Goal: Information Seeking & Learning: Learn about a topic

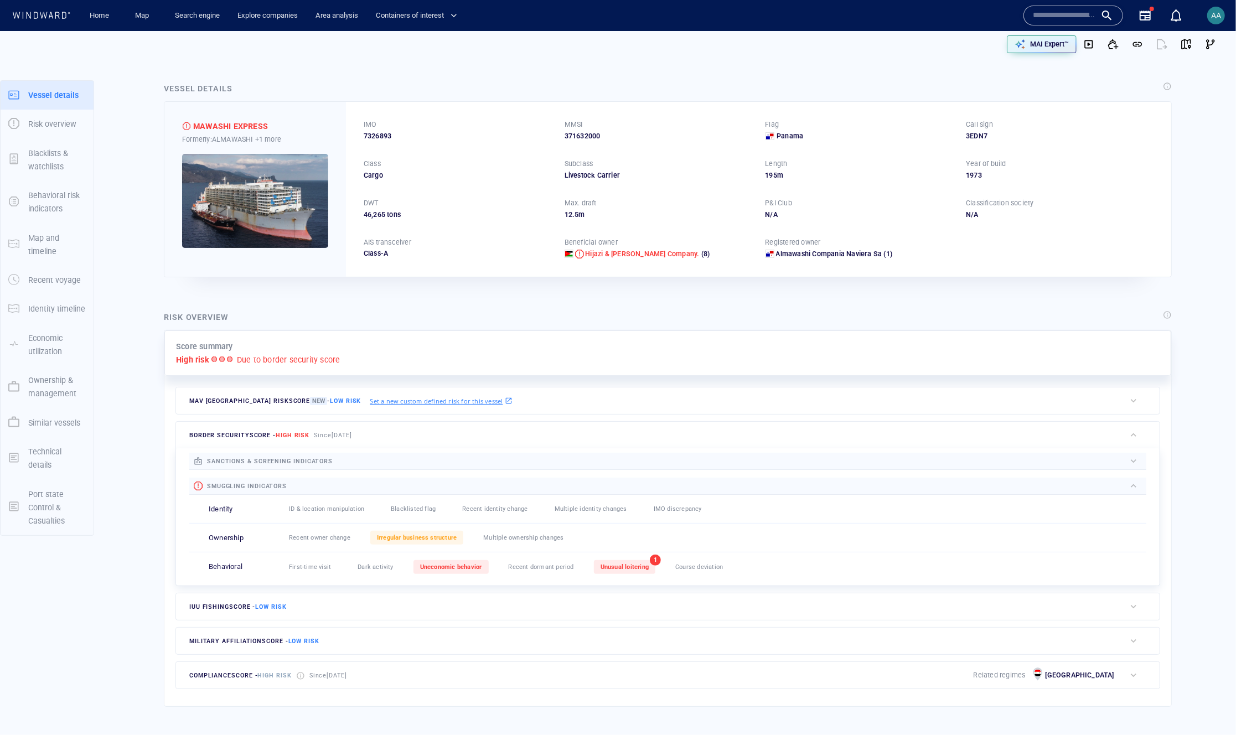
click at [1152, 46] on div at bounding box center [1162, 44] width 24 height 24
click at [1160, 45] on button "button" at bounding box center [1162, 44] width 24 height 24
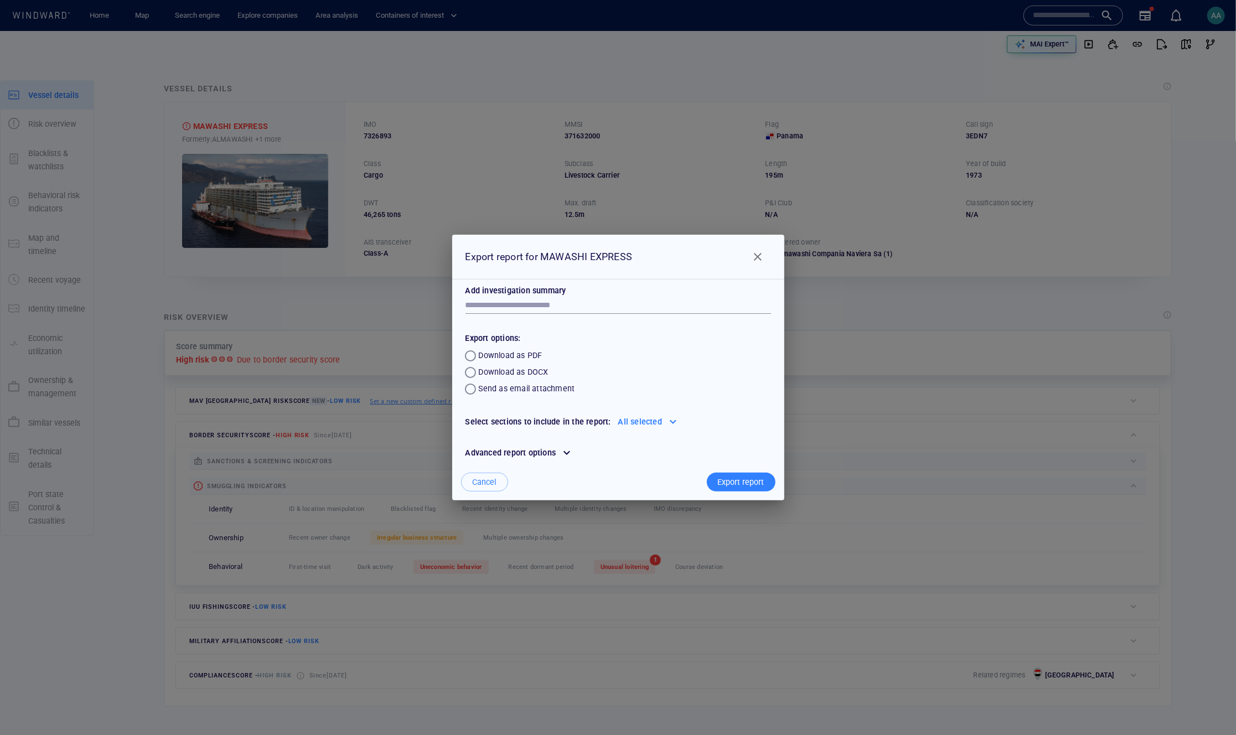
click at [639, 421] on div "All selected" at bounding box center [640, 422] width 48 height 18
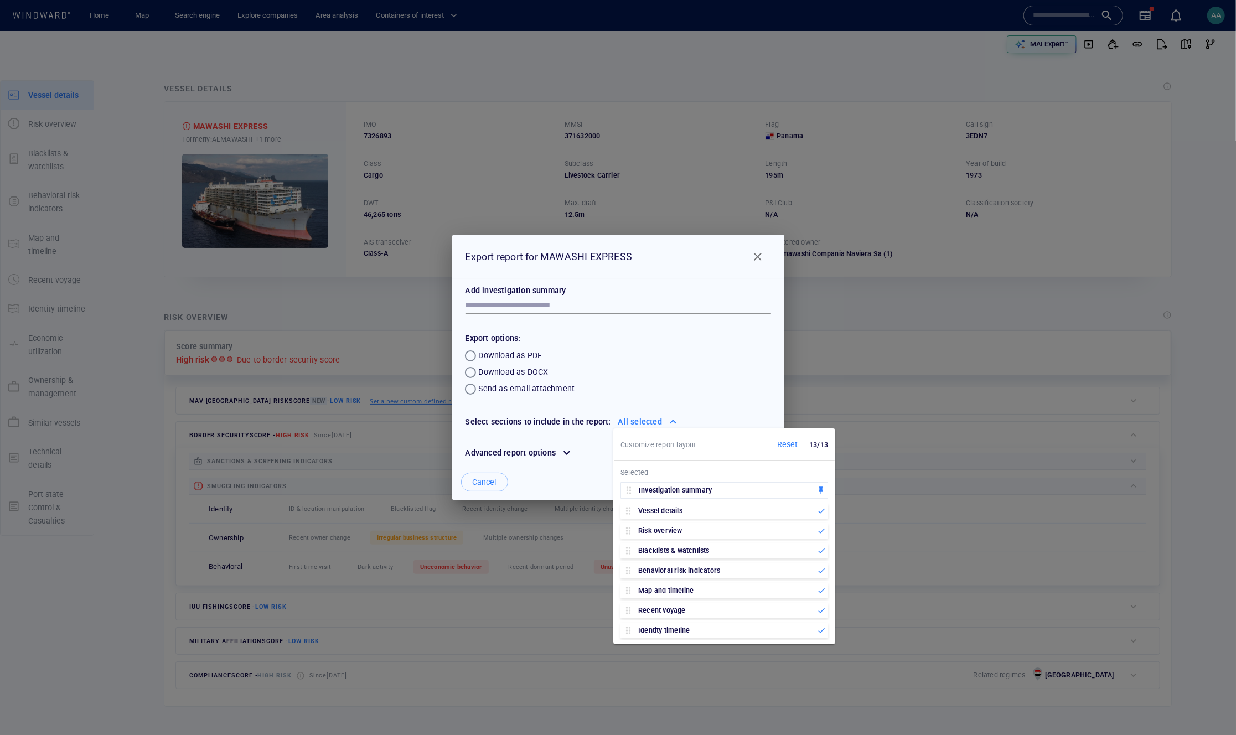
click at [639, 421] on div "All selected" at bounding box center [640, 422] width 48 height 18
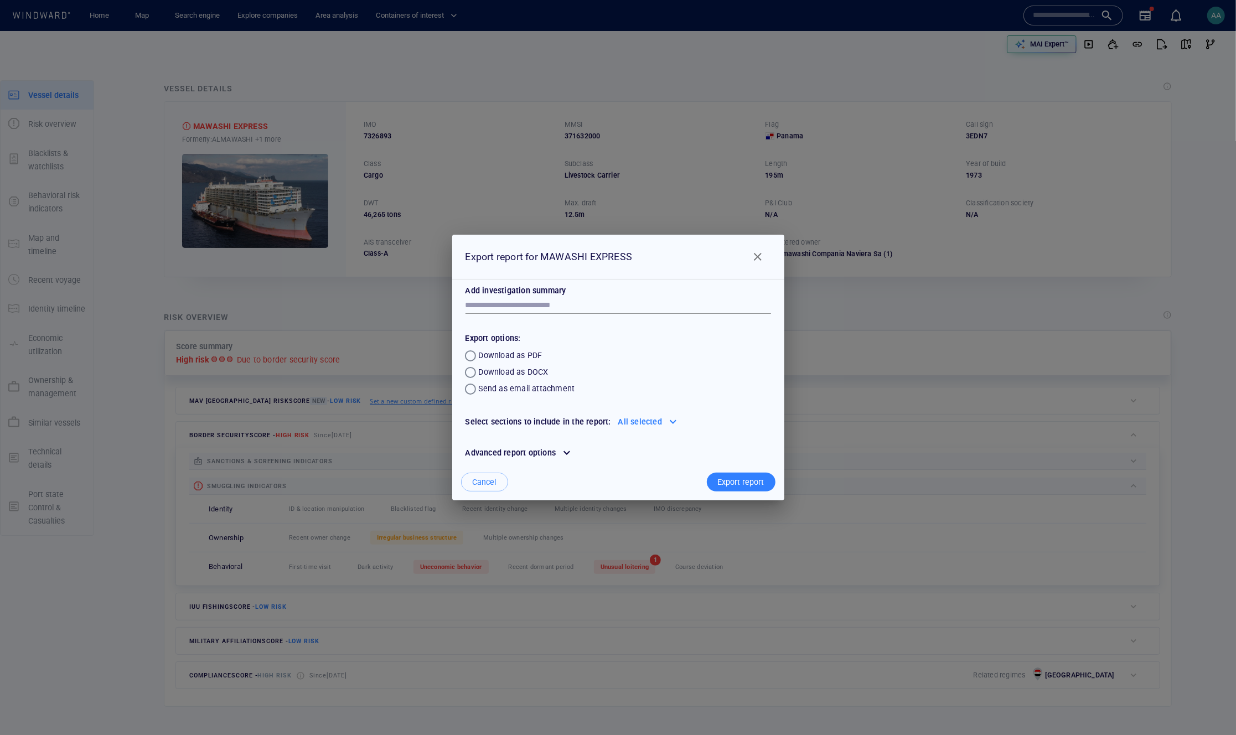
click at [559, 453] on div at bounding box center [567, 453] width 18 height 18
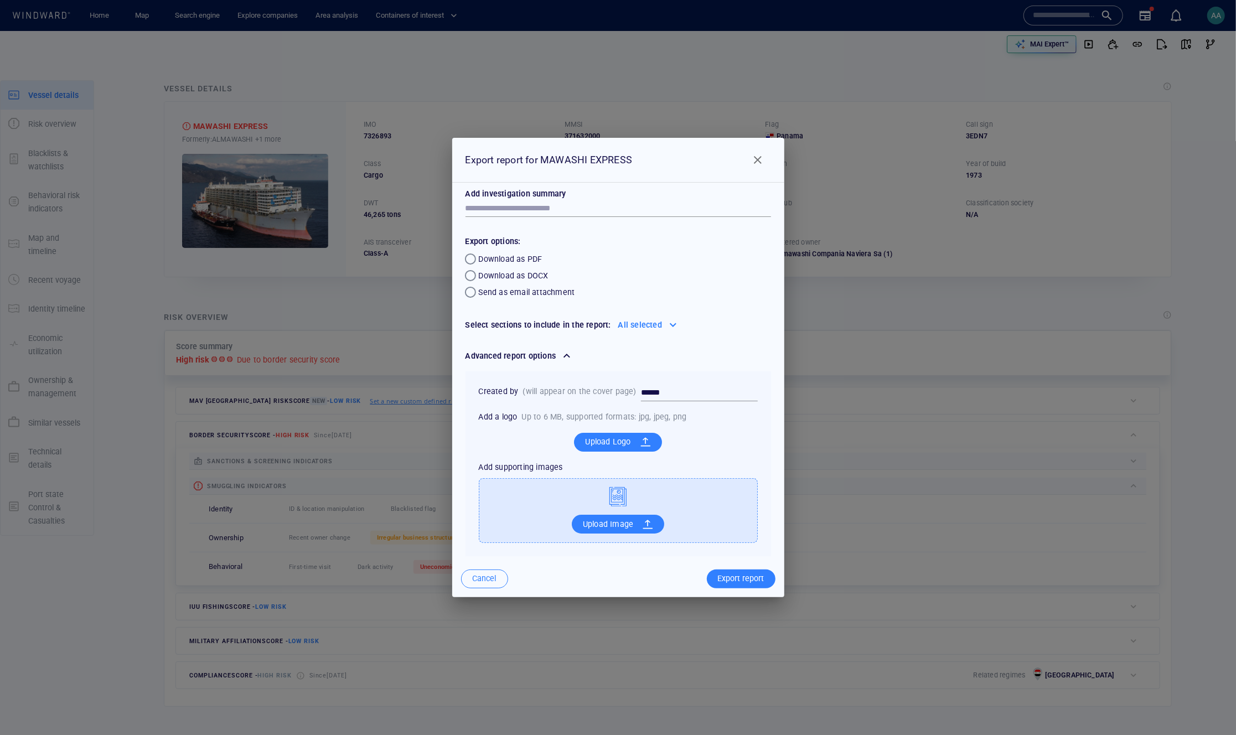
click at [493, 583] on span "Cancel" at bounding box center [485, 579] width 24 height 14
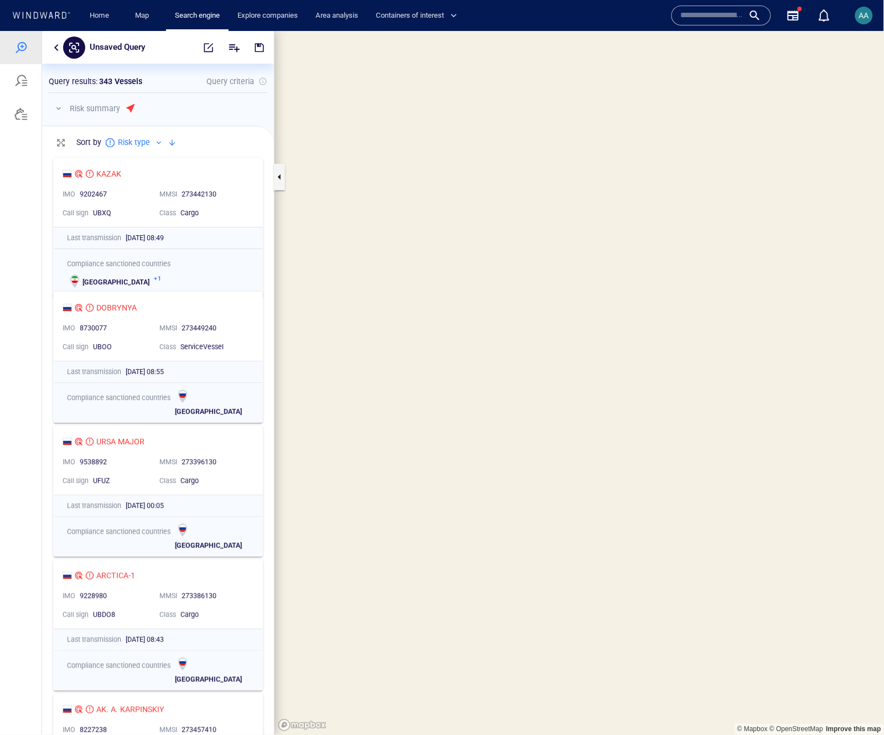
scroll to position [9, 9]
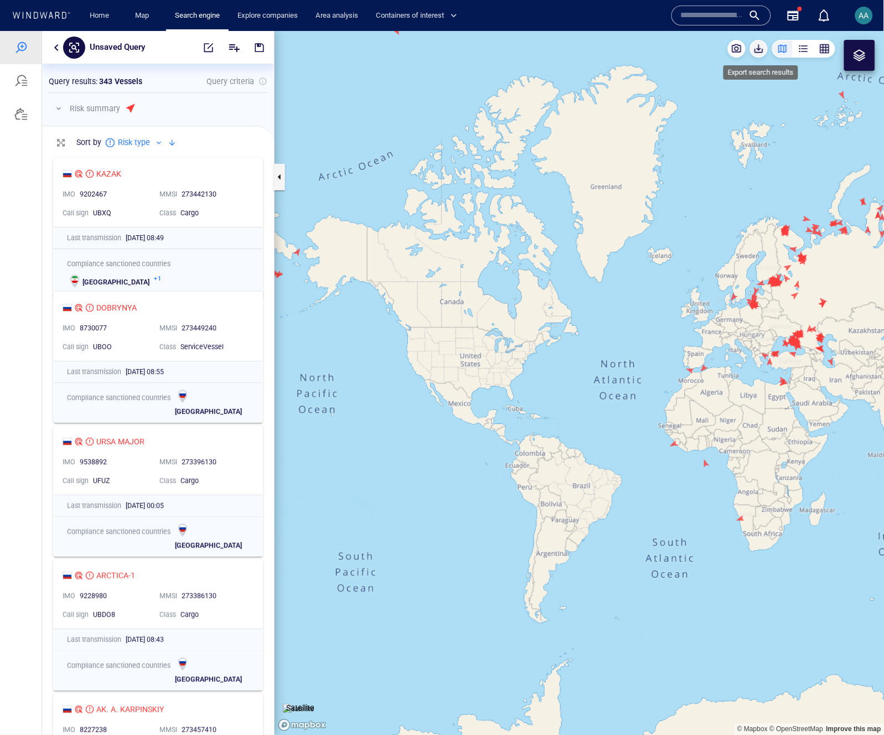
click at [756, 47] on span "button" at bounding box center [758, 48] width 11 height 11
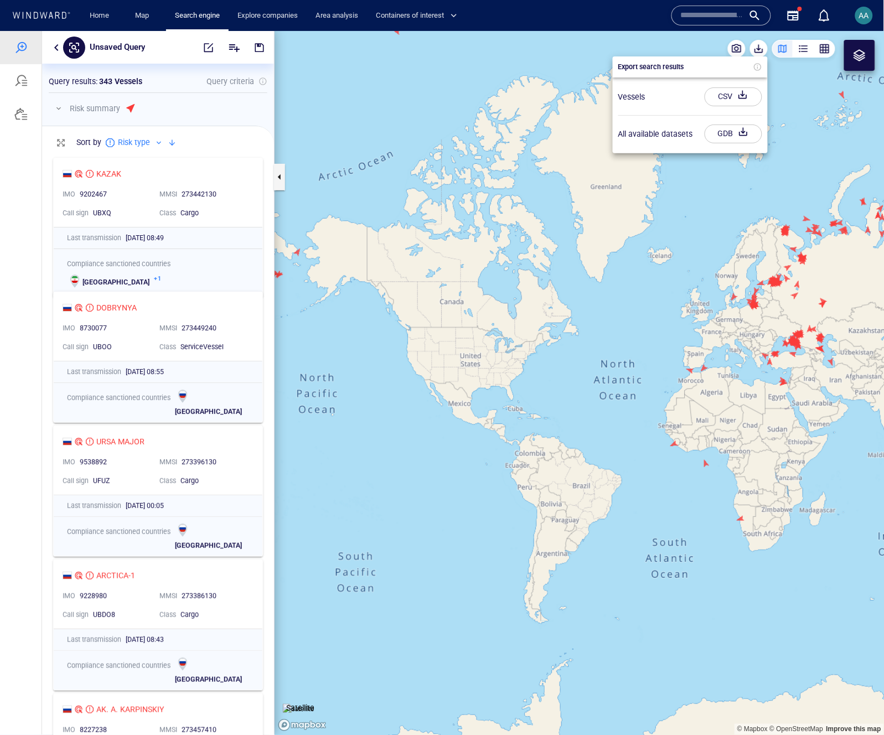
click at [731, 136] on div "GDB" at bounding box center [726, 133] width 20 height 18
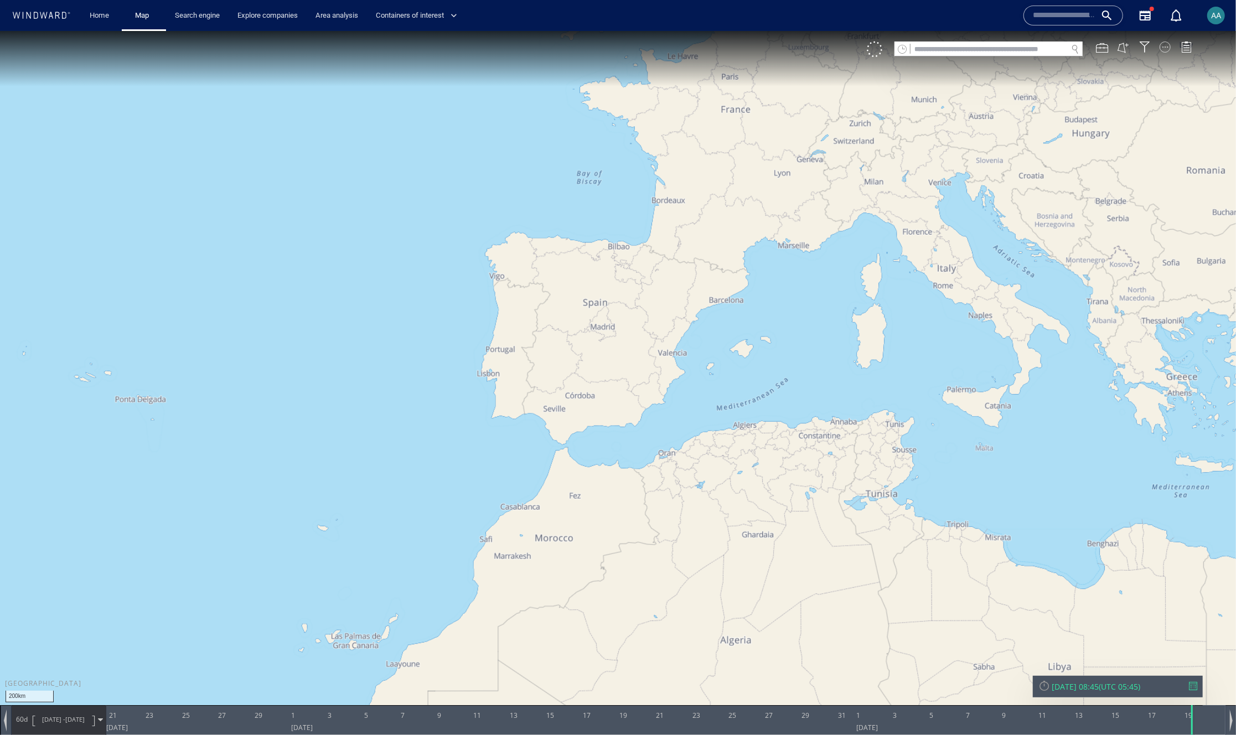
click at [1165, 47] on div at bounding box center [1165, 46] width 11 height 11
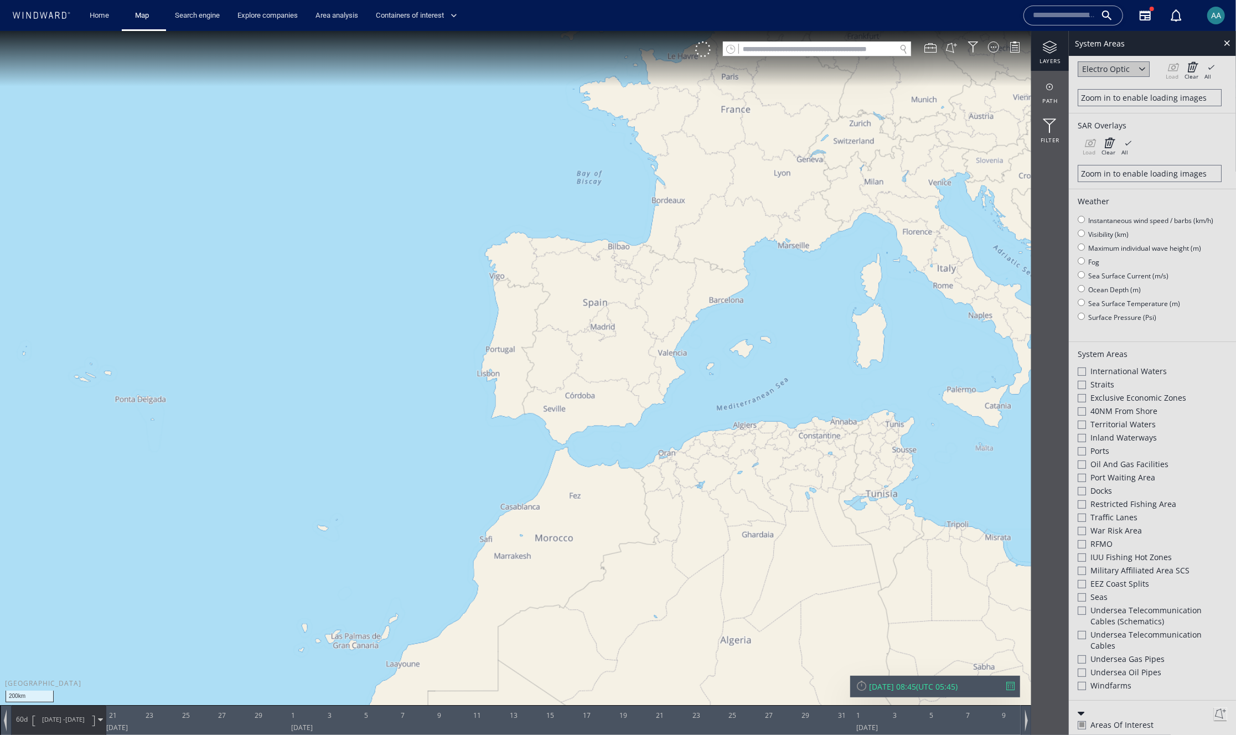
scroll to position [236, 0]
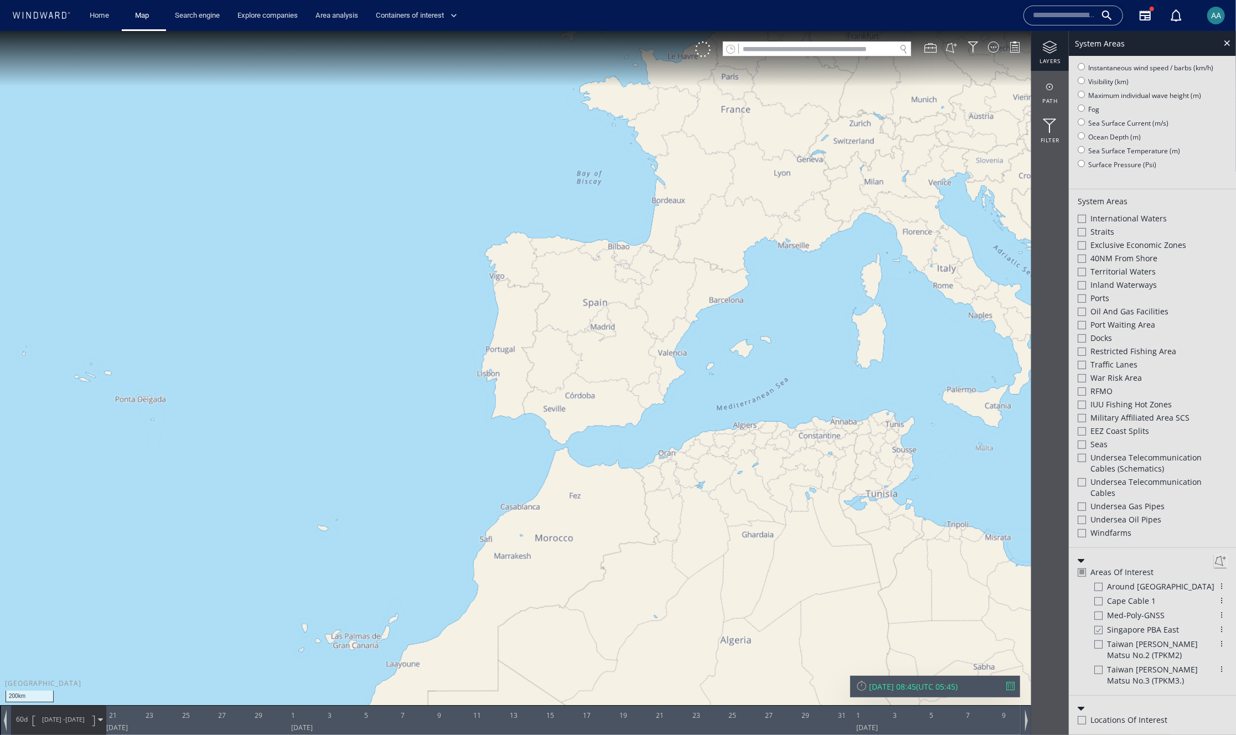
click at [1213, 586] on div at bounding box center [1222, 586] width 11 height 11
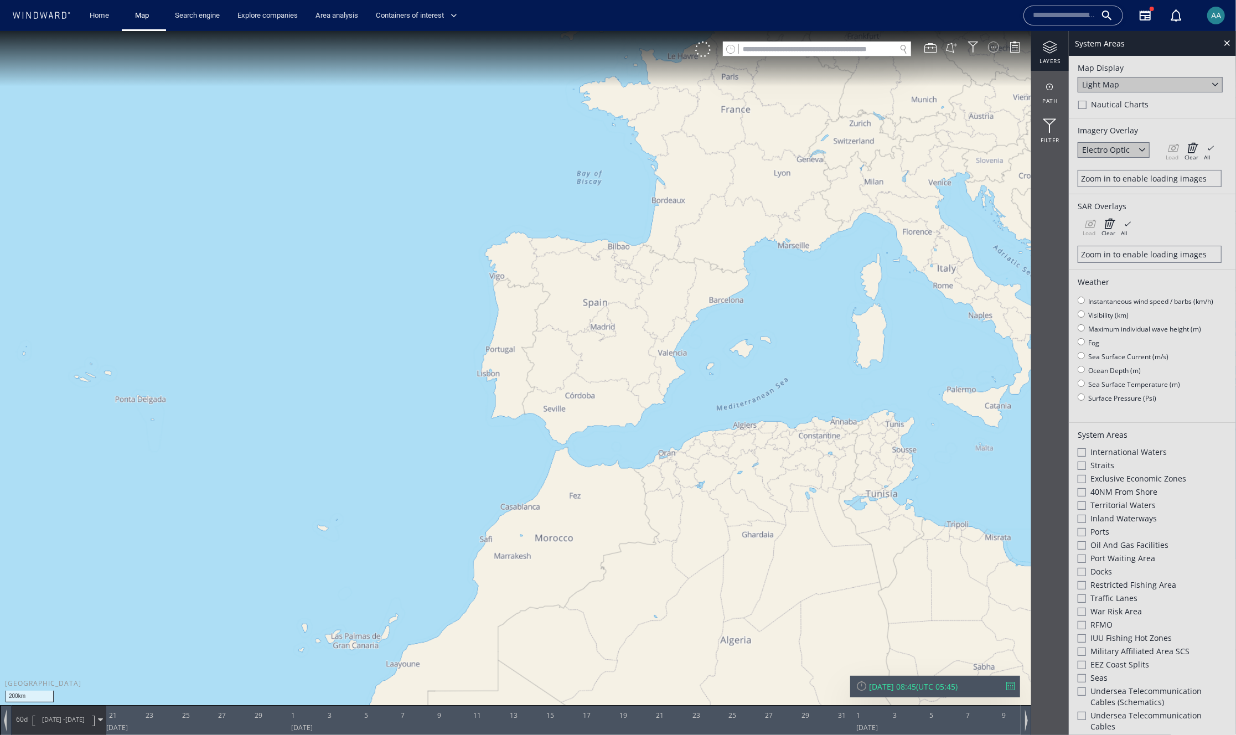
click at [996, 50] on div at bounding box center [993, 46] width 11 height 11
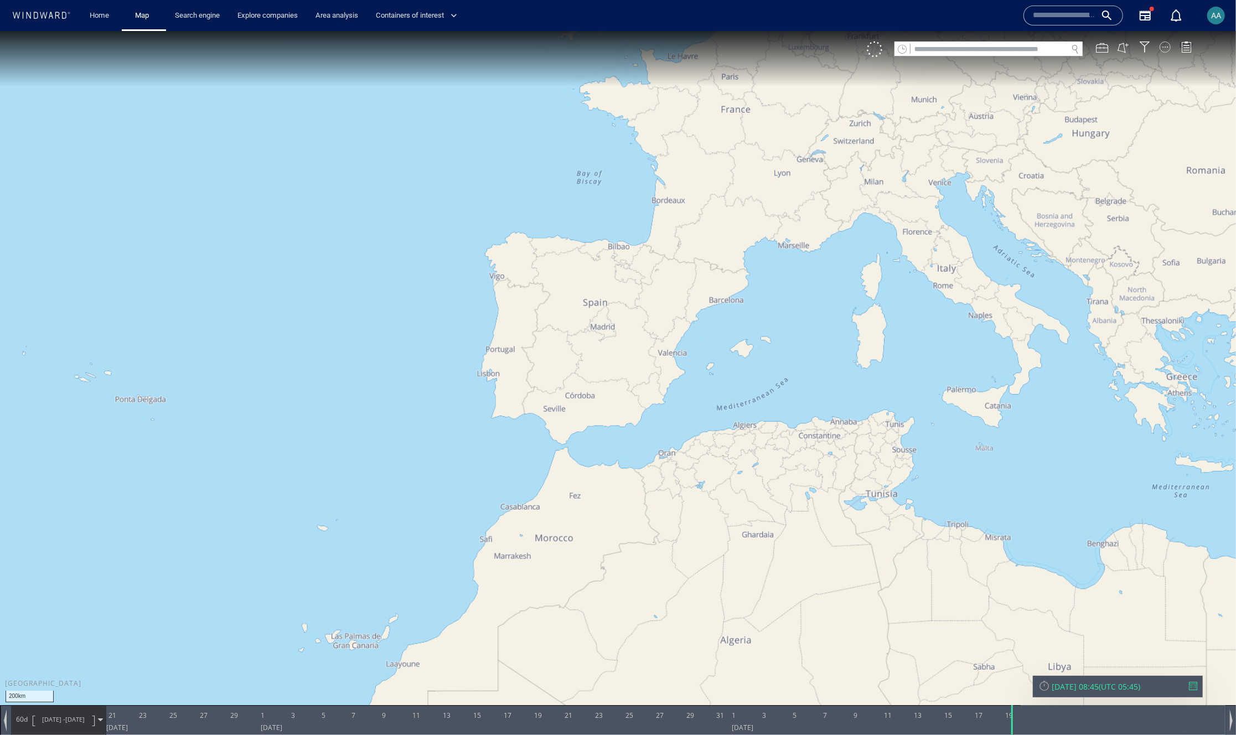
click at [1164, 47] on div at bounding box center [1165, 46] width 11 height 11
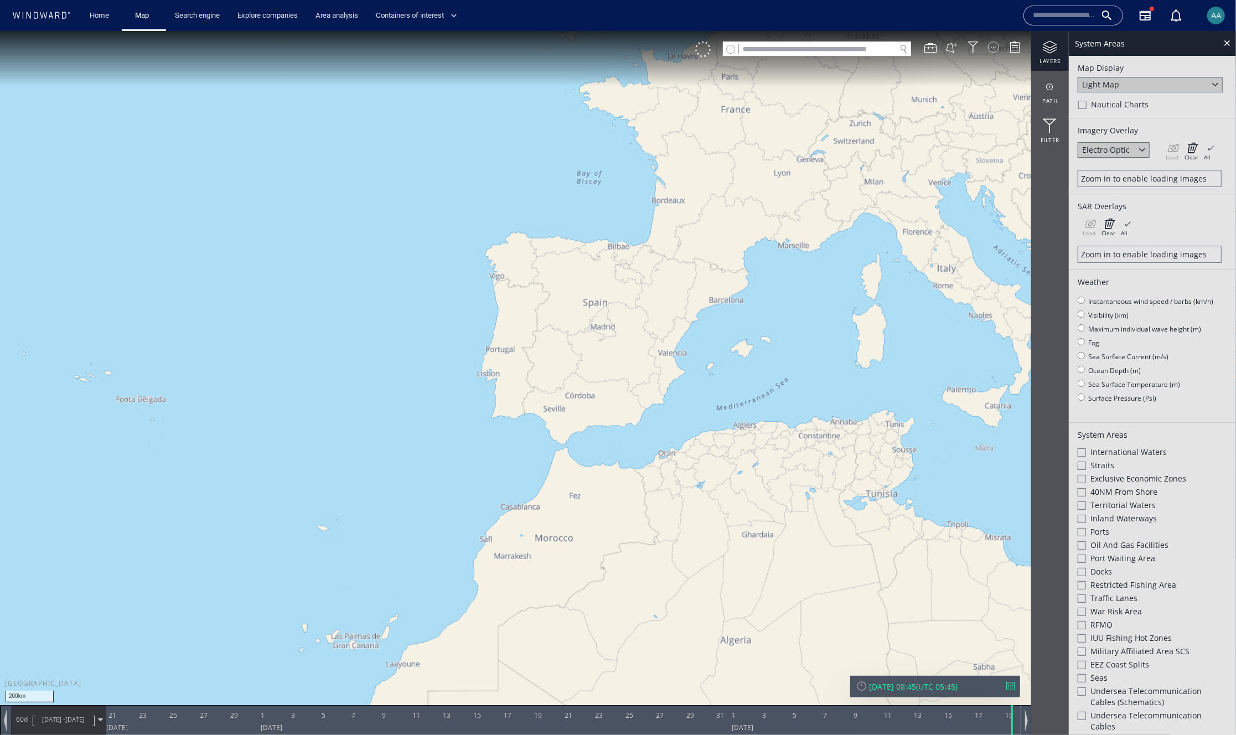
click at [993, 48] on div at bounding box center [993, 46] width 11 height 11
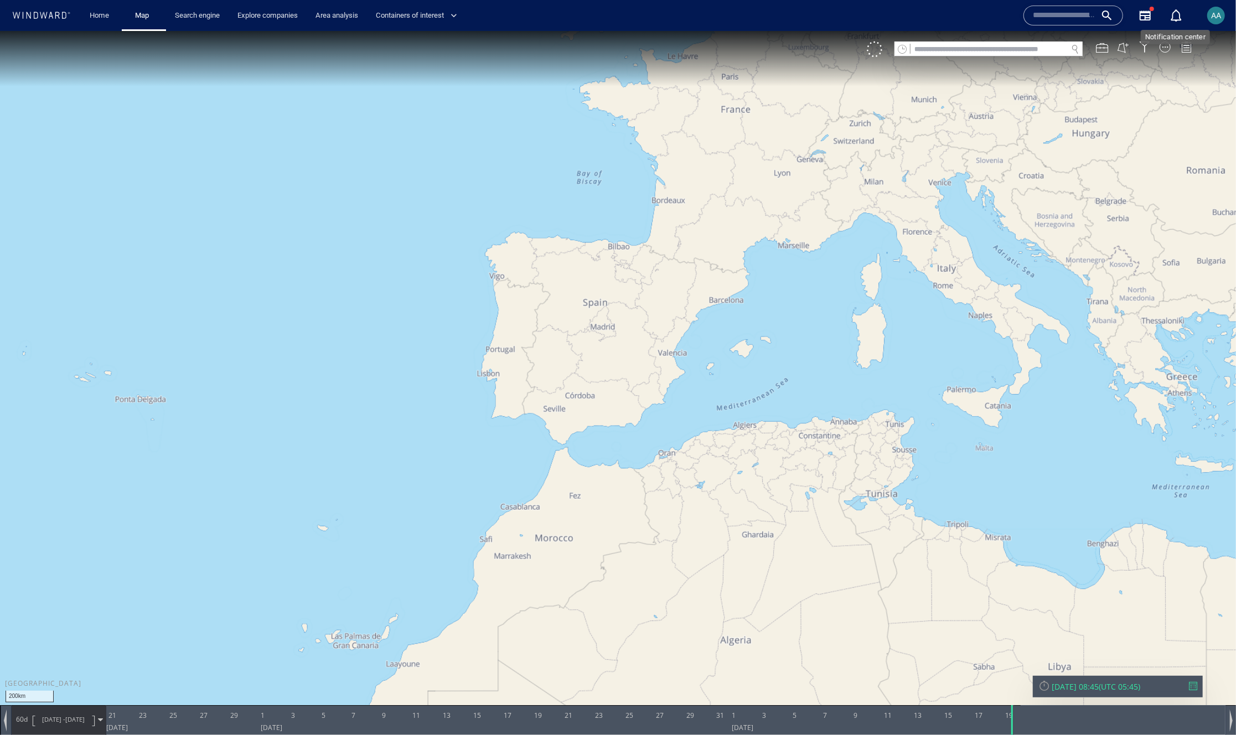
click at [1180, 18] on div "button" at bounding box center [1176, 15] width 13 height 13
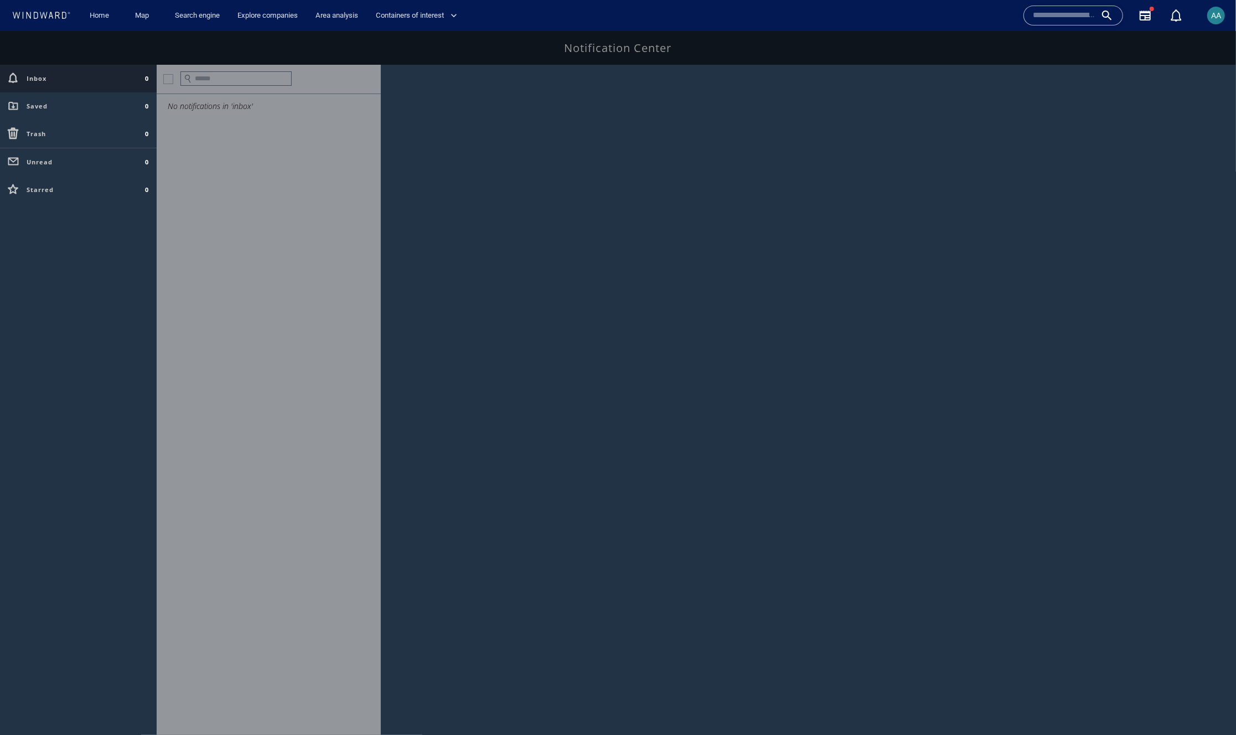
click at [1213, 19] on span "AA" at bounding box center [1216, 15] width 10 height 9
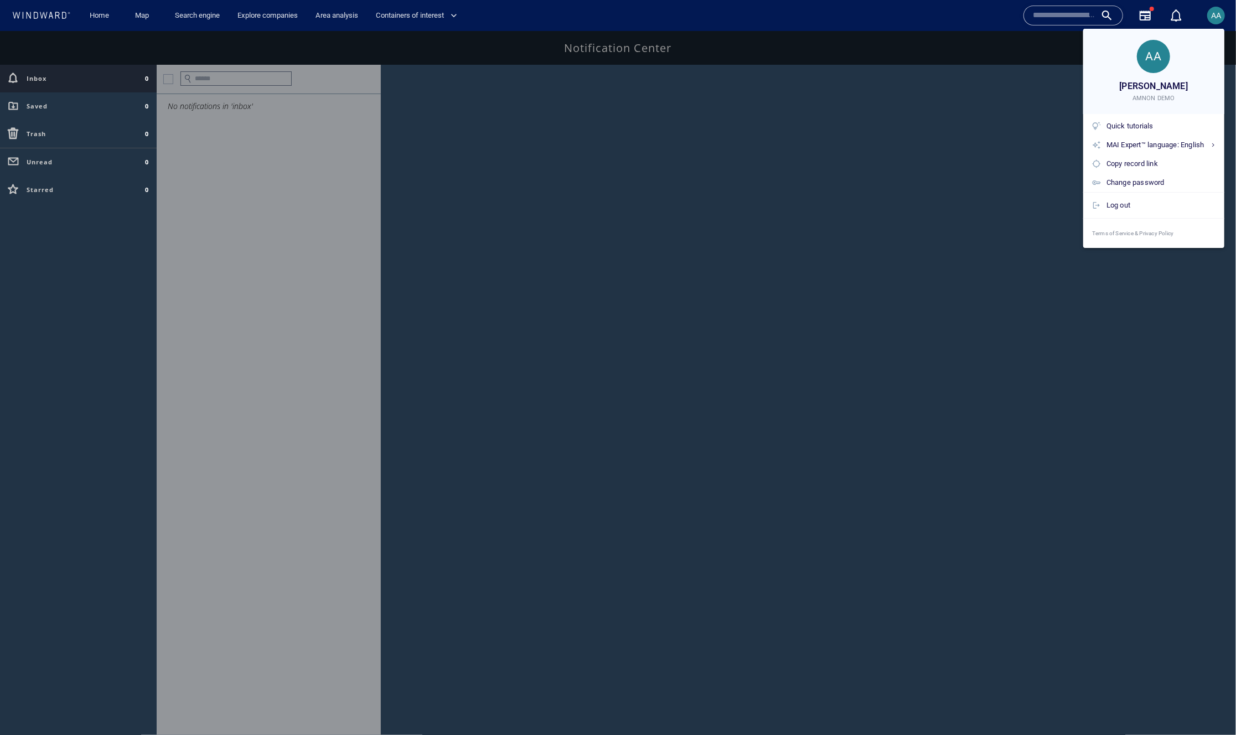
click at [1012, 206] on div at bounding box center [618, 367] width 1236 height 735
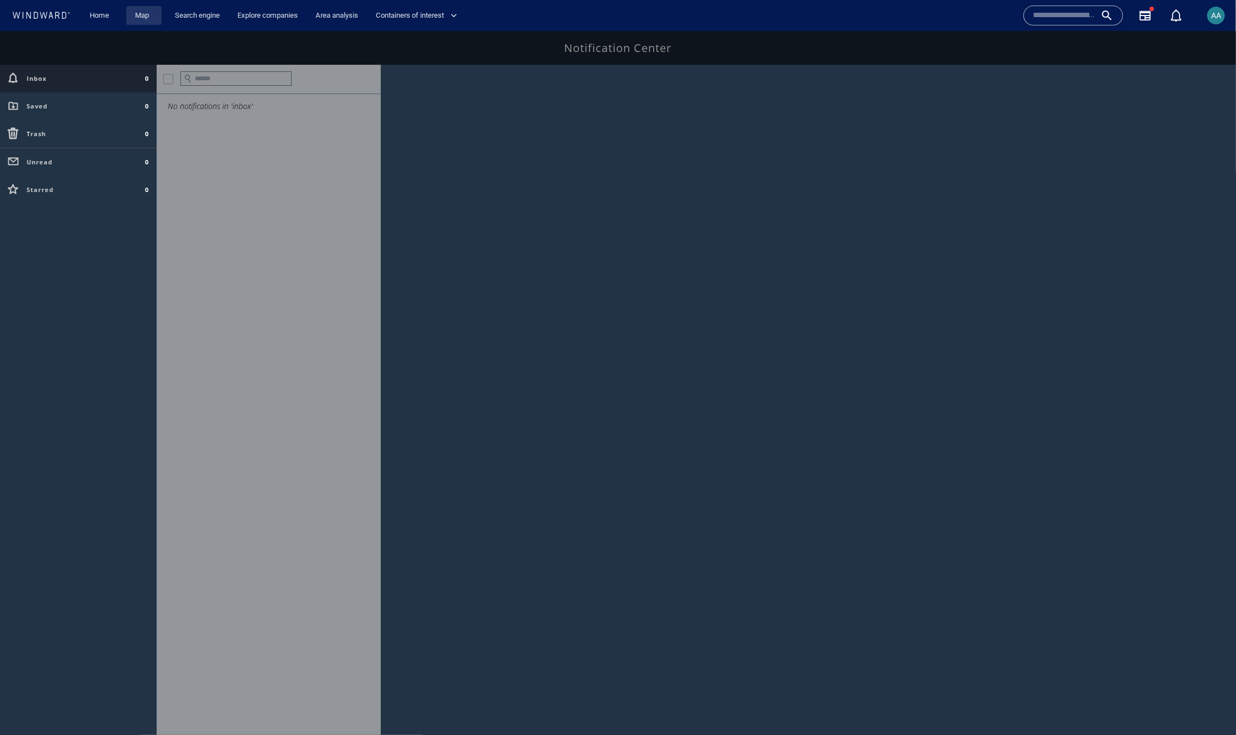
click at [138, 15] on link "Map" at bounding box center [144, 15] width 27 height 19
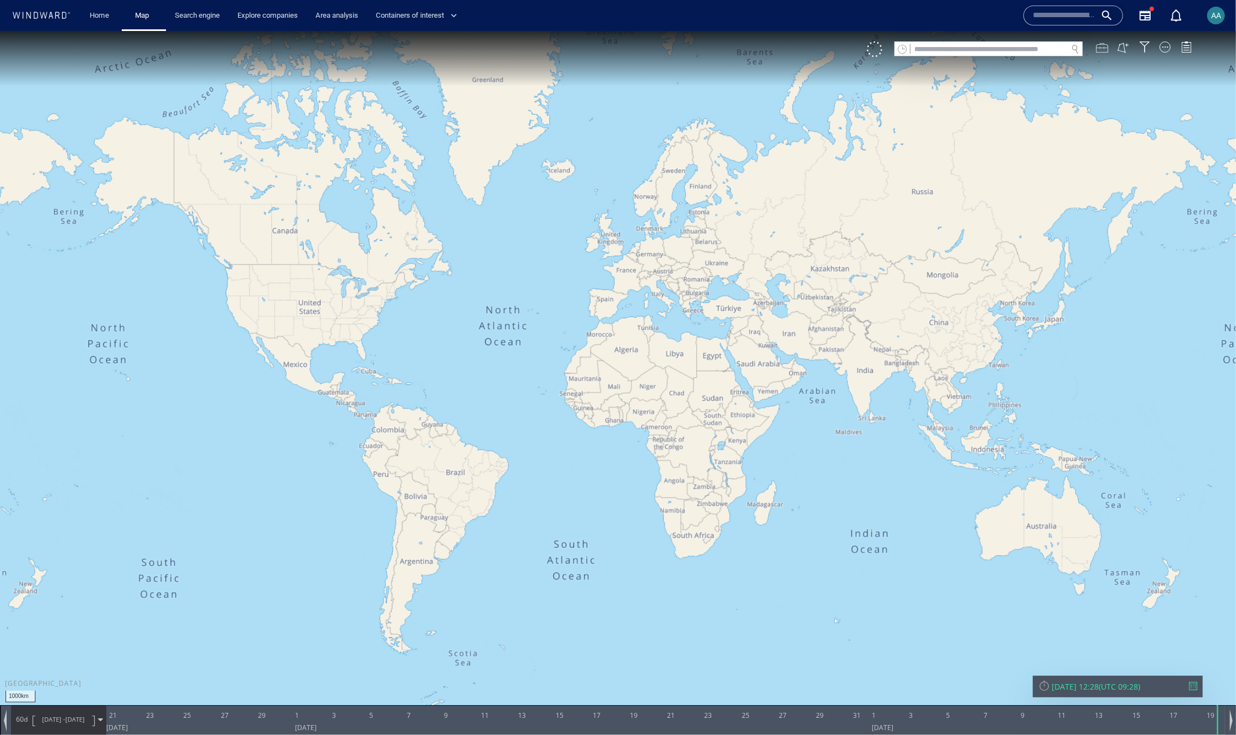
click at [1103, 50] on div at bounding box center [1102, 47] width 12 height 12
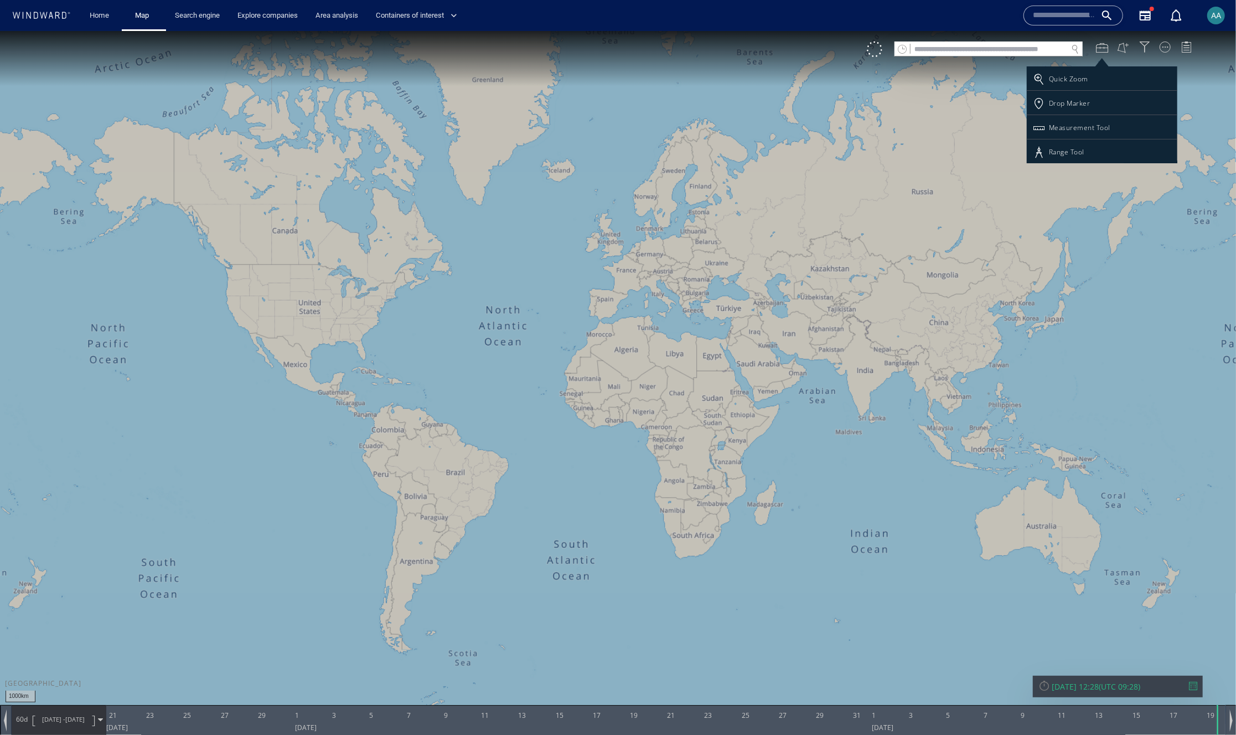
click at [930, 110] on div at bounding box center [618, 382] width 1236 height 704
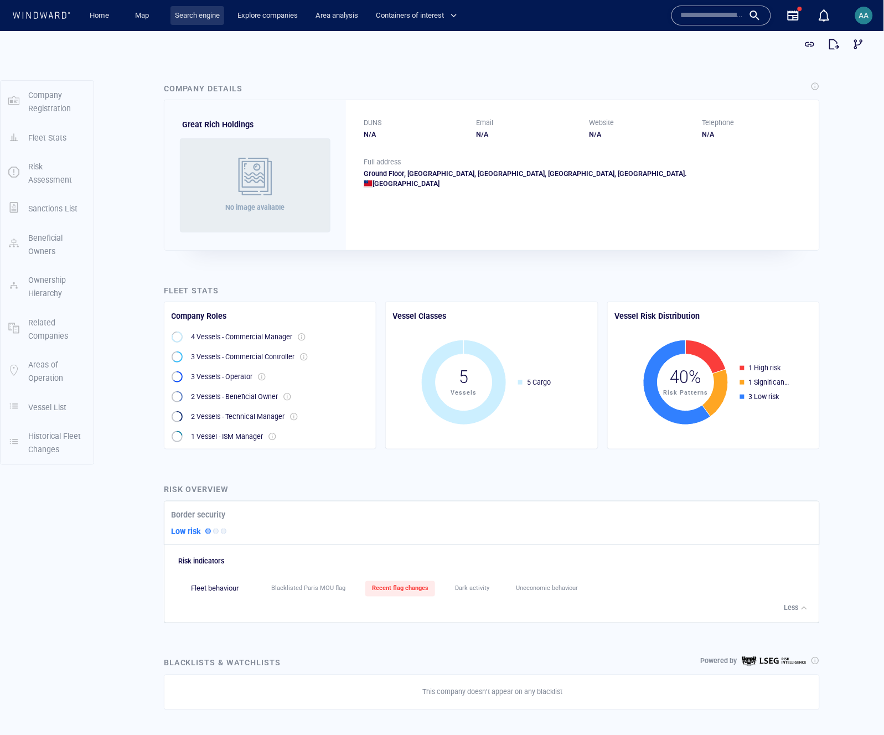
click at [193, 17] on link "Search engine" at bounding box center [197, 15] width 54 height 19
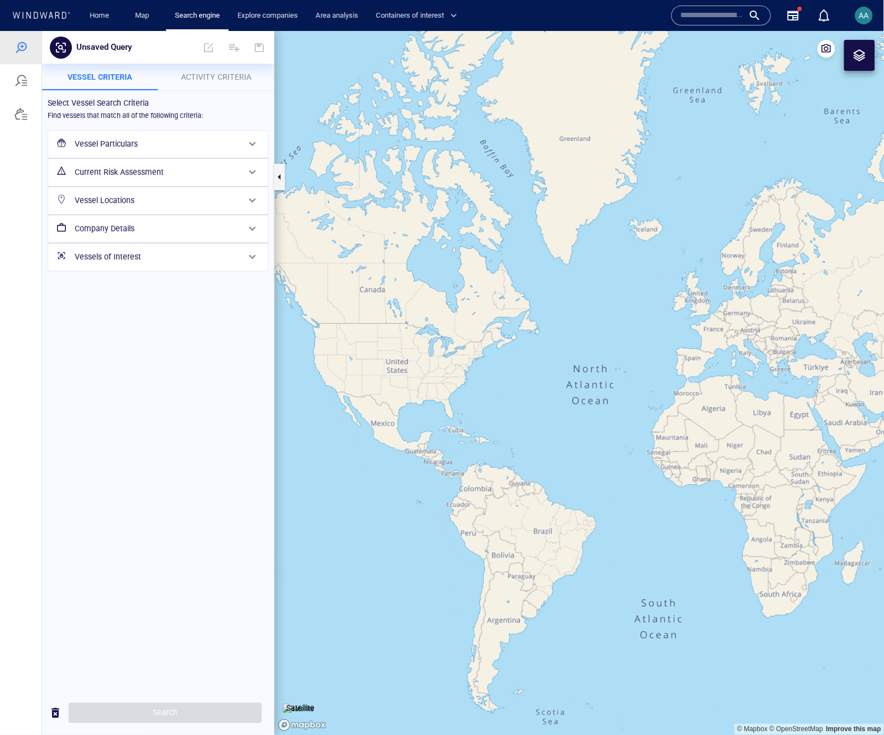
click at [137, 144] on h6 "Vessel Particulars" at bounding box center [157, 144] width 164 height 14
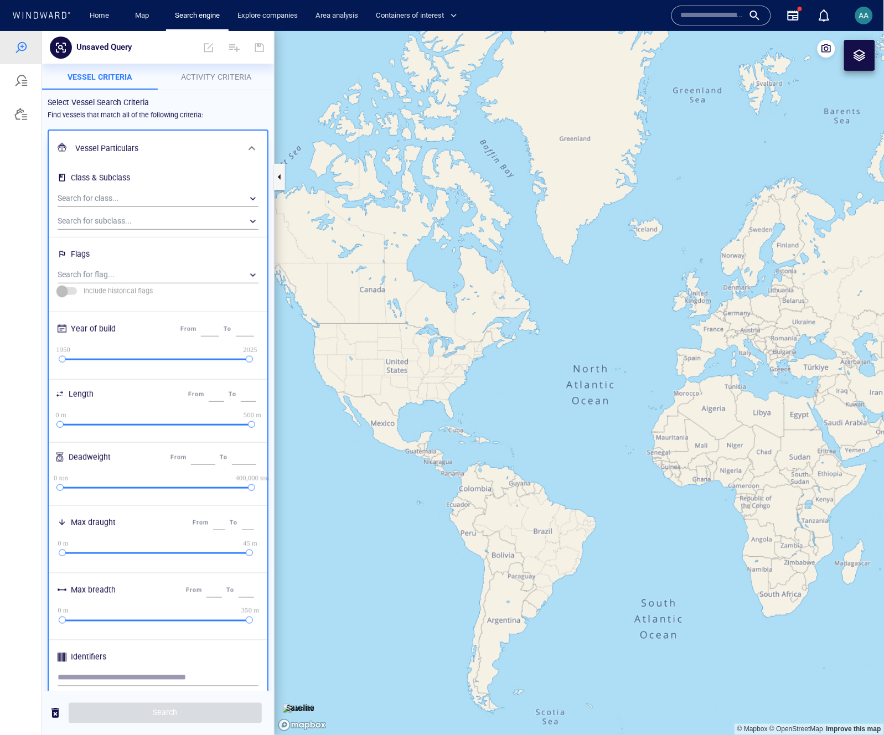
click at [136, 145] on h6 "Vessel Particulars" at bounding box center [156, 148] width 163 height 14
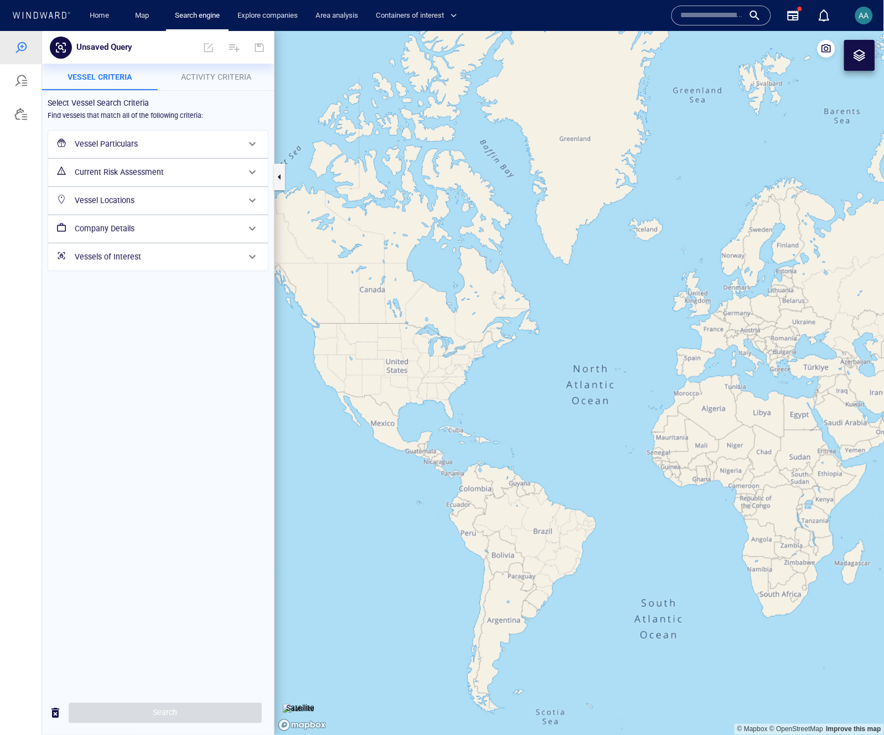
click at [132, 174] on h6 "Current Risk Assessment" at bounding box center [157, 172] width 164 height 14
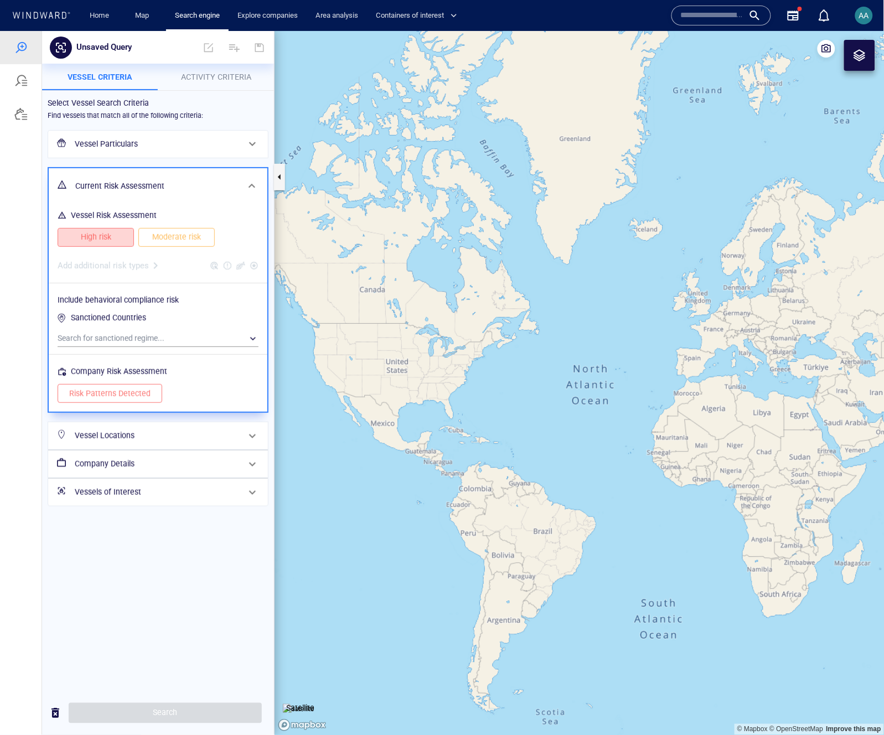
click at [94, 239] on span "High risk" at bounding box center [95, 237] width 53 height 14
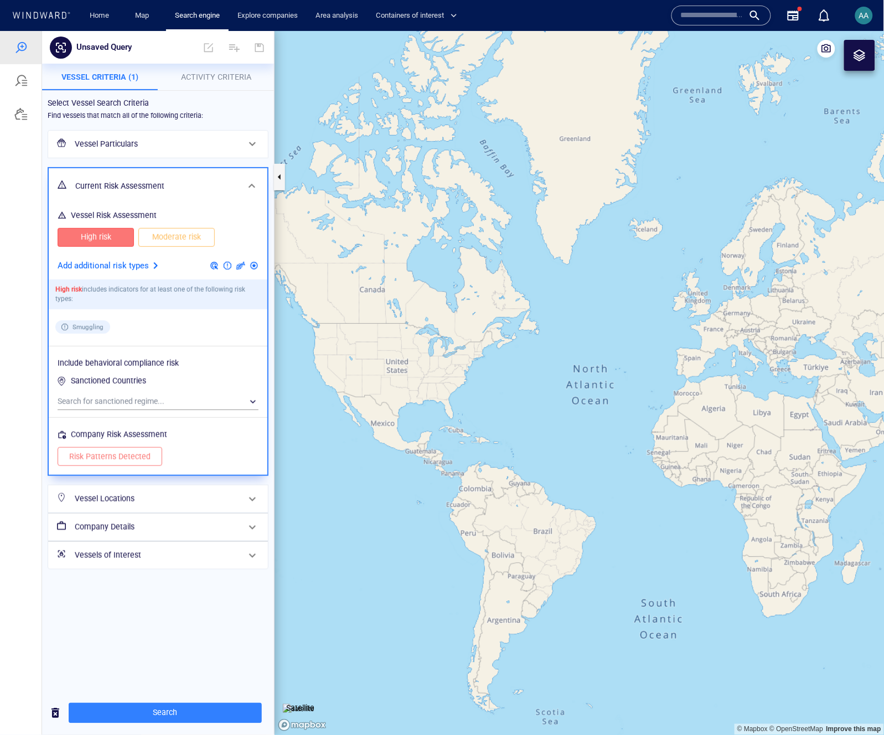
click at [104, 263] on p "Add additional risk types" at bounding box center [103, 265] width 91 height 14
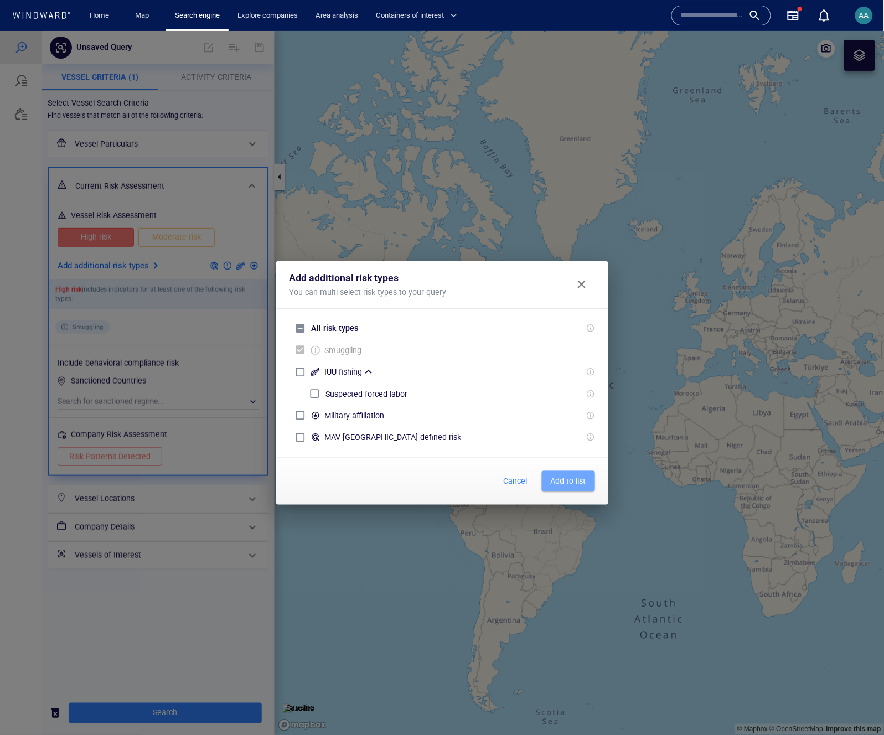
click at [583, 478] on span "Add to list" at bounding box center [568, 481] width 35 height 14
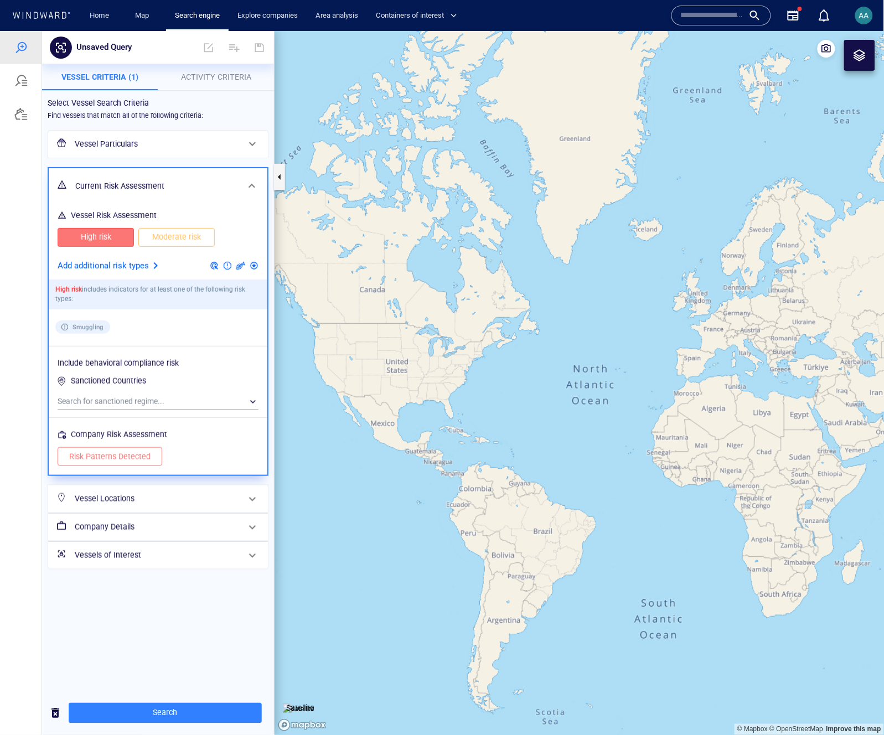
click at [203, 82] on p "Activity Criteria" at bounding box center [216, 76] width 103 height 13
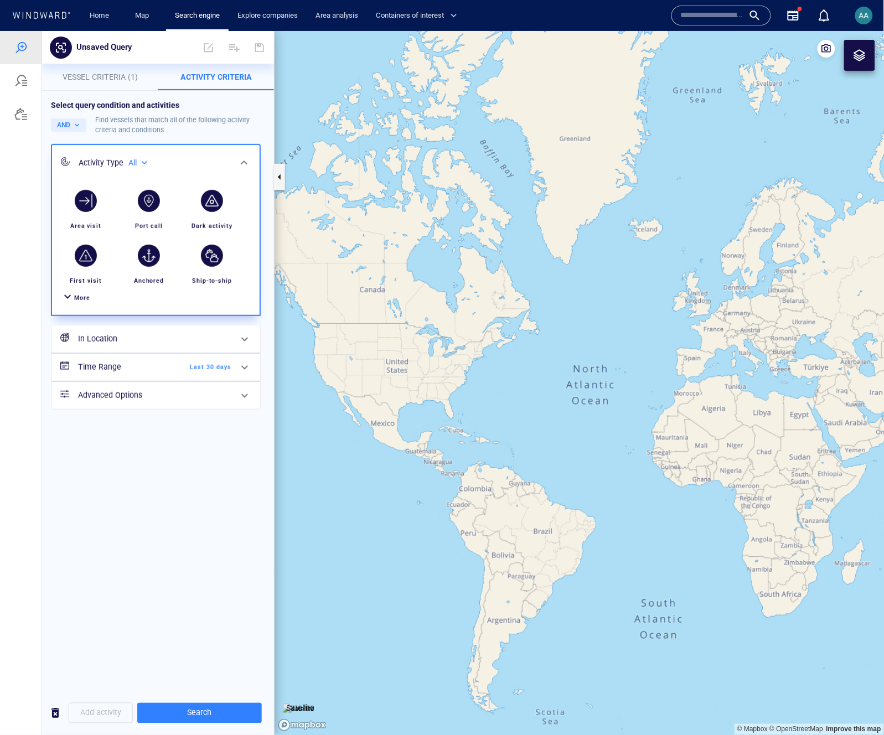
click at [113, 334] on h6 "In Location" at bounding box center [154, 339] width 153 height 14
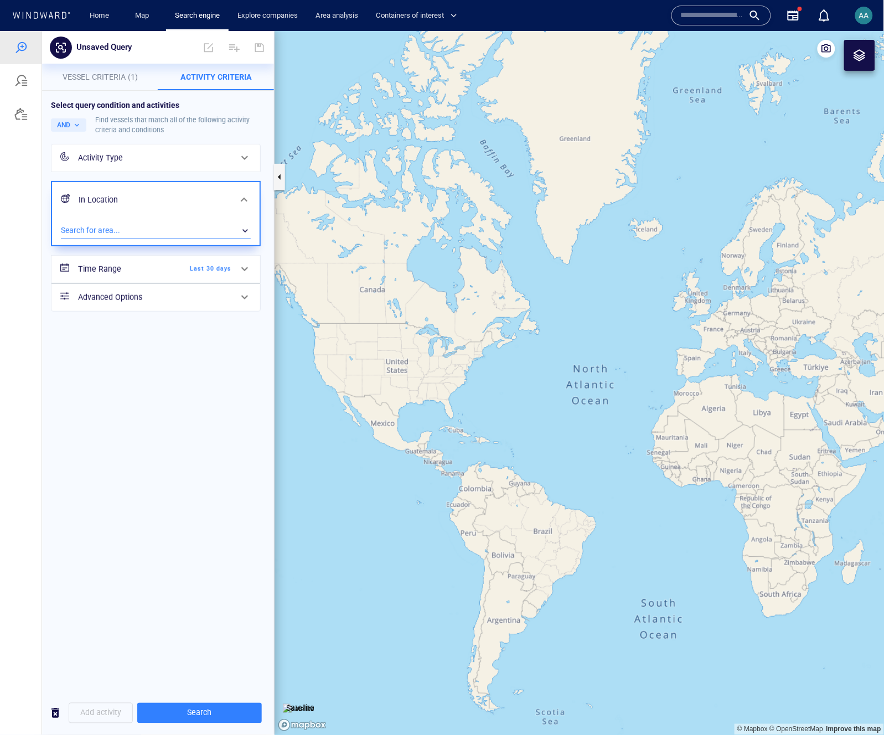
click at [96, 233] on div "​" at bounding box center [156, 230] width 190 height 17
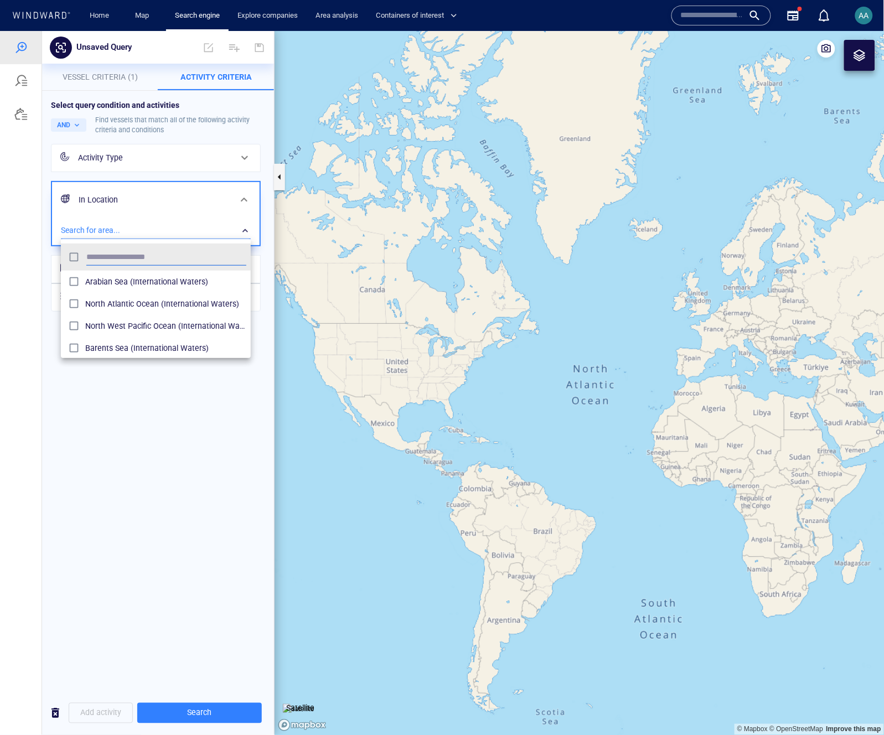
scroll to position [101, 180]
type input "*****"
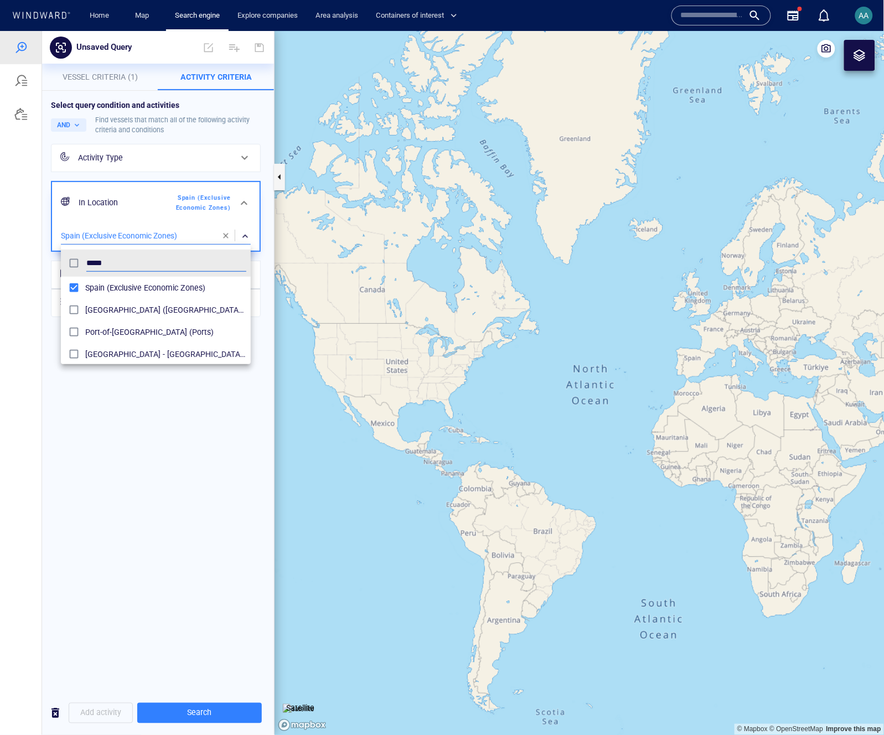
click at [199, 581] on div at bounding box center [442, 382] width 884 height 704
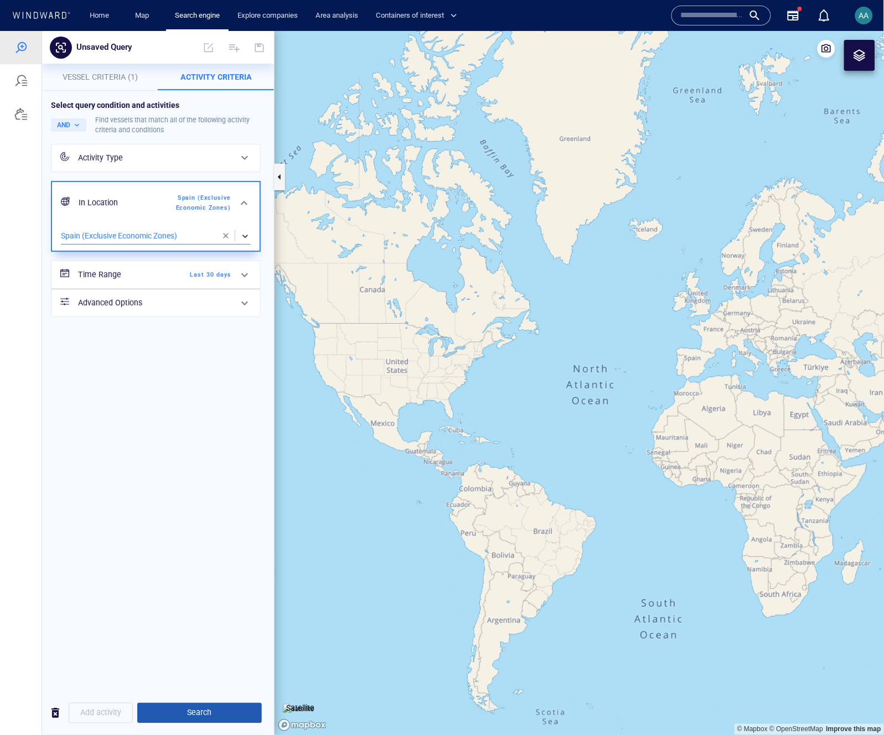
click at [204, 688] on span "Search" at bounding box center [199, 713] width 107 height 14
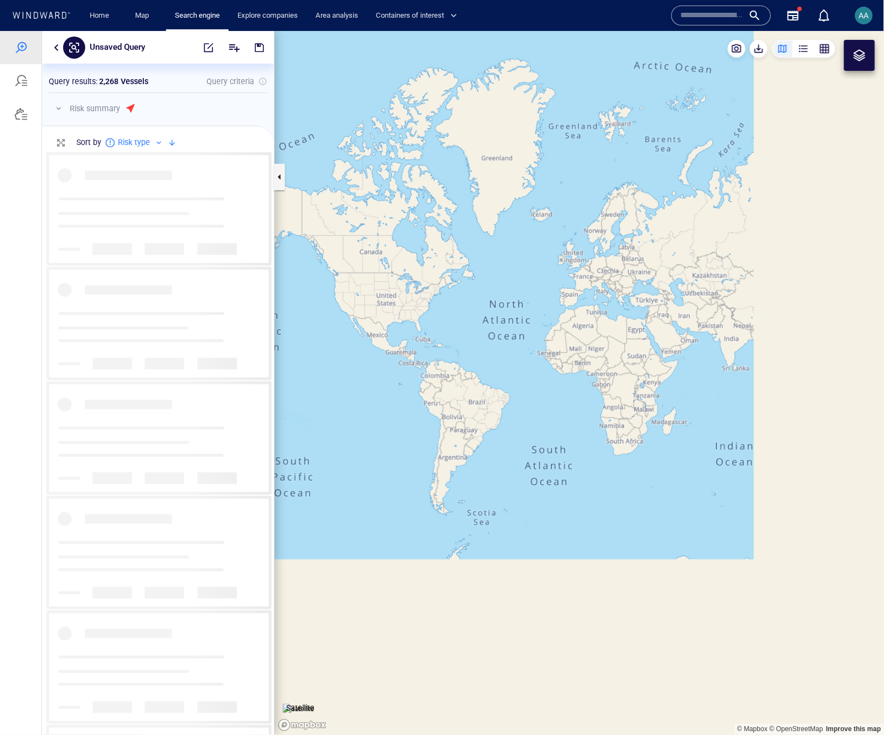
scroll to position [574, 223]
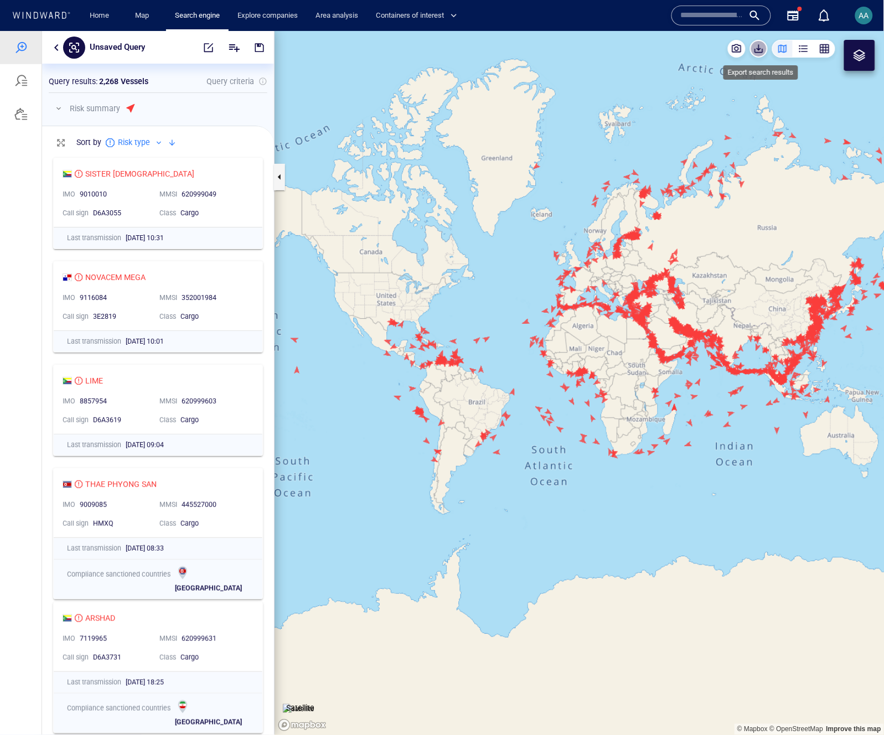
click at [758, 48] on span "button" at bounding box center [758, 48] width 11 height 11
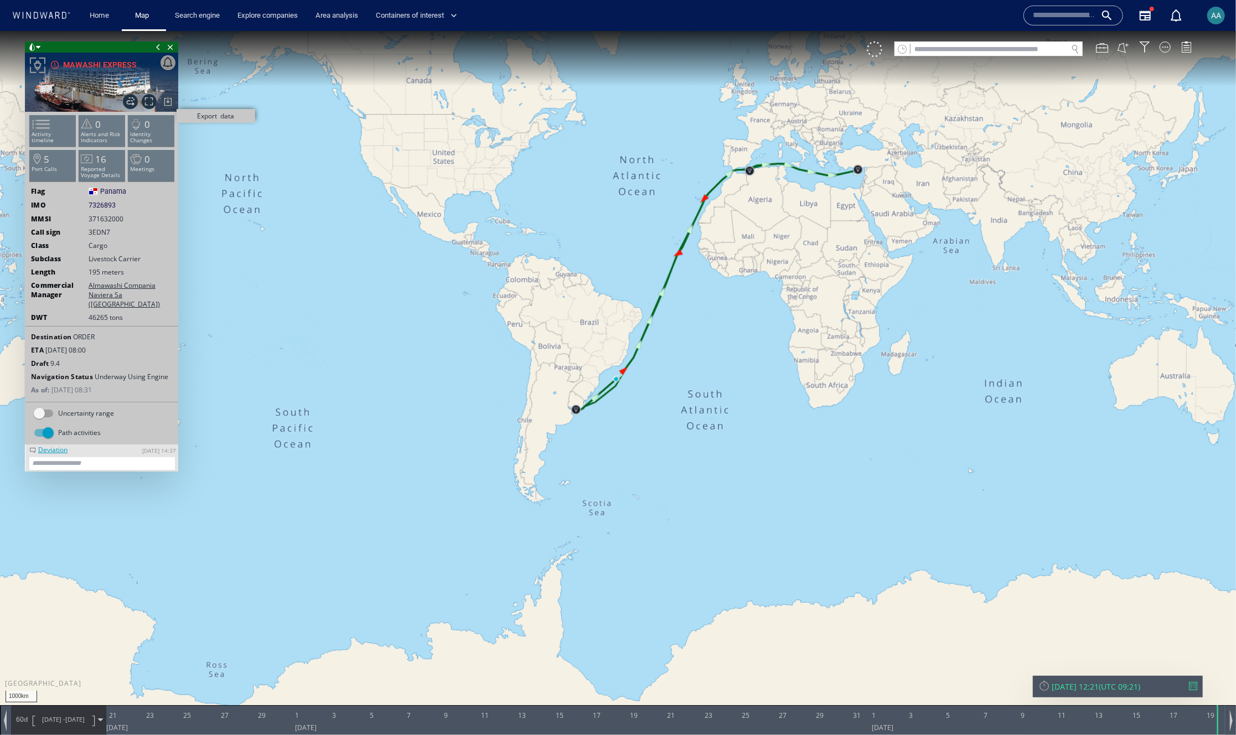
click at [167, 97] on span "Export data" at bounding box center [168, 101] width 15 height 15
click at [199, 165] on span "Generate vessel report..." at bounding box center [223, 169] width 91 height 22
click at [166, 100] on span "Export data" at bounding box center [168, 101] width 15 height 15
click at [189, 122] on span "Export path positions..." at bounding box center [221, 122] width 86 height 22
click at [165, 99] on span "Export data" at bounding box center [168, 101] width 15 height 15
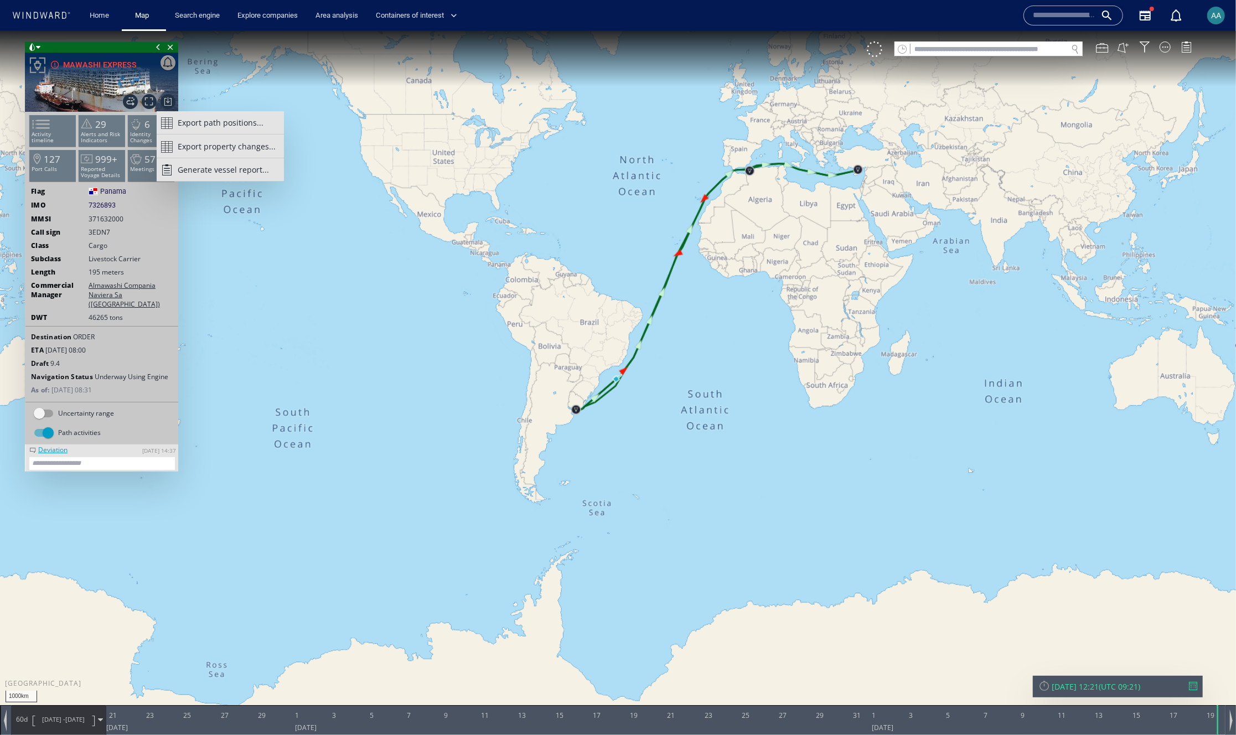
click at [170, 142] on span at bounding box center [166, 146] width 11 height 22
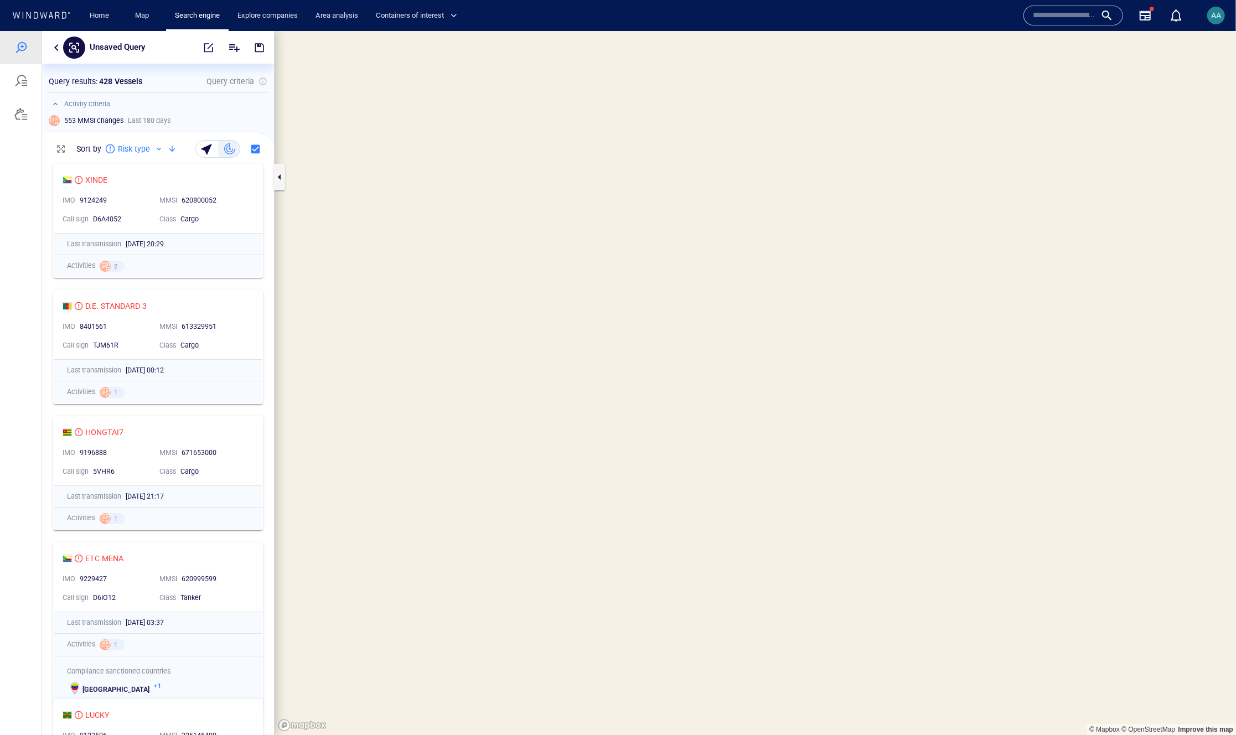
scroll to position [9, 9]
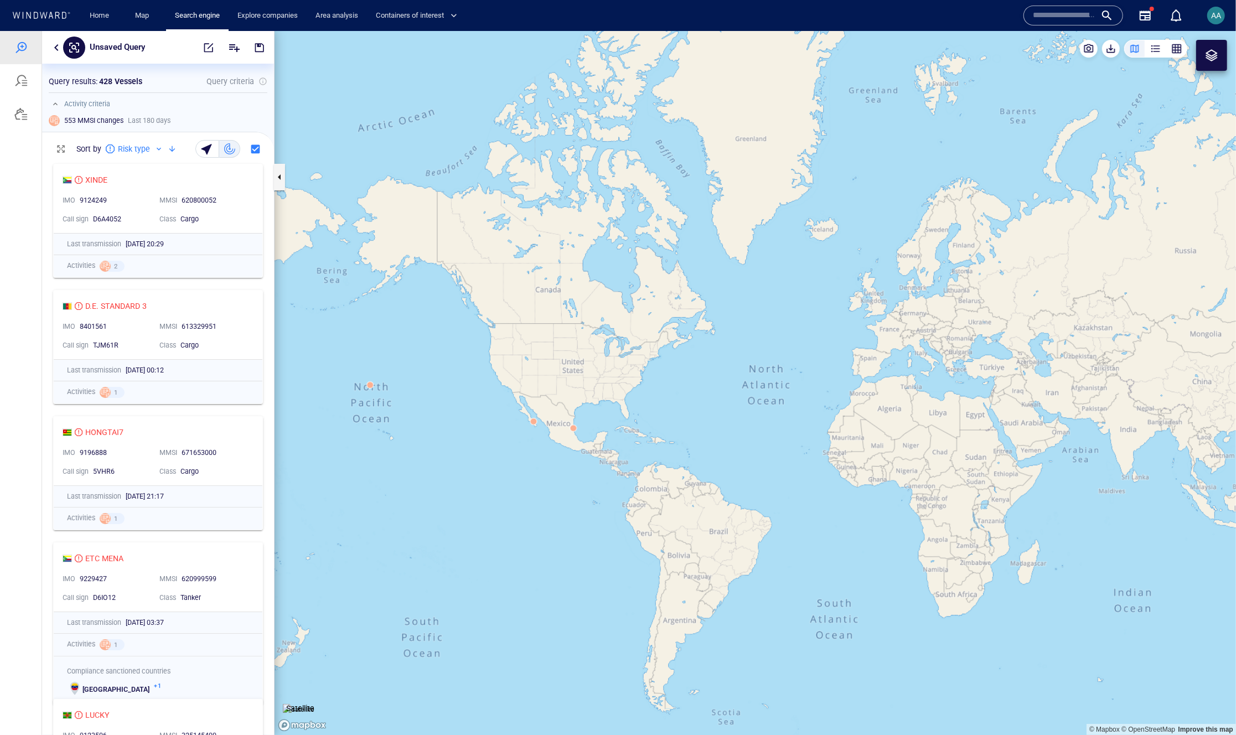
click at [57, 46] on button "button" at bounding box center [56, 46] width 13 height 13
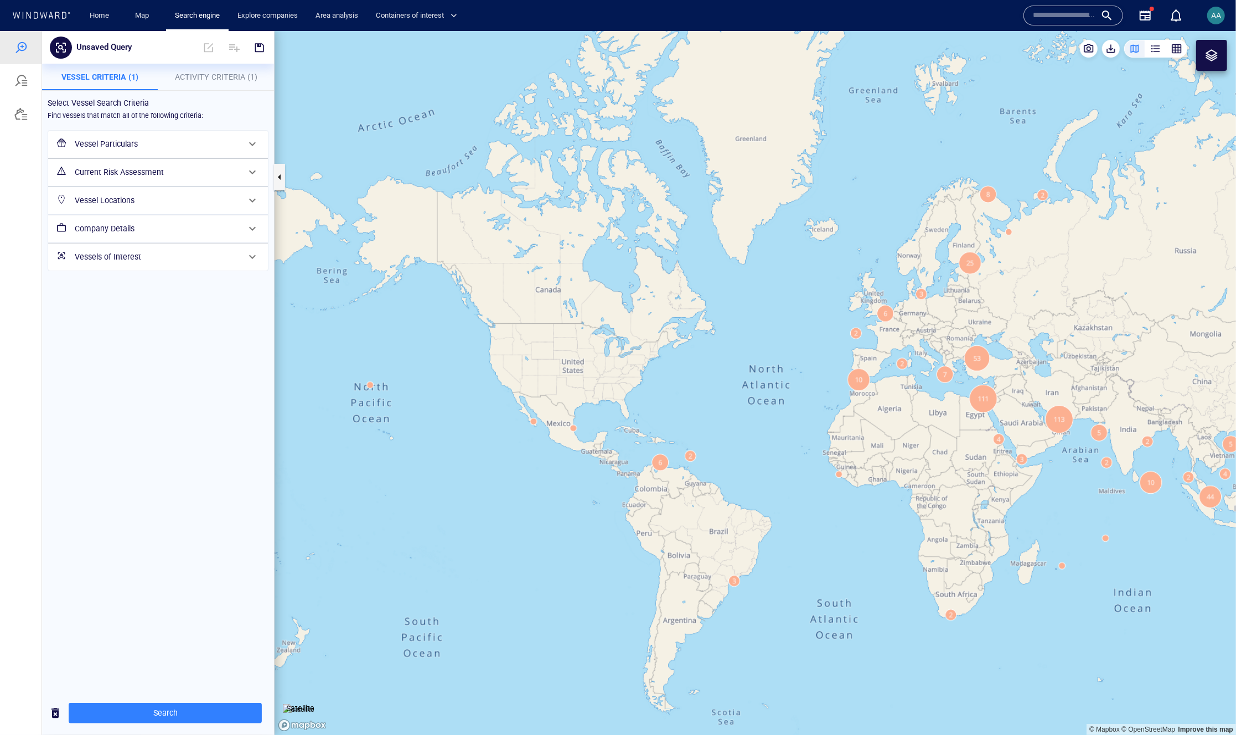
click at [219, 76] on span "Activity Criteria (1)" at bounding box center [216, 76] width 82 height 9
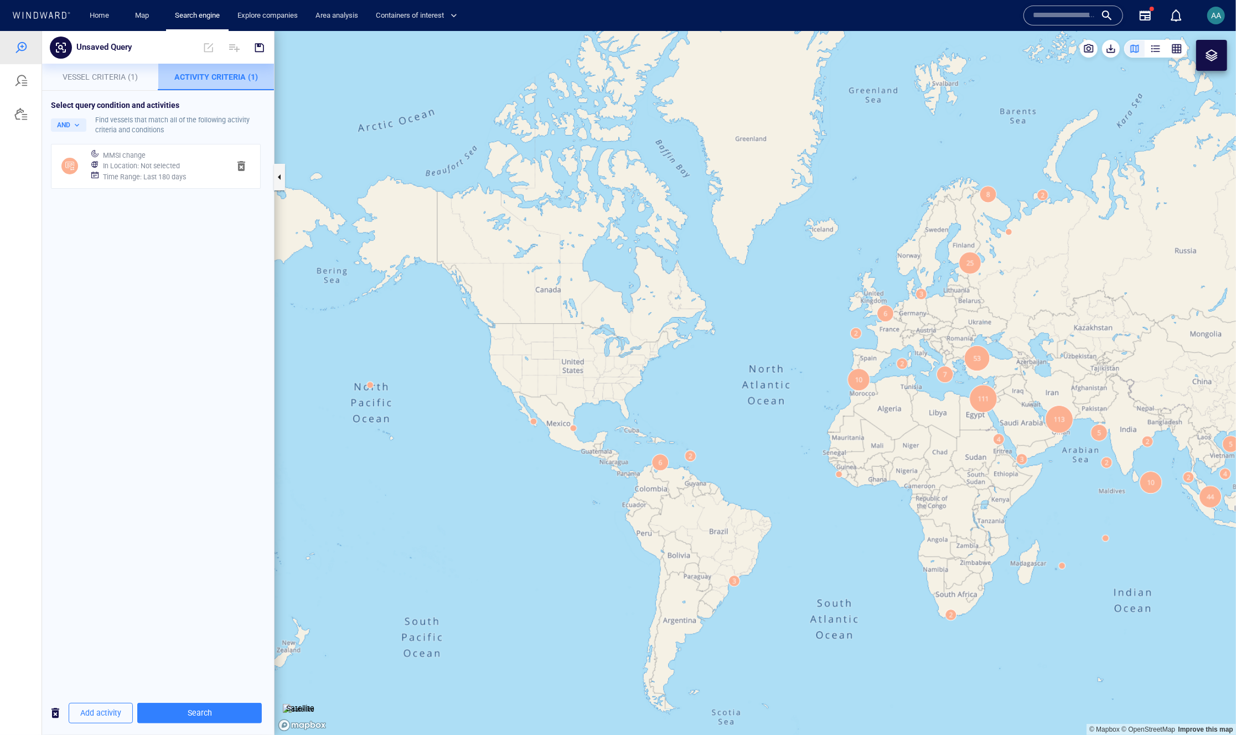
click at [187, 80] on span "Activity Criteria (1)" at bounding box center [216, 76] width 84 height 9
click at [102, 715] on span "Add activity" at bounding box center [100, 713] width 41 height 14
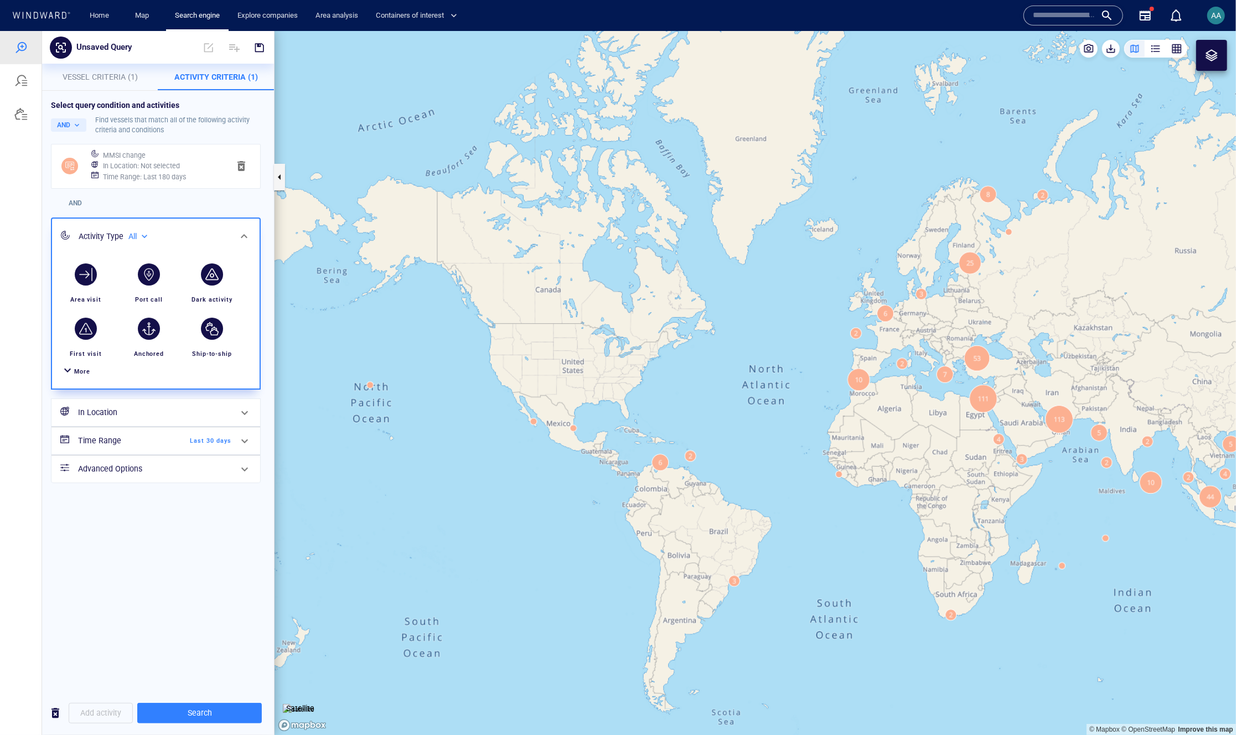
click at [73, 367] on div at bounding box center [67, 371] width 13 height 16
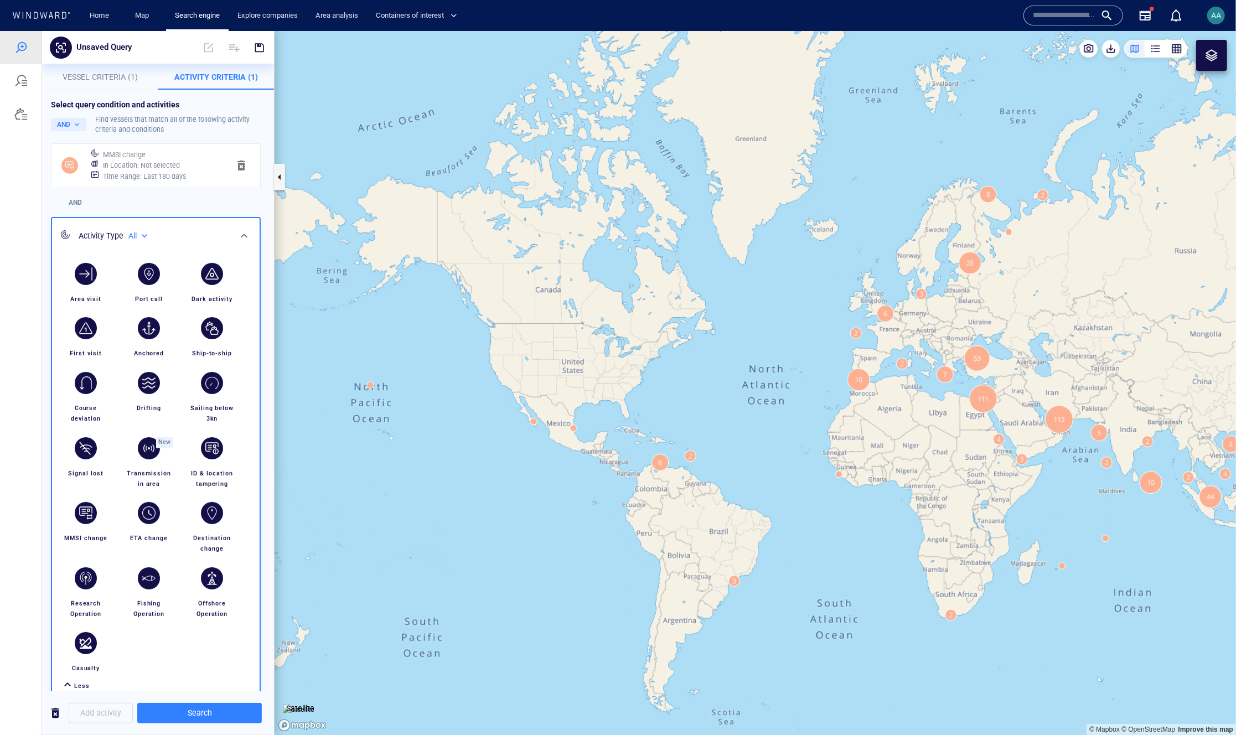
click at [142, 234] on div "All" at bounding box center [139, 235] width 22 height 9
click at [159, 285] on p "Military affiliated" at bounding box center [177, 286] width 51 height 10
type input "**********"
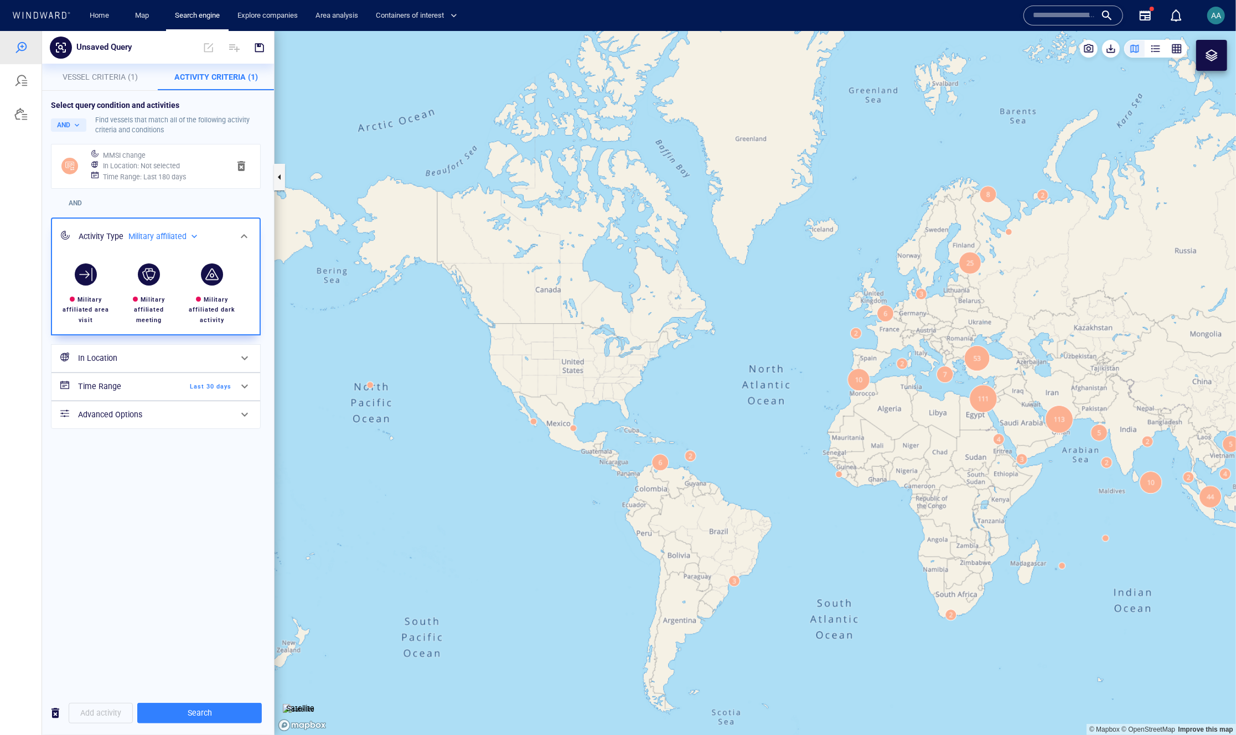
click at [241, 165] on span "button" at bounding box center [241, 165] width 13 height 13
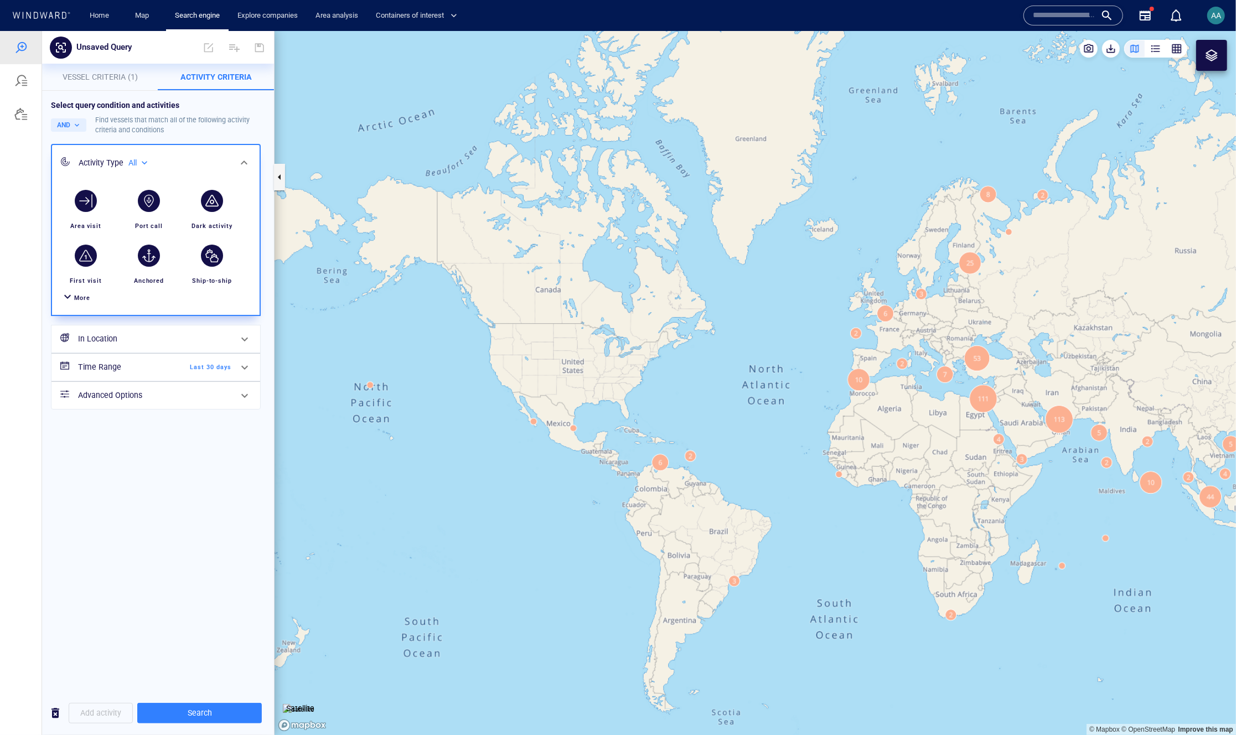
click at [92, 81] on p "Vessel Criteria (1)" at bounding box center [100, 76] width 103 height 13
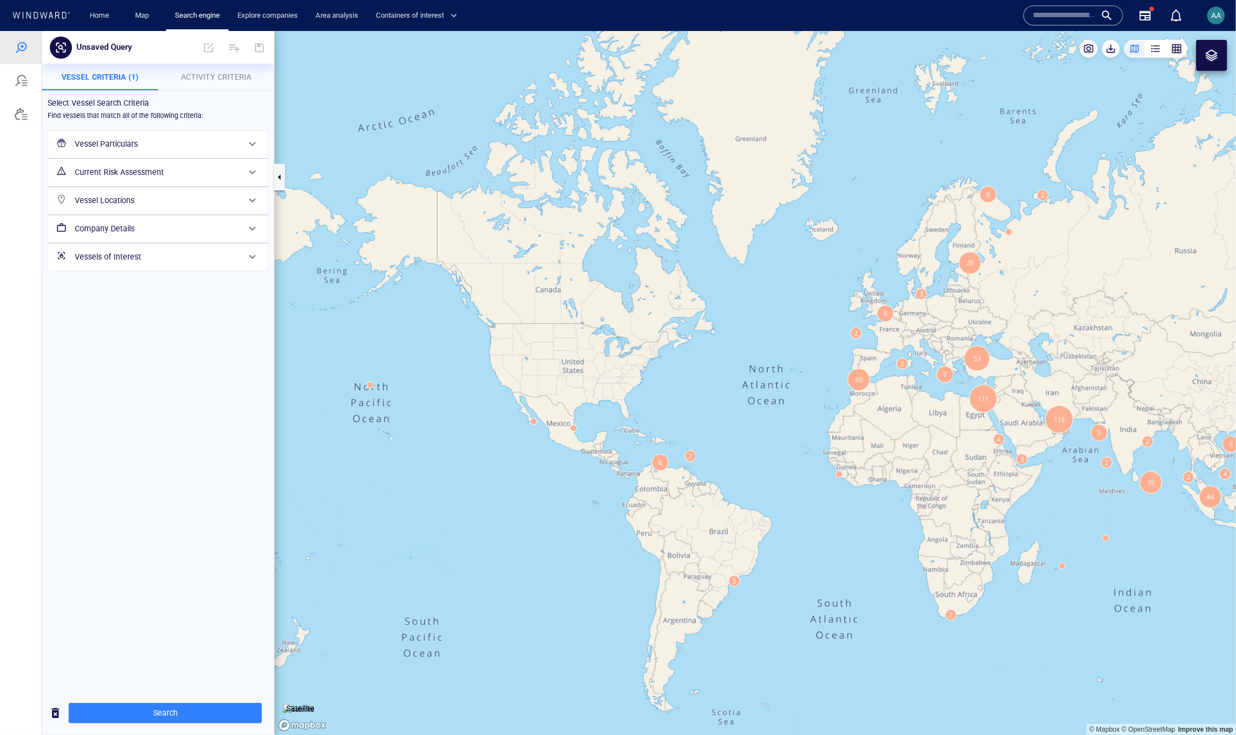
click at [127, 171] on h6 "Current Risk Assessment" at bounding box center [157, 172] width 164 height 14
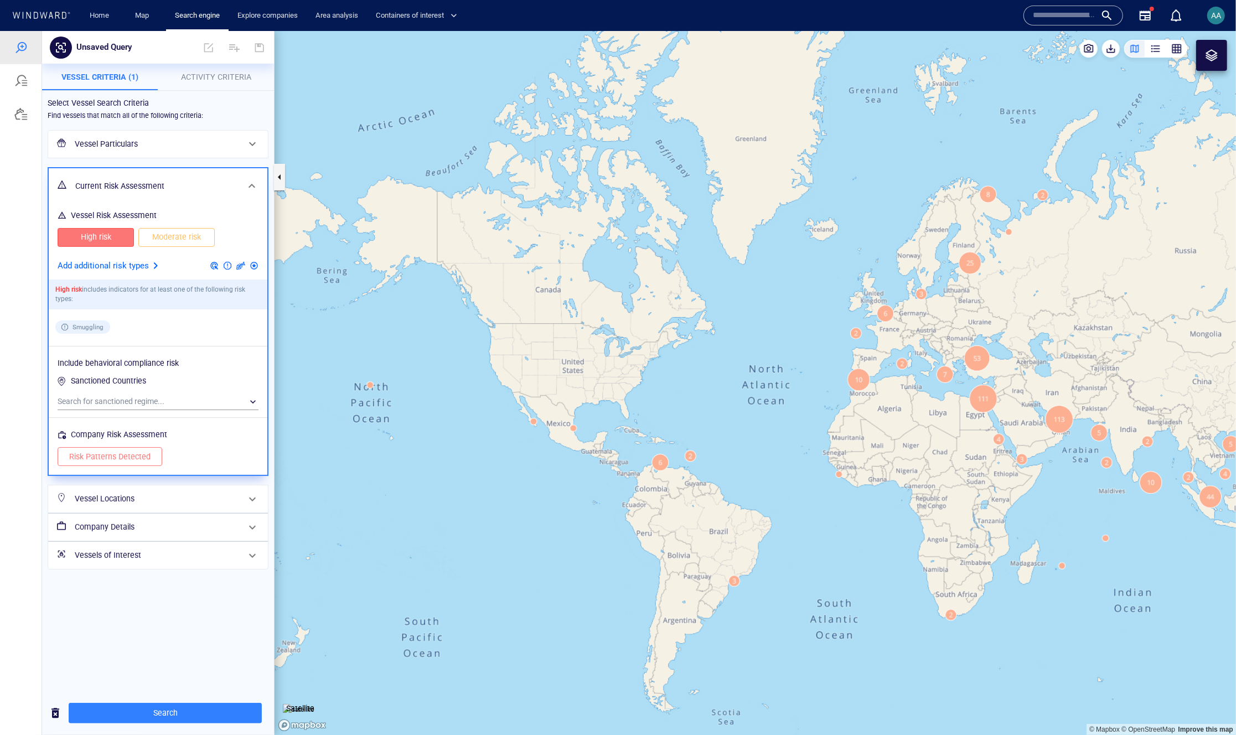
click at [137, 266] on p "Add additional risk types" at bounding box center [103, 265] width 91 height 14
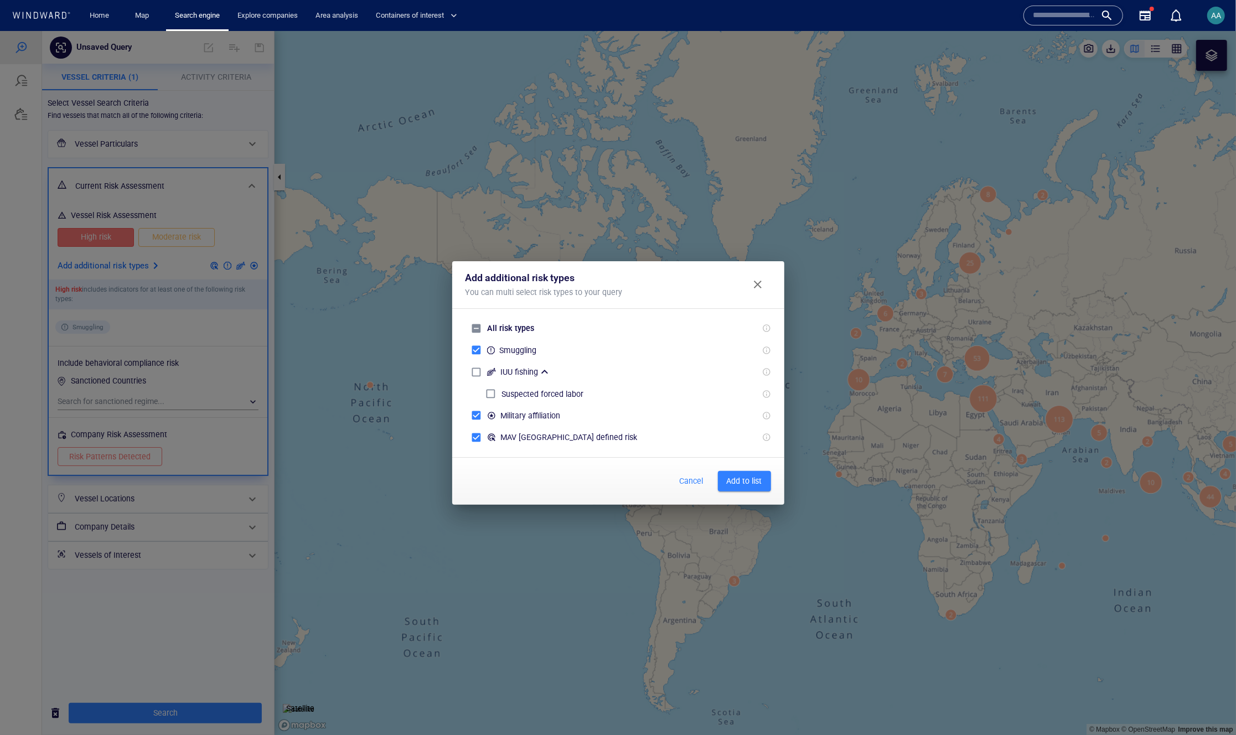
click at [752, 484] on span "Add to list" at bounding box center [744, 481] width 35 height 14
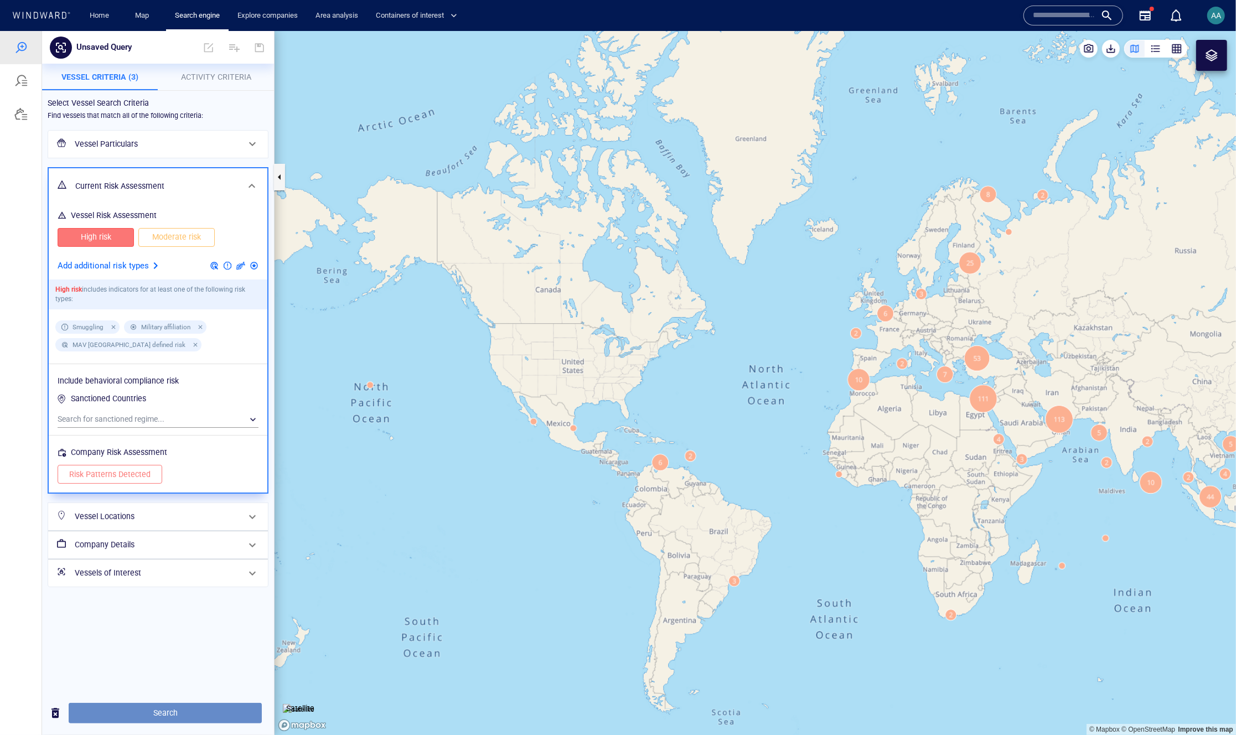
click at [167, 713] on span "Search" at bounding box center [164, 713] width 175 height 14
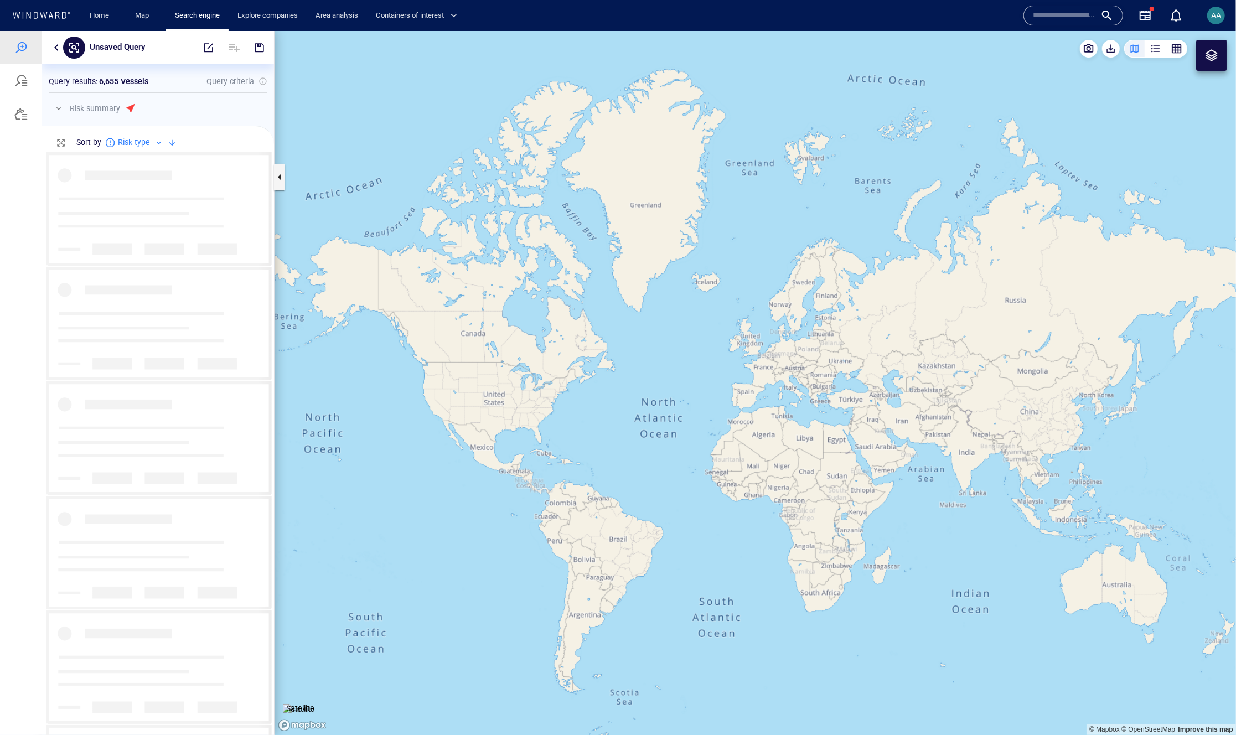
scroll to position [574, 223]
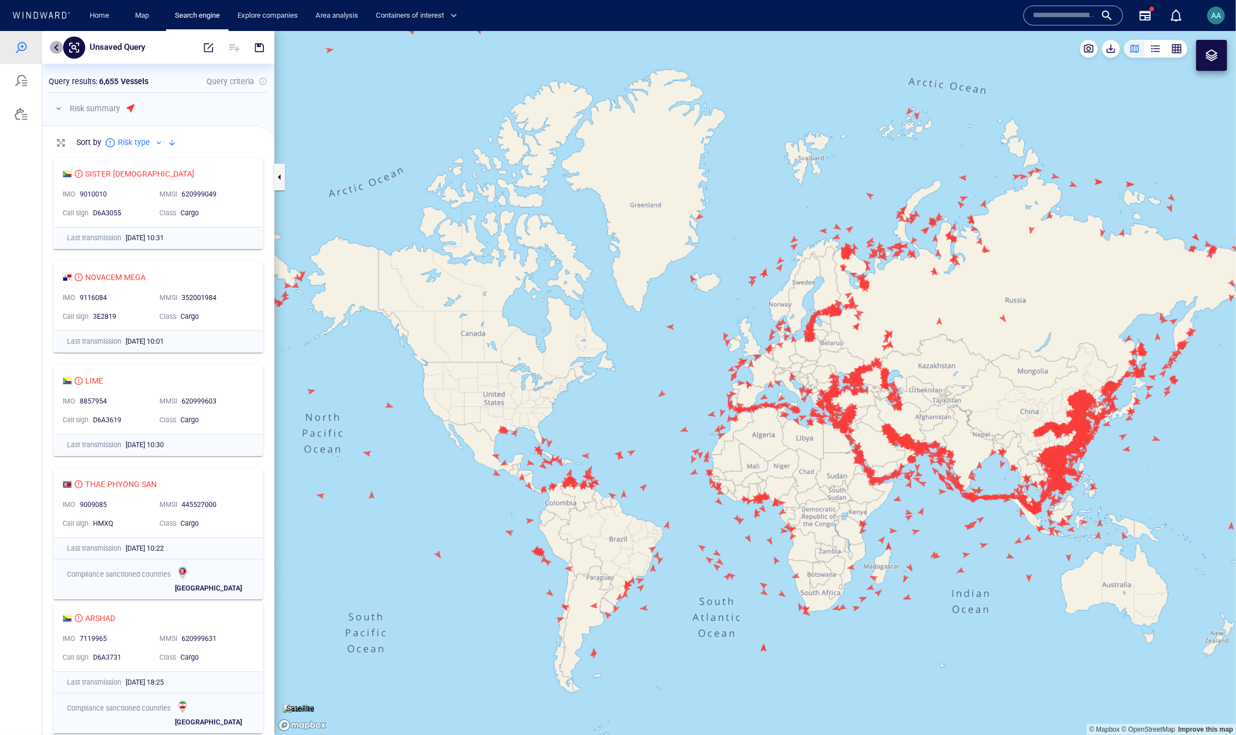
click at [59, 44] on button "button" at bounding box center [56, 46] width 13 height 13
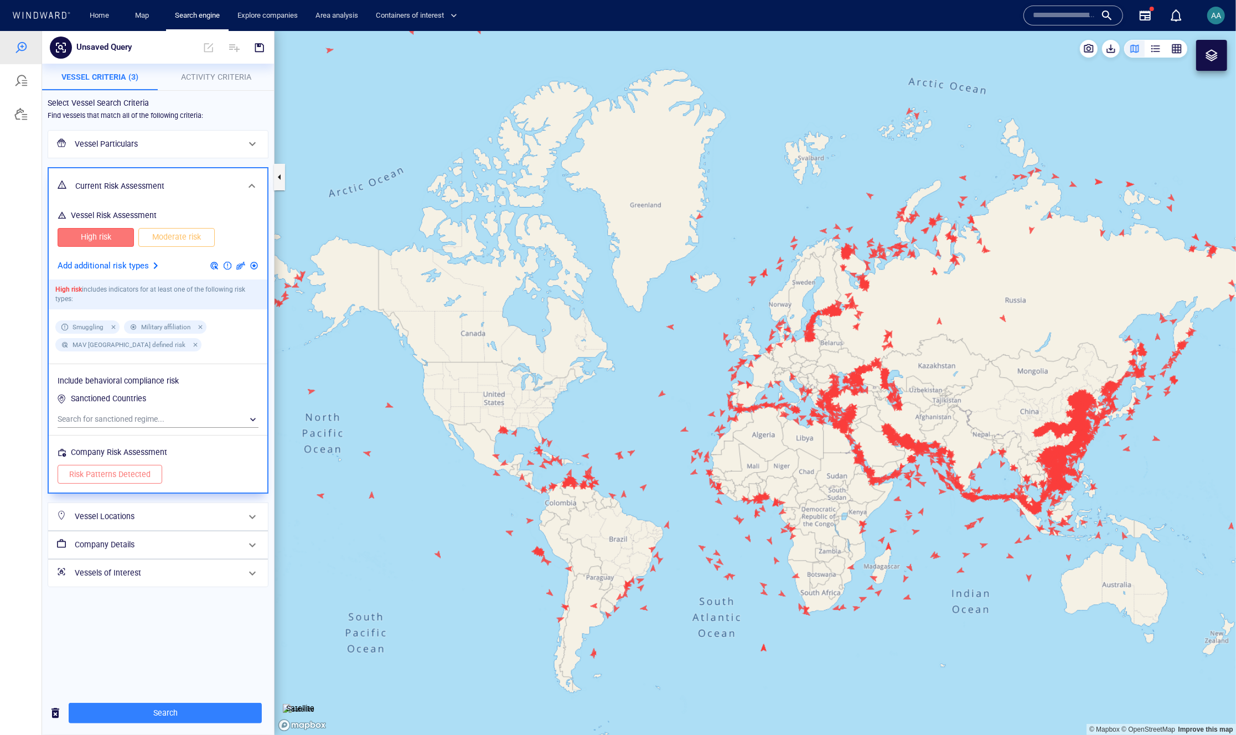
click at [135, 265] on p "Add additional risk types" at bounding box center [103, 265] width 91 height 14
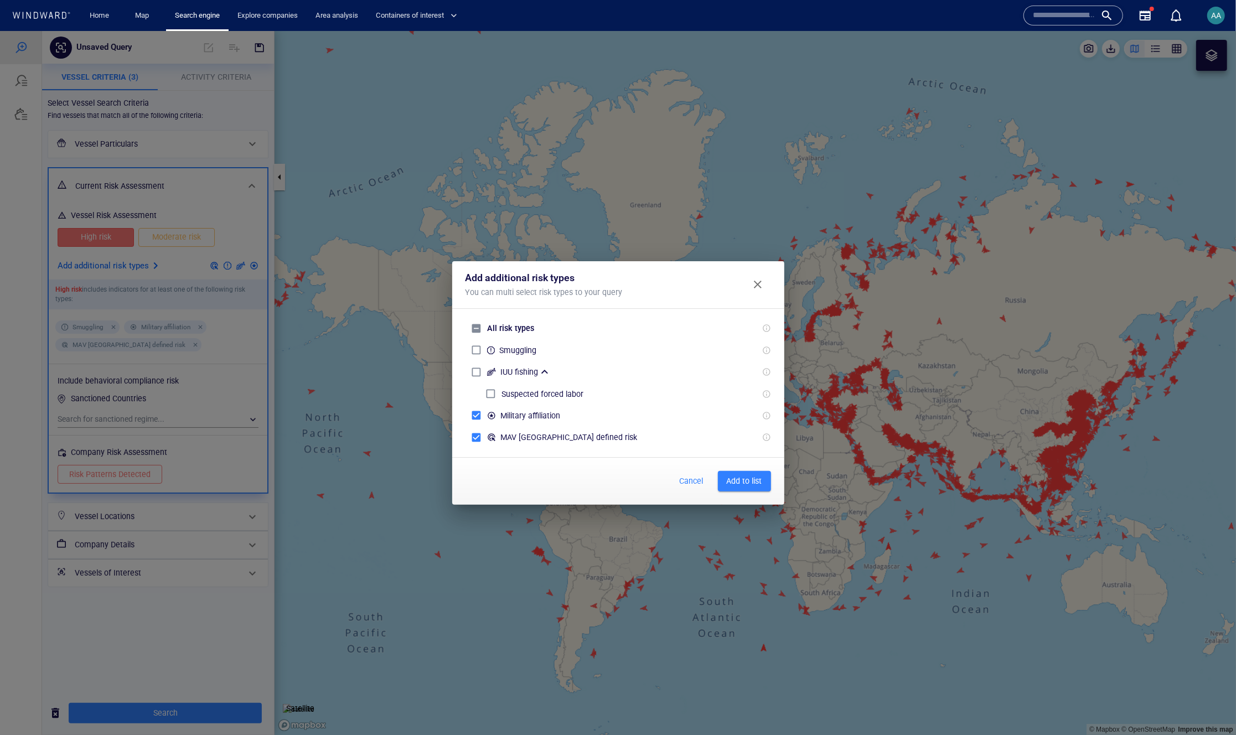
click at [733, 487] on span "Add to list" at bounding box center [744, 481] width 35 height 14
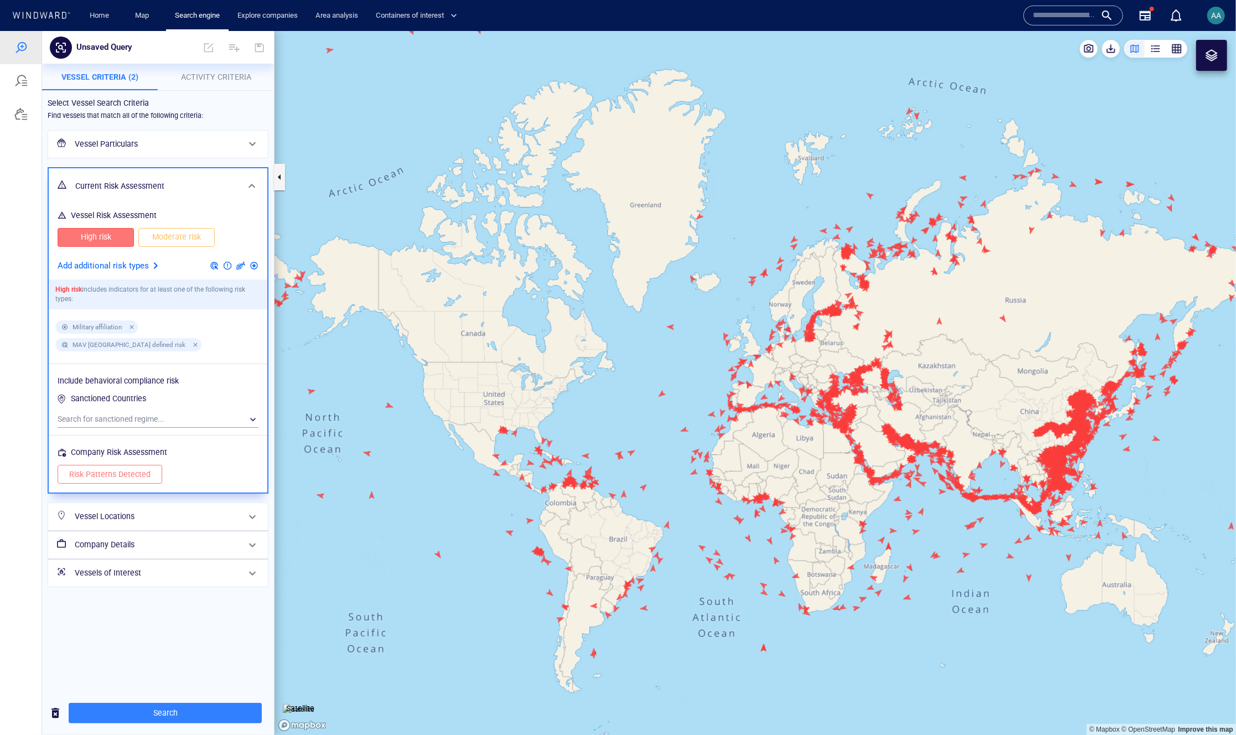
click at [92, 76] on span "Vessel Criteria (2)" at bounding box center [99, 76] width 77 height 9
click at [127, 139] on h6 "Vessel Particulars" at bounding box center [157, 144] width 164 height 14
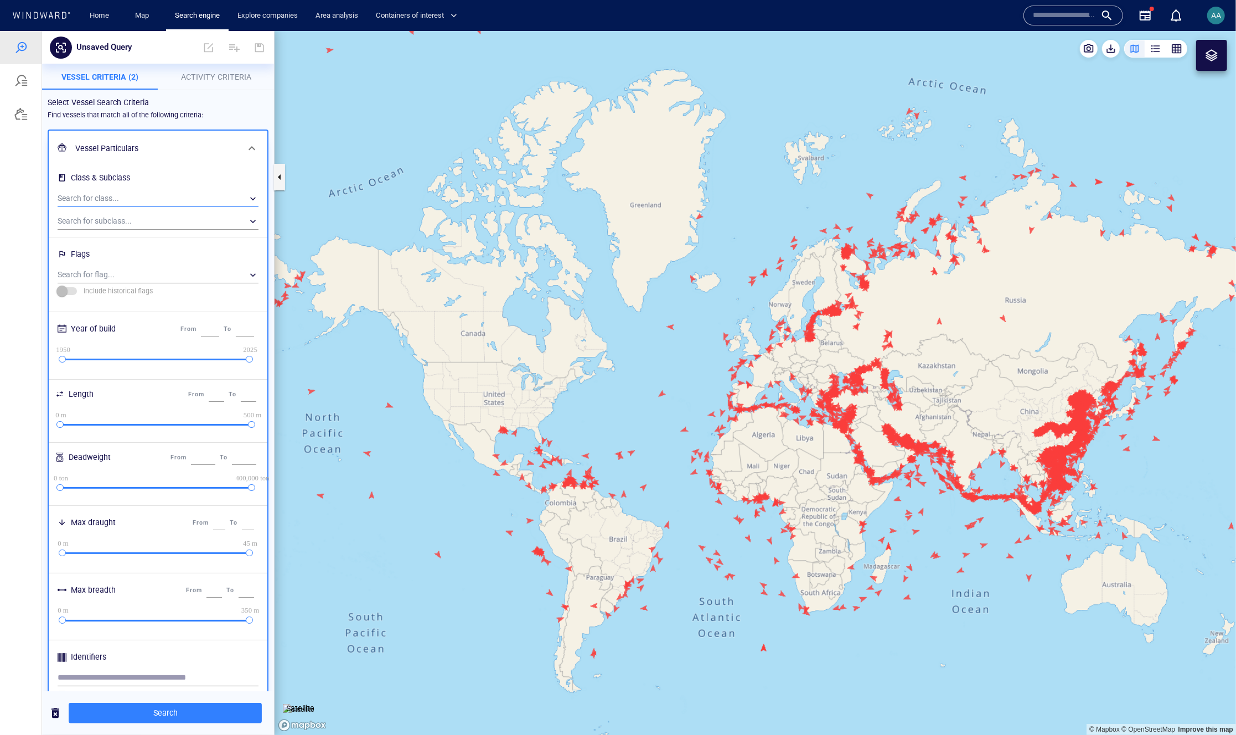
click at [95, 196] on div "​" at bounding box center [158, 198] width 201 height 17
type input "***"
click at [204, 714] on div at bounding box center [618, 382] width 1236 height 704
click at [169, 711] on span "Search" at bounding box center [164, 713] width 175 height 14
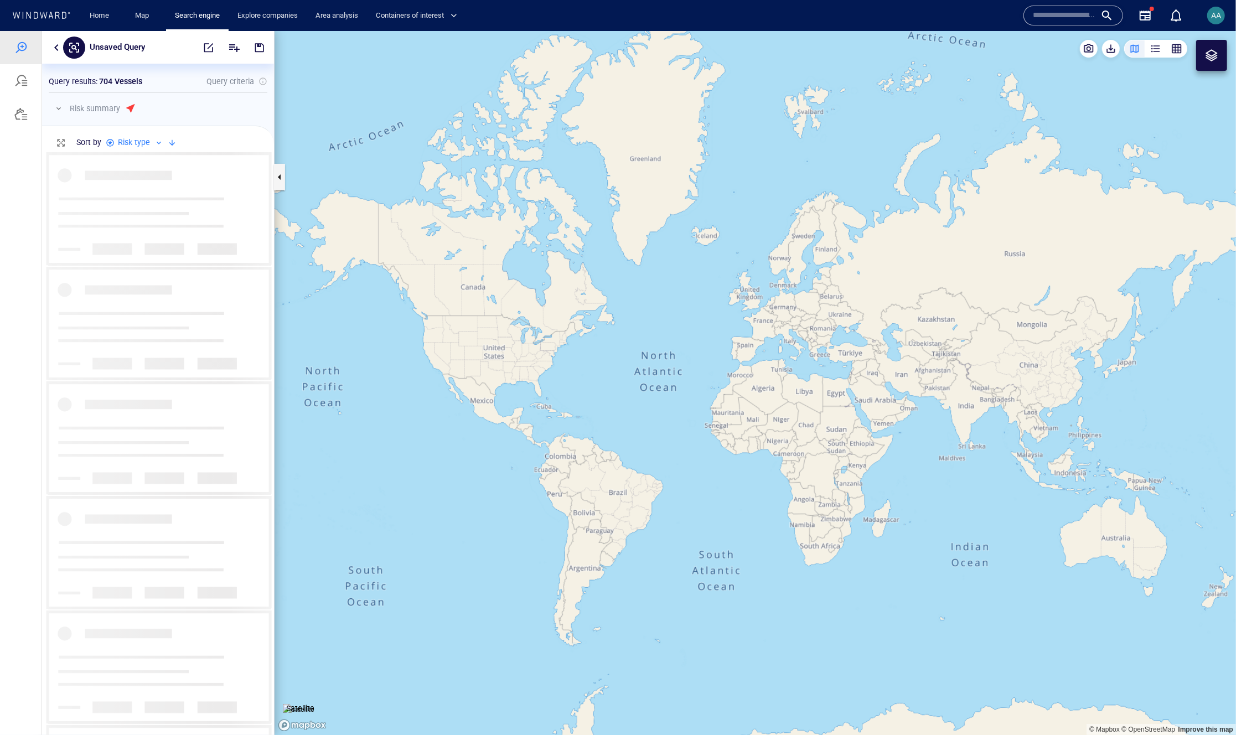
scroll to position [574, 223]
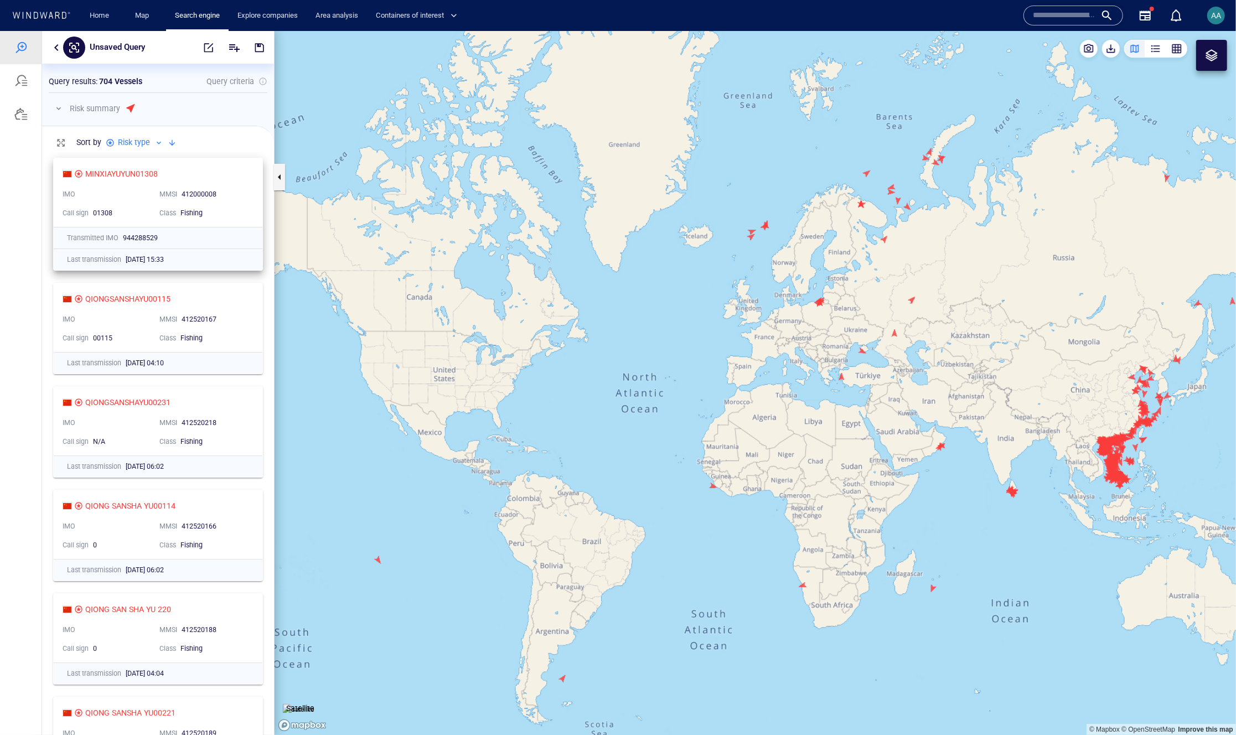
click at [172, 164] on div "MINXIAYUYUN01308 IMO MMSI 412000008 Call sign 01308 Class Fishing" at bounding box center [158, 192] width 209 height 69
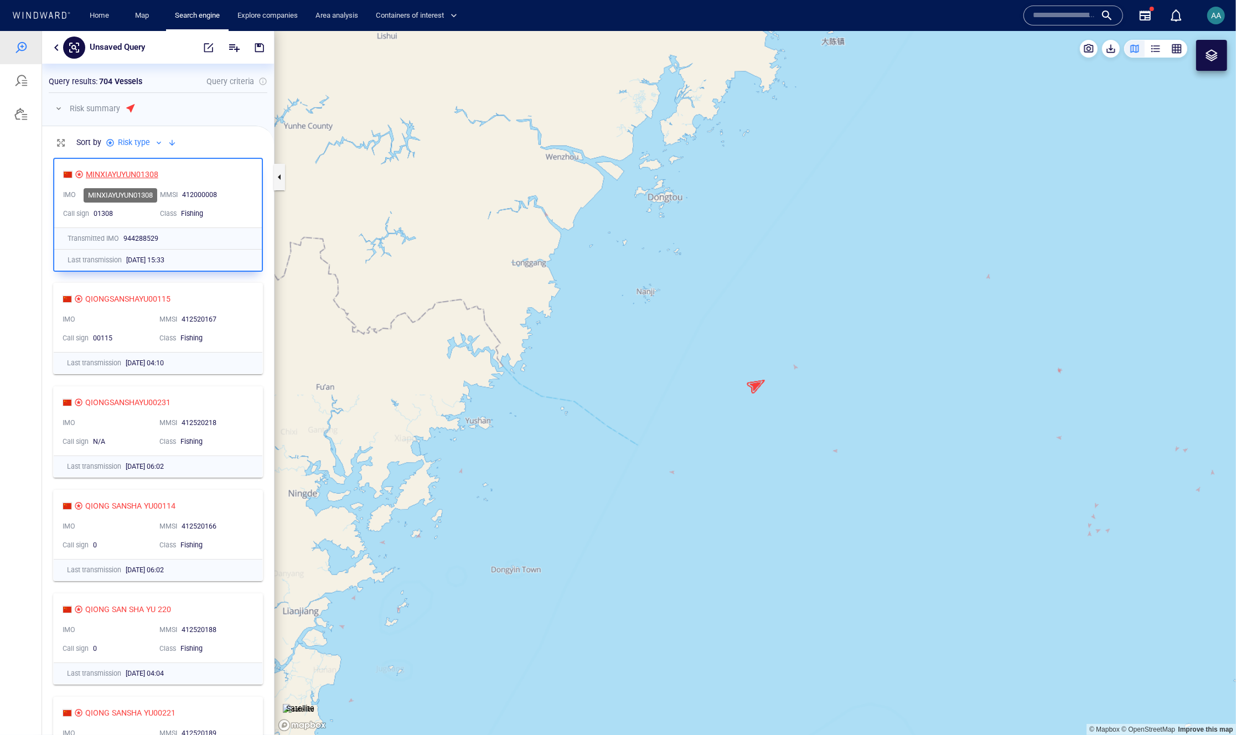
click at [110, 173] on div "MINXIAYUYUN01308" at bounding box center [122, 173] width 73 height 13
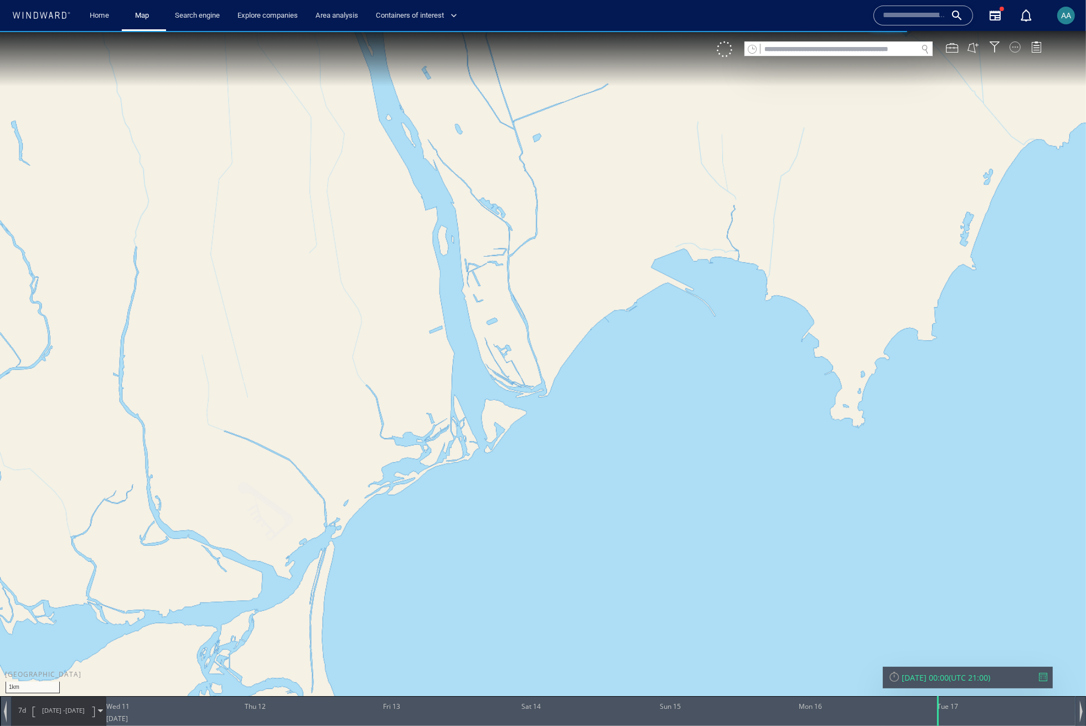
click at [1016, 49] on div at bounding box center [1015, 47] width 11 height 11
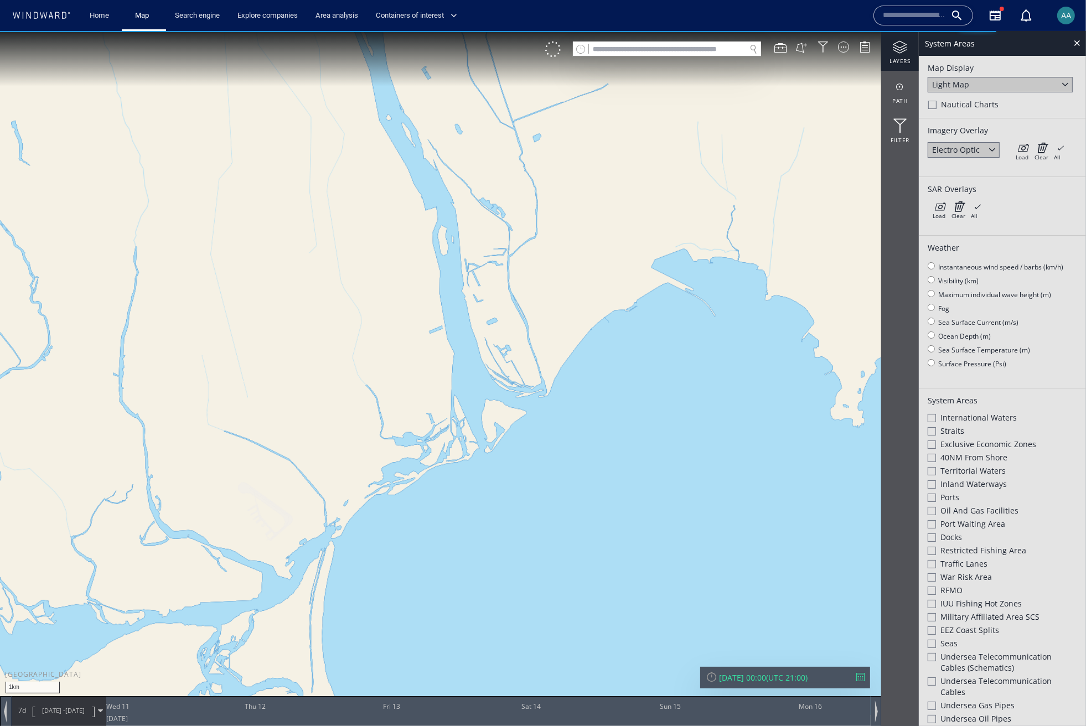
click at [959, 152] on div "Electro Optic" at bounding box center [956, 149] width 48 height 11
click at [1026, 152] on icon at bounding box center [1022, 147] width 13 height 11
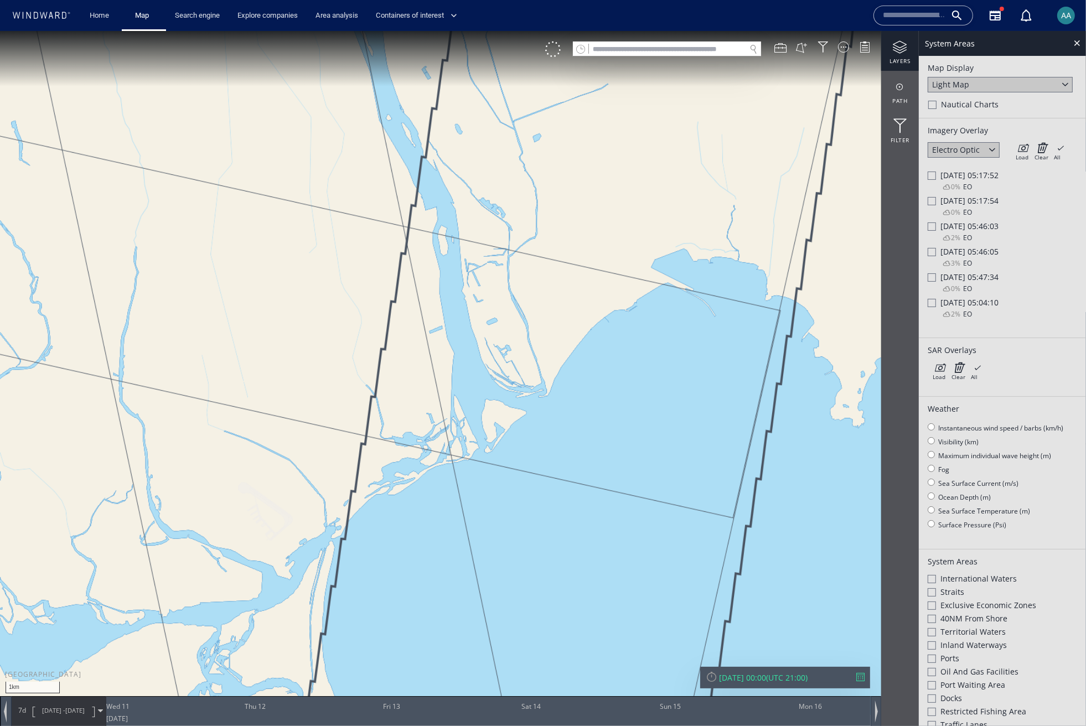
click at [935, 273] on div at bounding box center [932, 277] width 8 height 8
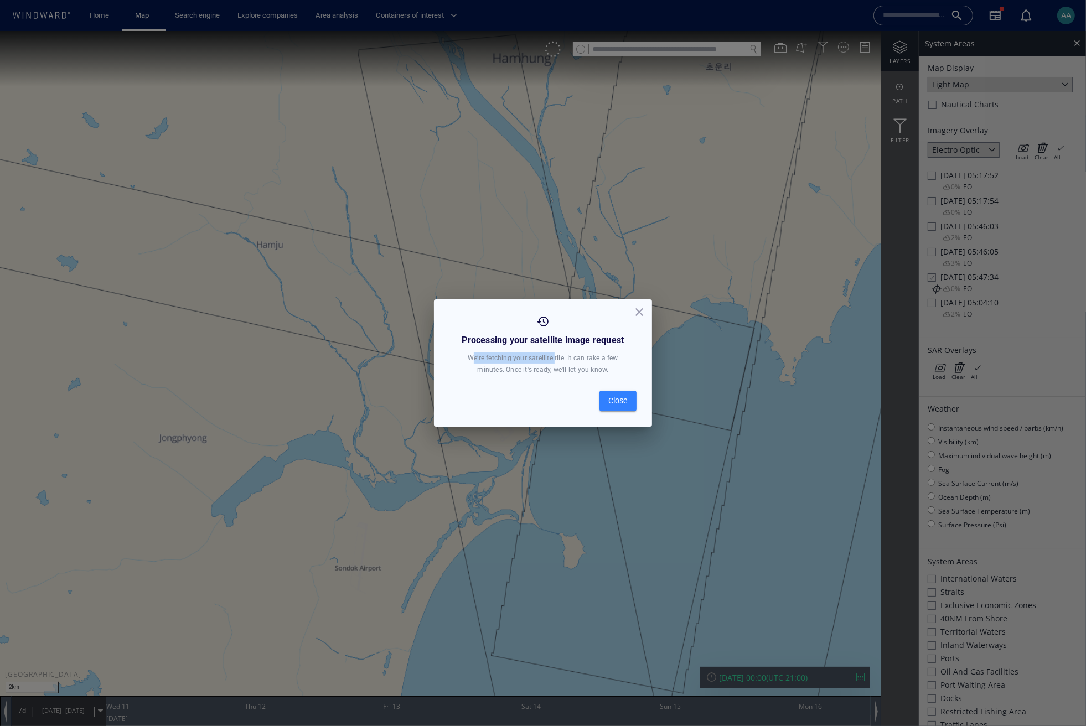
drag, startPoint x: 474, startPoint y: 354, endPoint x: 554, endPoint y: 356, distance: 79.7
click at [554, 356] on div "We’re fetching your satellite tile. It can take a few minutes. Once it's ready,…" at bounding box center [543, 364] width 152 height 23
click at [624, 400] on span "Close" at bounding box center [617, 401] width 19 height 14
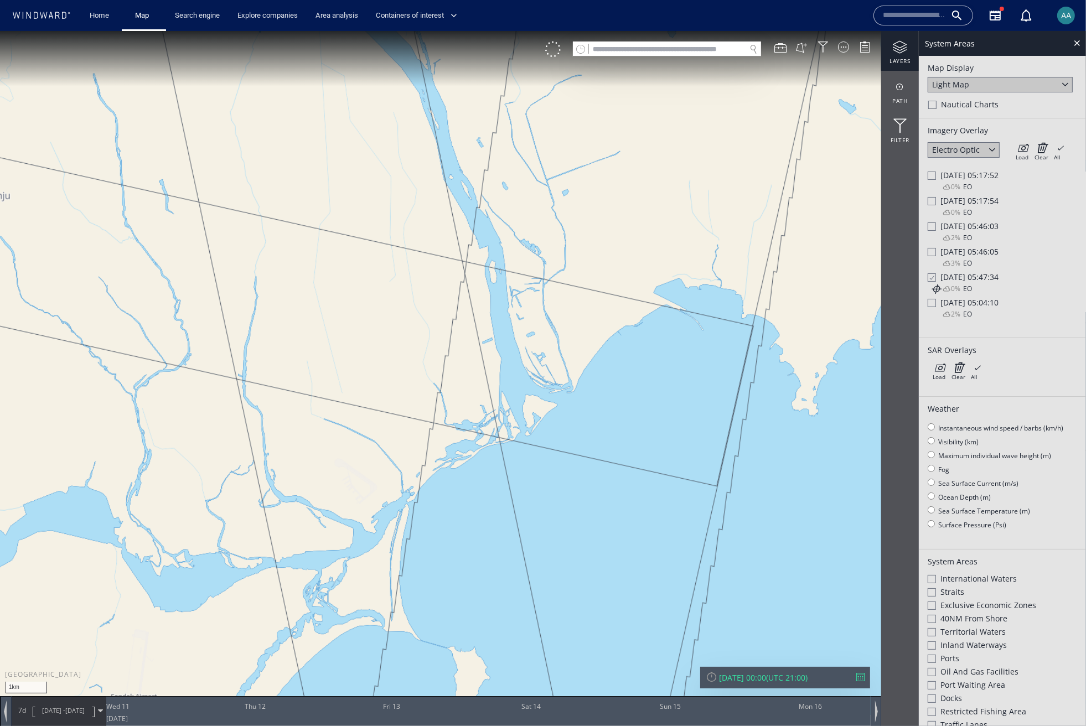
drag, startPoint x: 719, startPoint y: 343, endPoint x: 589, endPoint y: 366, distance: 132.0
click at [589, 366] on canvas "Map" at bounding box center [543, 373] width 1086 height 685
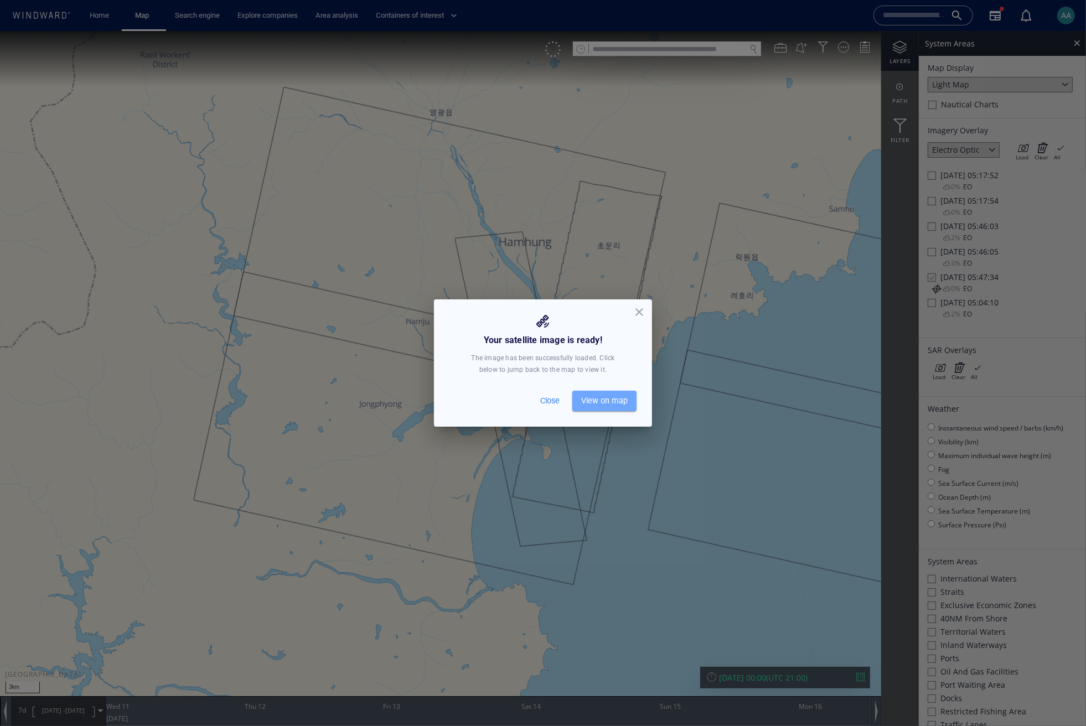
click at [608, 404] on span "View on map" at bounding box center [604, 401] width 46 height 14
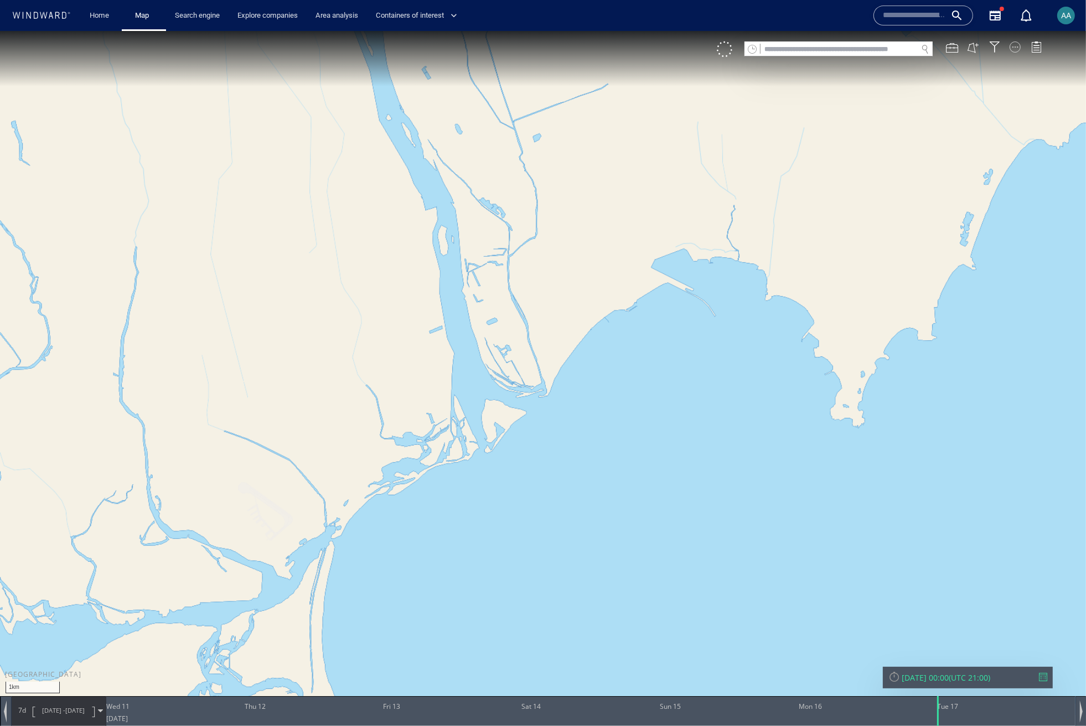
click at [1017, 46] on div at bounding box center [1015, 47] width 11 height 11
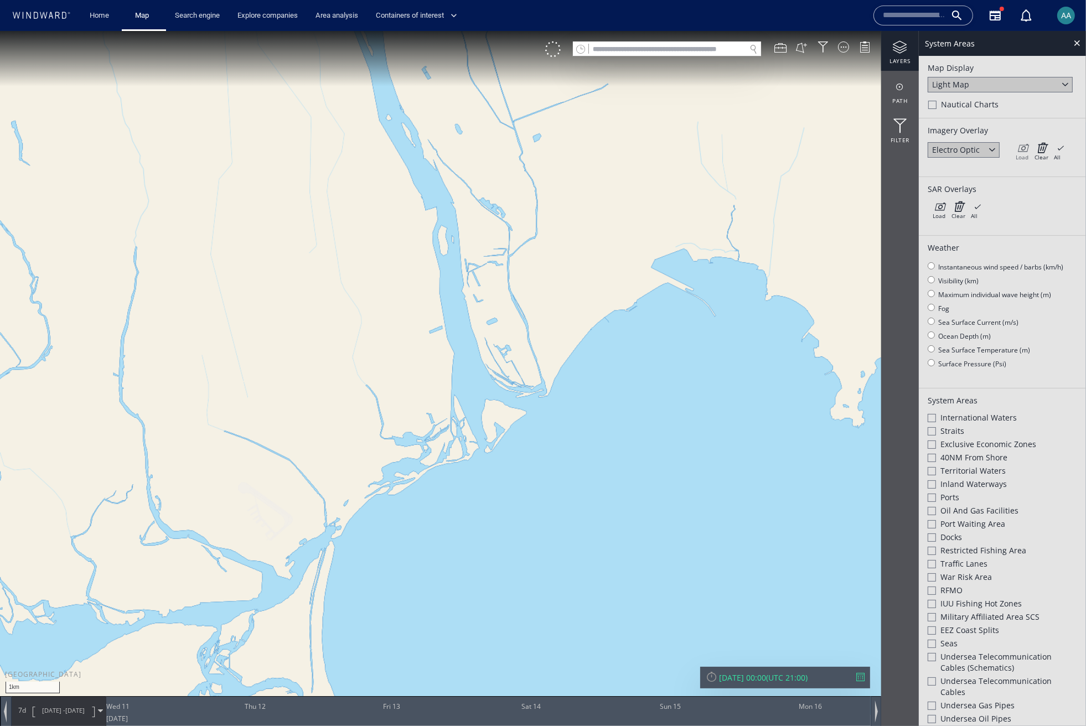
click at [1025, 151] on icon at bounding box center [1022, 147] width 13 height 11
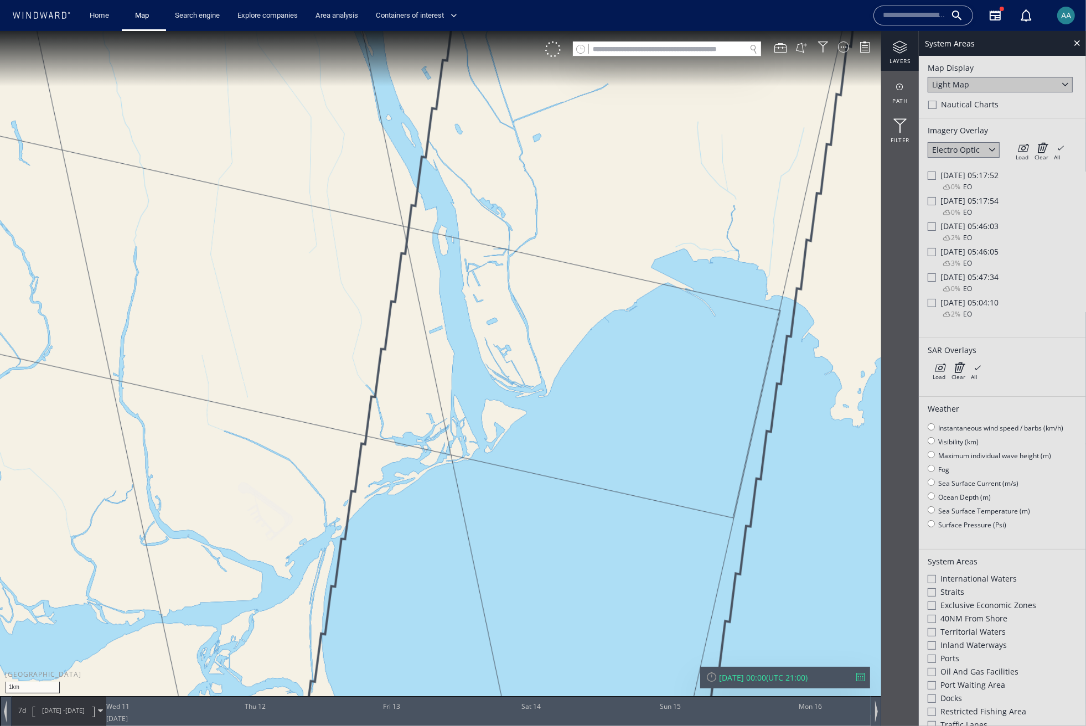
click at [940, 275] on span "[DATE] 05:47:34" at bounding box center [969, 277] width 58 height 11
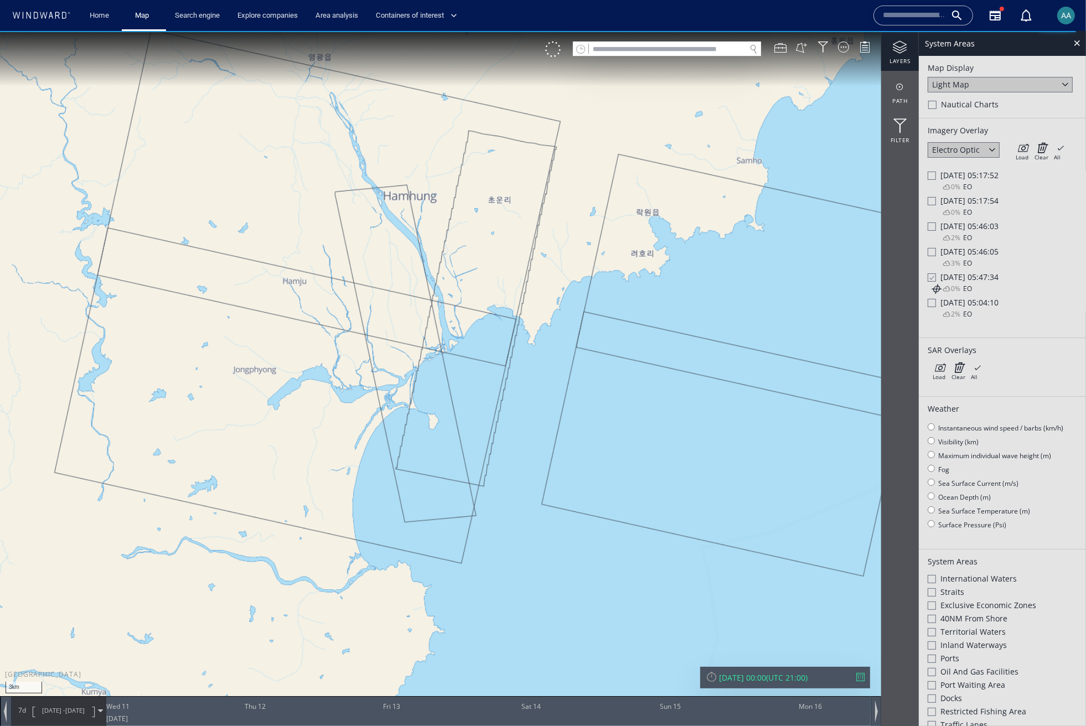
drag, startPoint x: 585, startPoint y: 406, endPoint x: 540, endPoint y: 323, distance: 94.1
click at [540, 323] on canvas "Map" at bounding box center [543, 373] width 1086 height 685
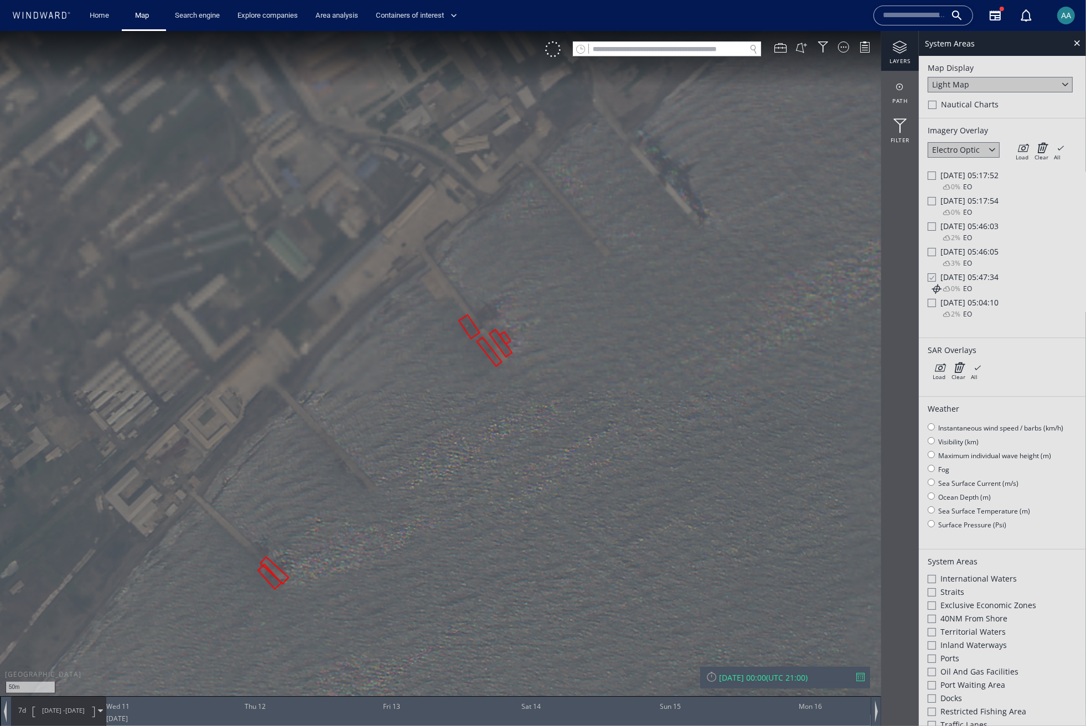
drag, startPoint x: 453, startPoint y: 291, endPoint x: 520, endPoint y: 426, distance: 151.0
click at [520, 426] on canvas "Map" at bounding box center [543, 373] width 1086 height 685
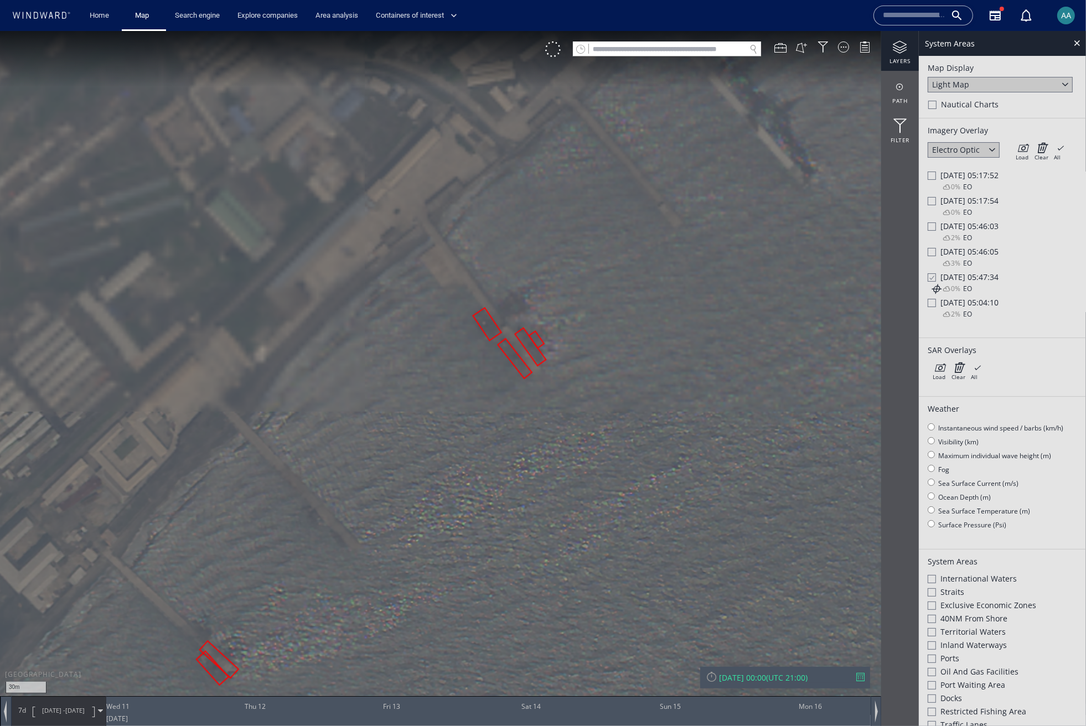
drag, startPoint x: 425, startPoint y: 556, endPoint x: 562, endPoint y: 422, distance: 191.4
click at [570, 418] on canvas "Map" at bounding box center [543, 373] width 1086 height 685
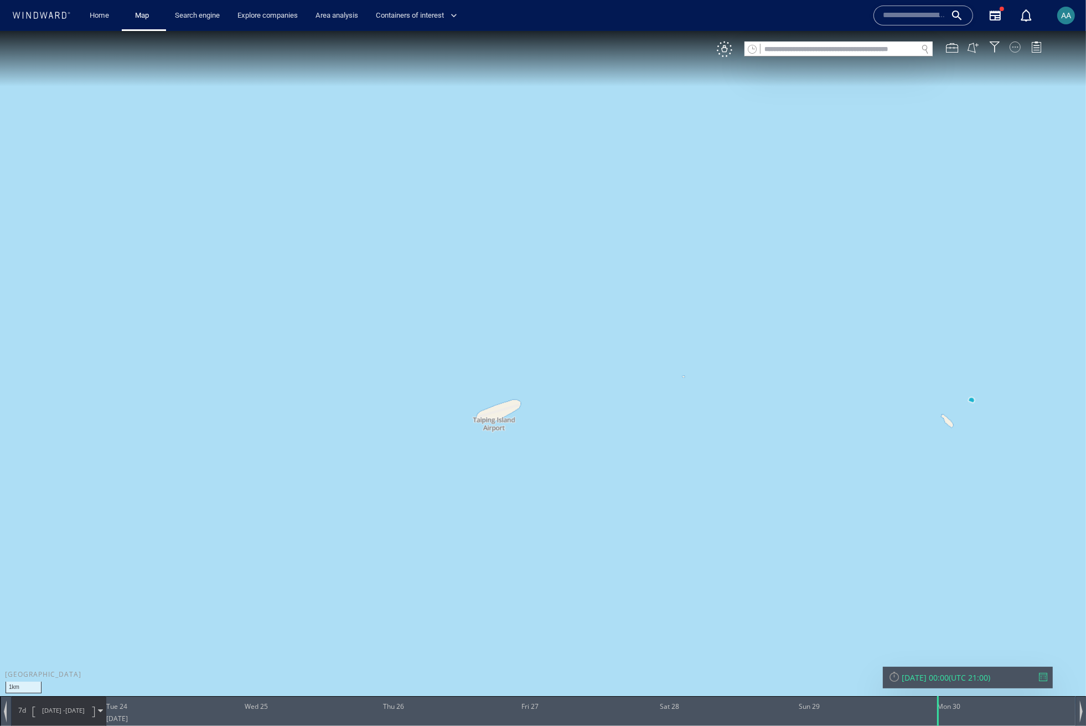
click at [1018, 47] on div at bounding box center [1015, 47] width 11 height 11
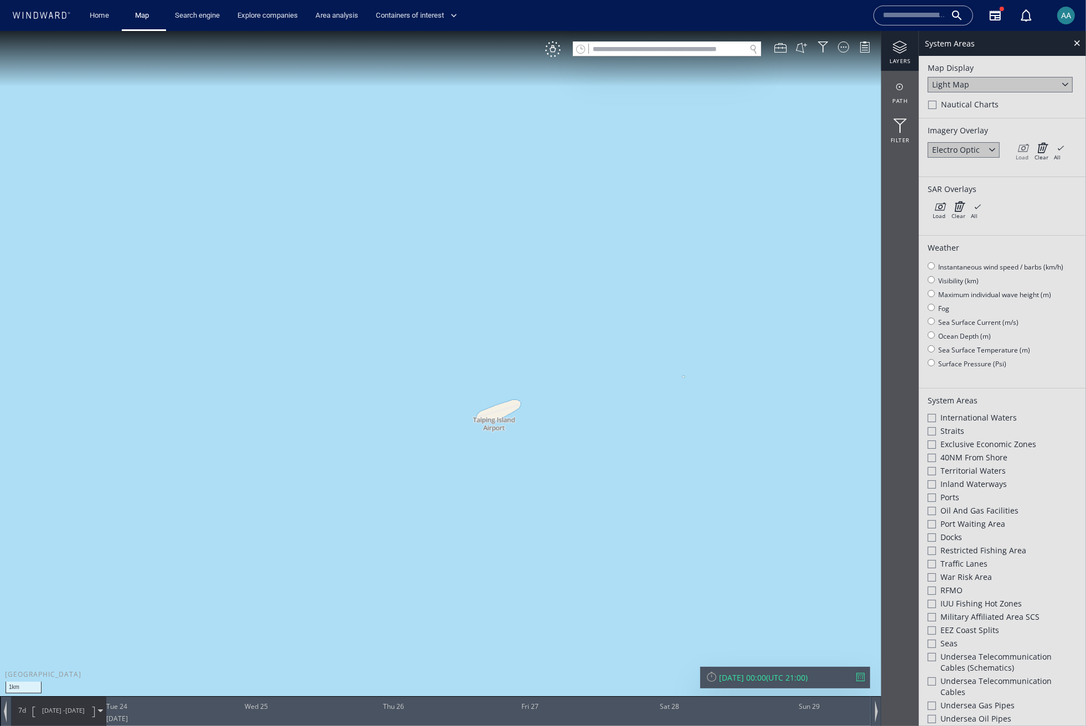
click at [1023, 149] on icon at bounding box center [1022, 147] width 13 height 11
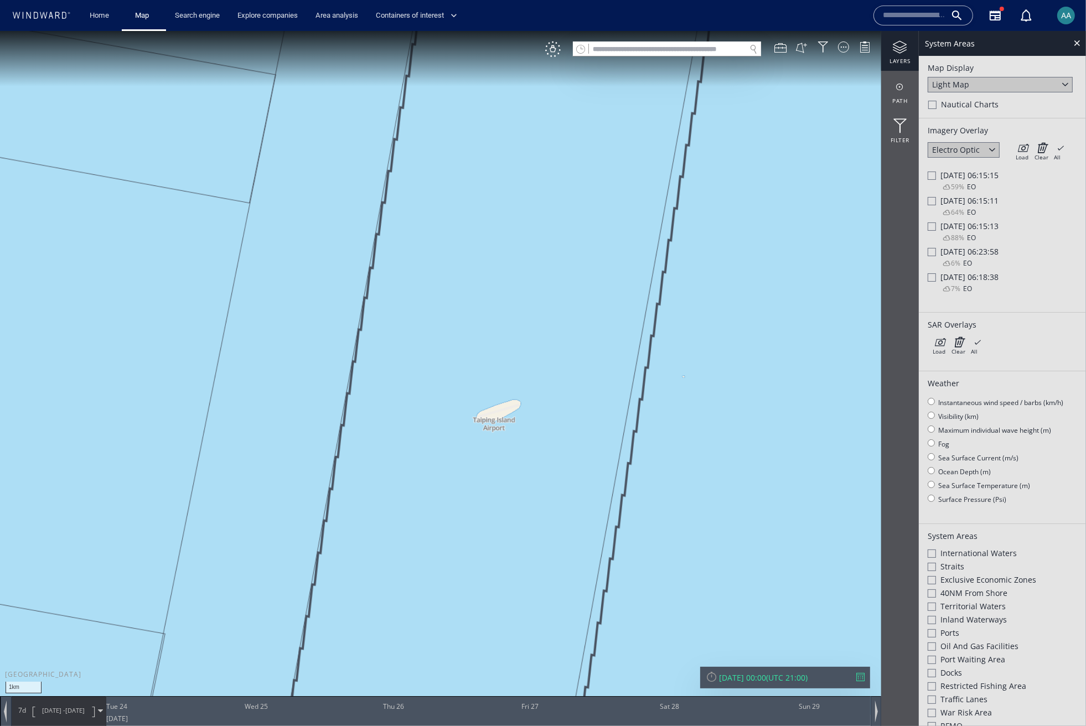
click at [929, 277] on div at bounding box center [932, 277] width 8 height 8
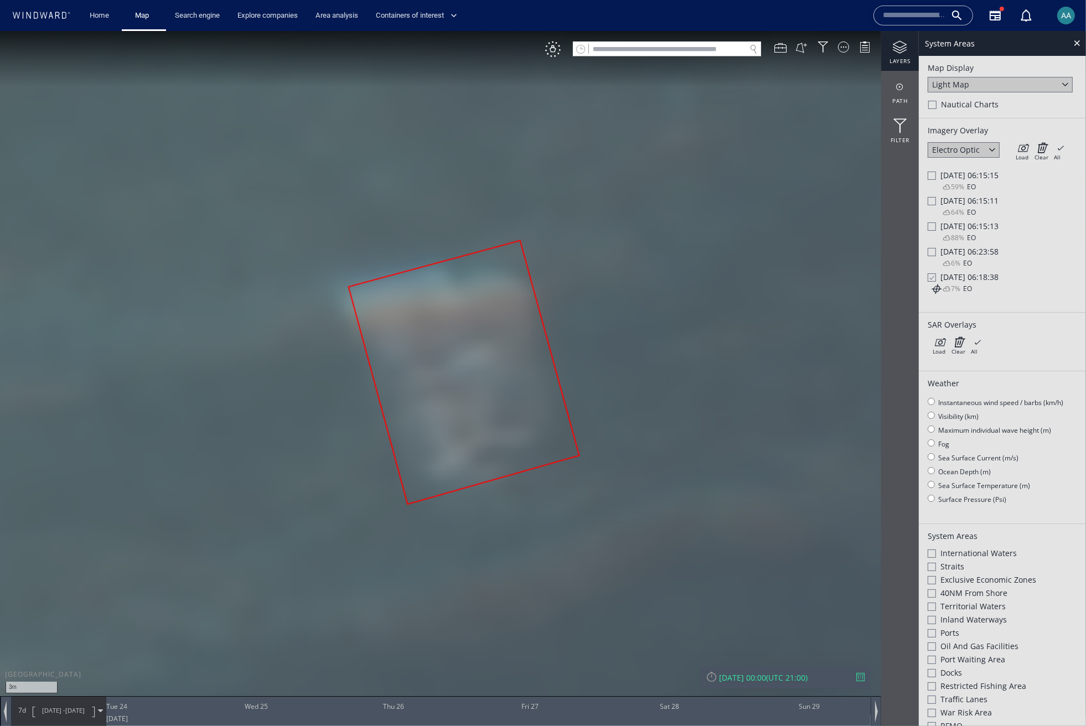
drag, startPoint x: 355, startPoint y: 317, endPoint x: 614, endPoint y: 453, distance: 293.1
click at [614, 453] on canvas "Map" at bounding box center [543, 373] width 1086 height 685
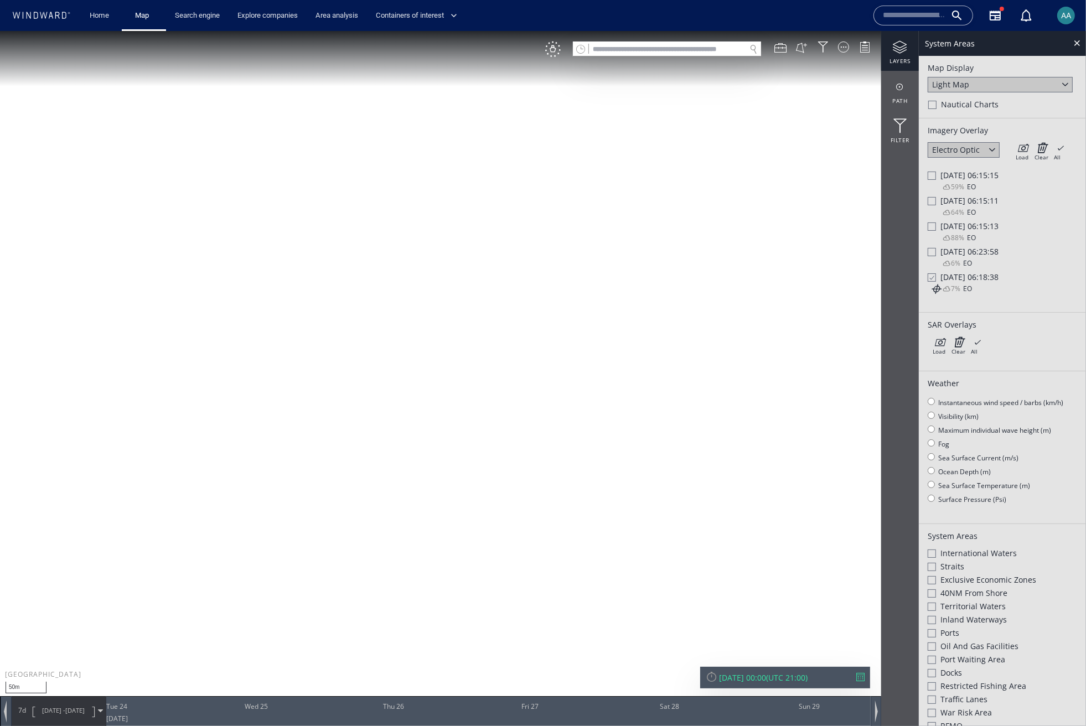
drag, startPoint x: 311, startPoint y: 500, endPoint x: 549, endPoint y: 328, distance: 293.7
click at [549, 328] on canvas "Map" at bounding box center [543, 373] width 1086 height 685
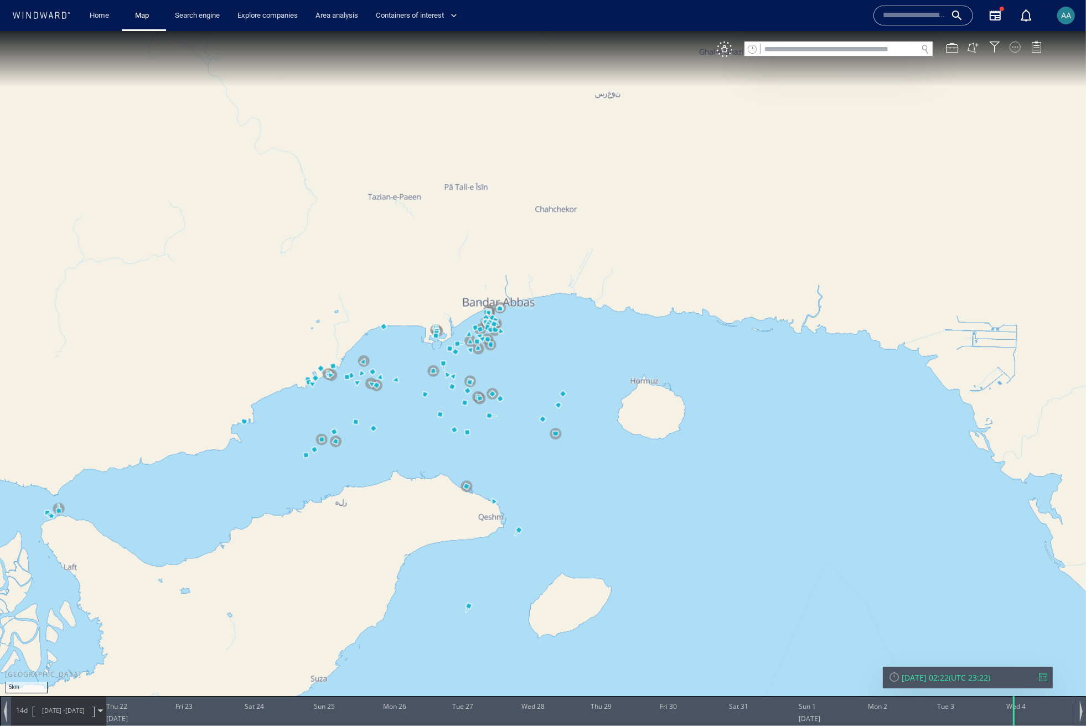
click at [1018, 50] on div at bounding box center [1015, 47] width 11 height 11
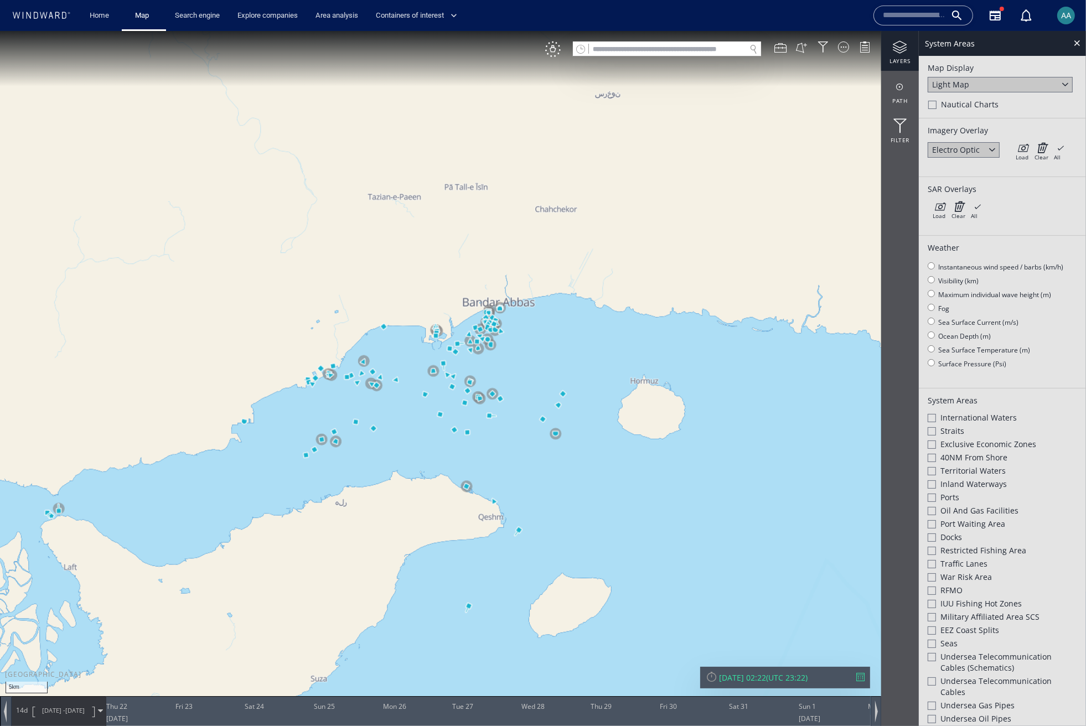
click at [994, 148] on div at bounding box center [992, 149] width 13 height 13
click at [983, 184] on div "Synthetic aperture radar" at bounding box center [963, 184] width 63 height 21
click at [1030, 145] on div "Load Clear All × Loading all overlays might take a while!" at bounding box center [1040, 150] width 55 height 17
click at [1026, 146] on icon at bounding box center [1022, 147] width 13 height 11
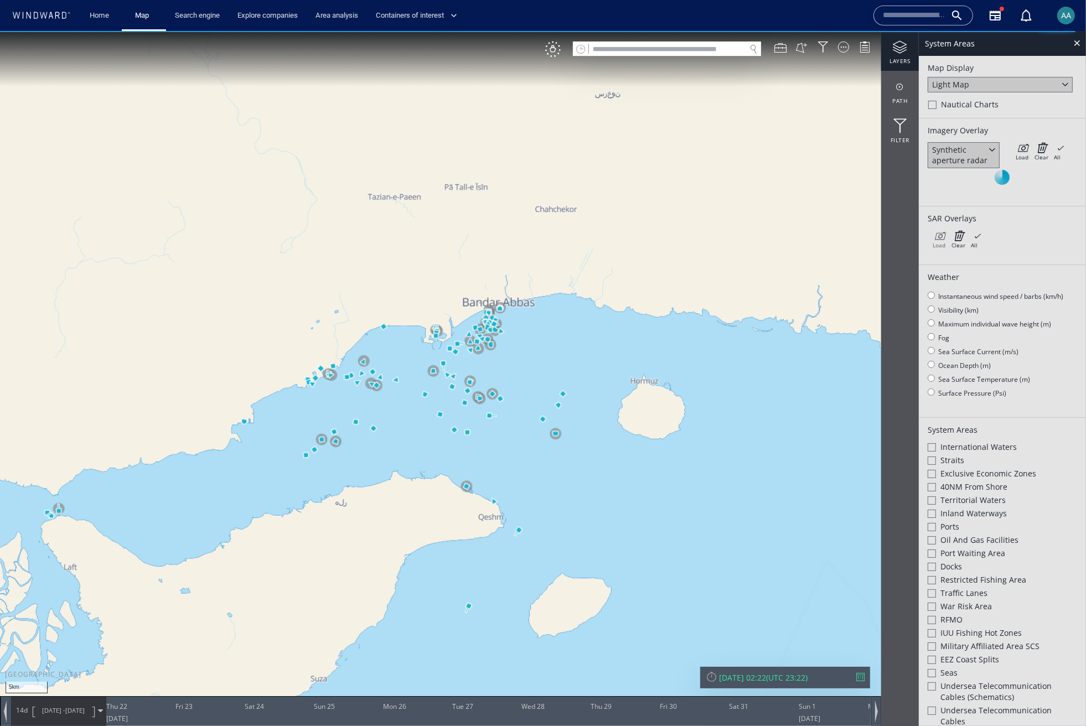
click at [939, 237] on icon at bounding box center [939, 235] width 13 height 11
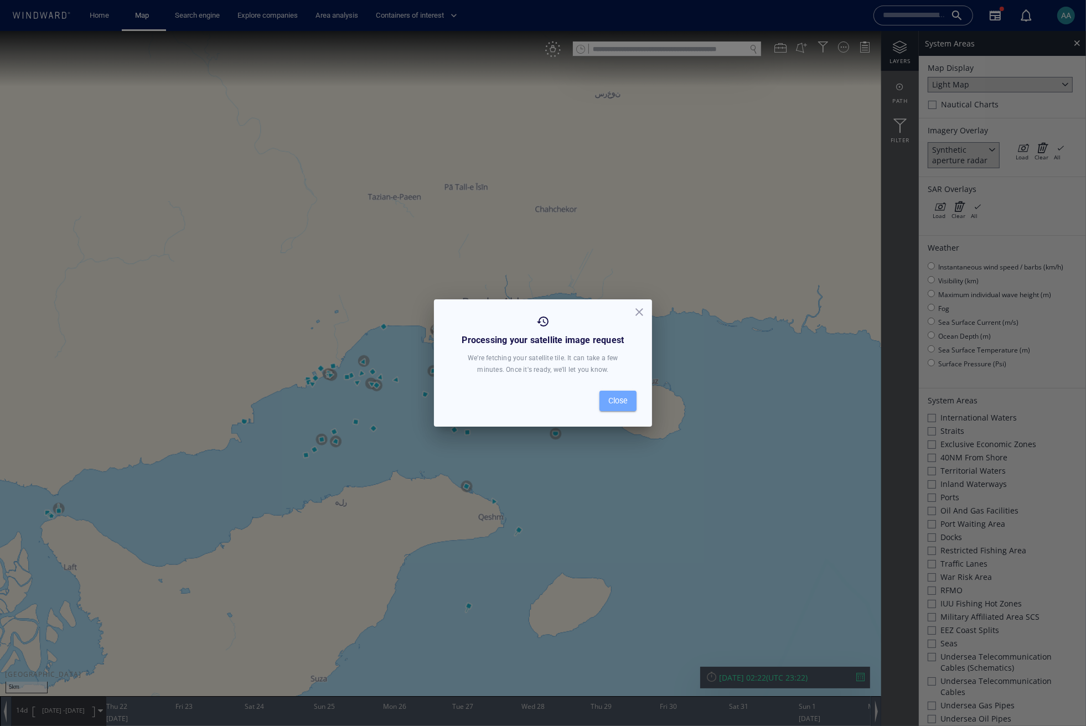
click at [626, 401] on span "Close" at bounding box center [617, 401] width 19 height 14
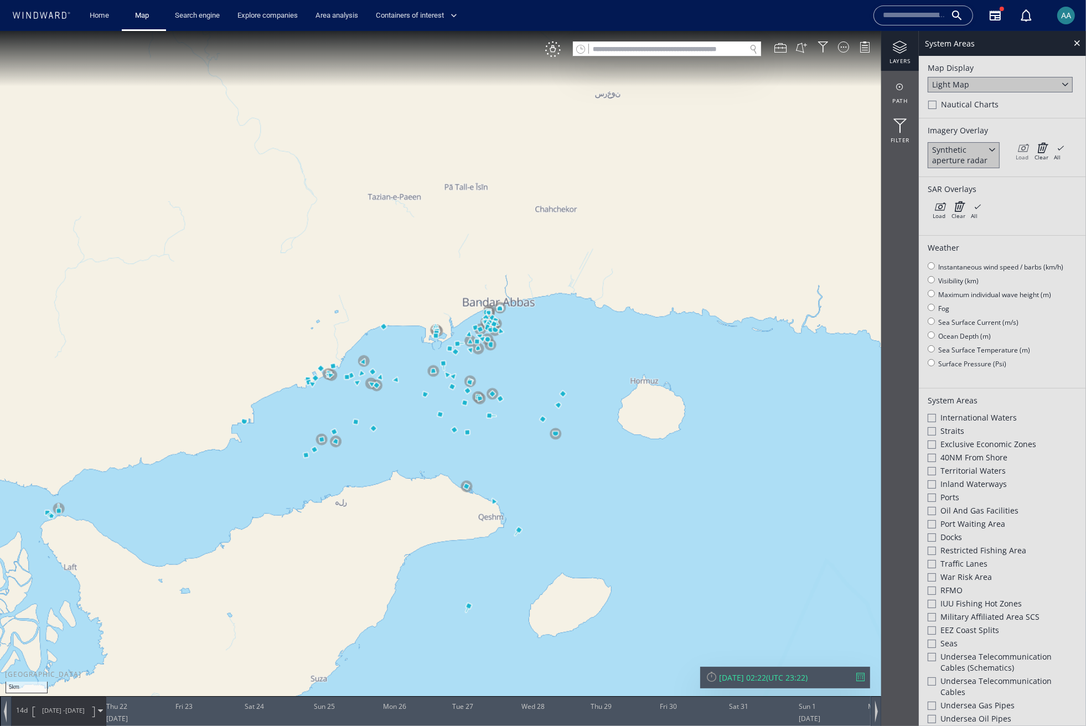
click at [1021, 153] on div "Load" at bounding box center [1022, 157] width 13 height 8
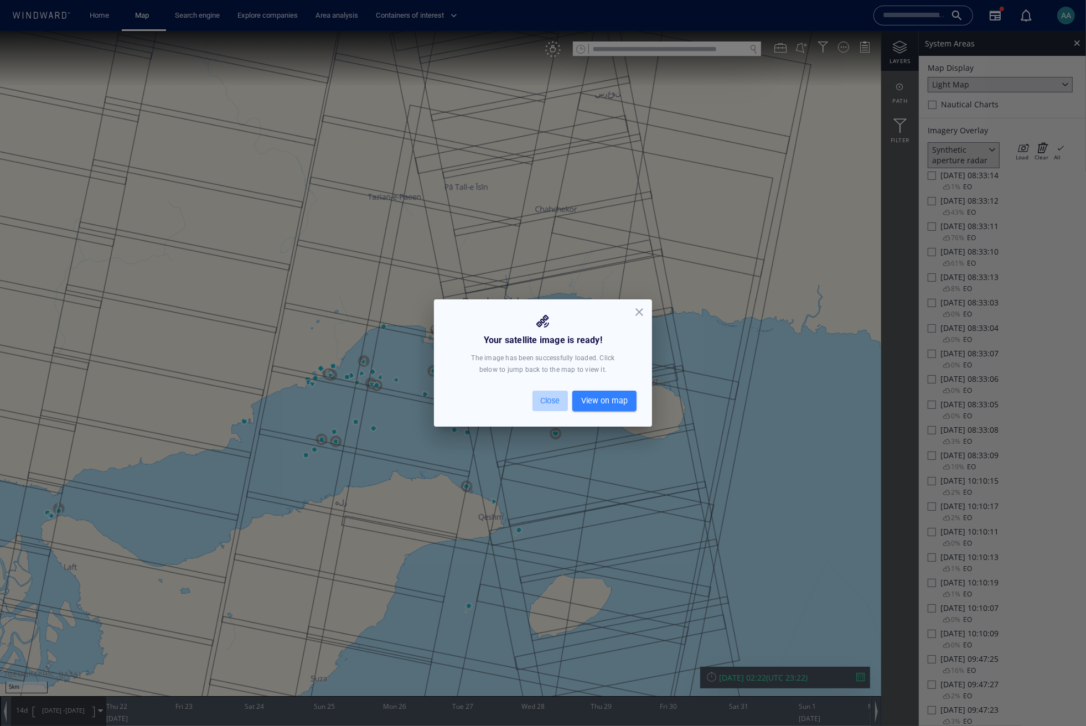
click at [553, 400] on span "Close" at bounding box center [550, 401] width 27 height 14
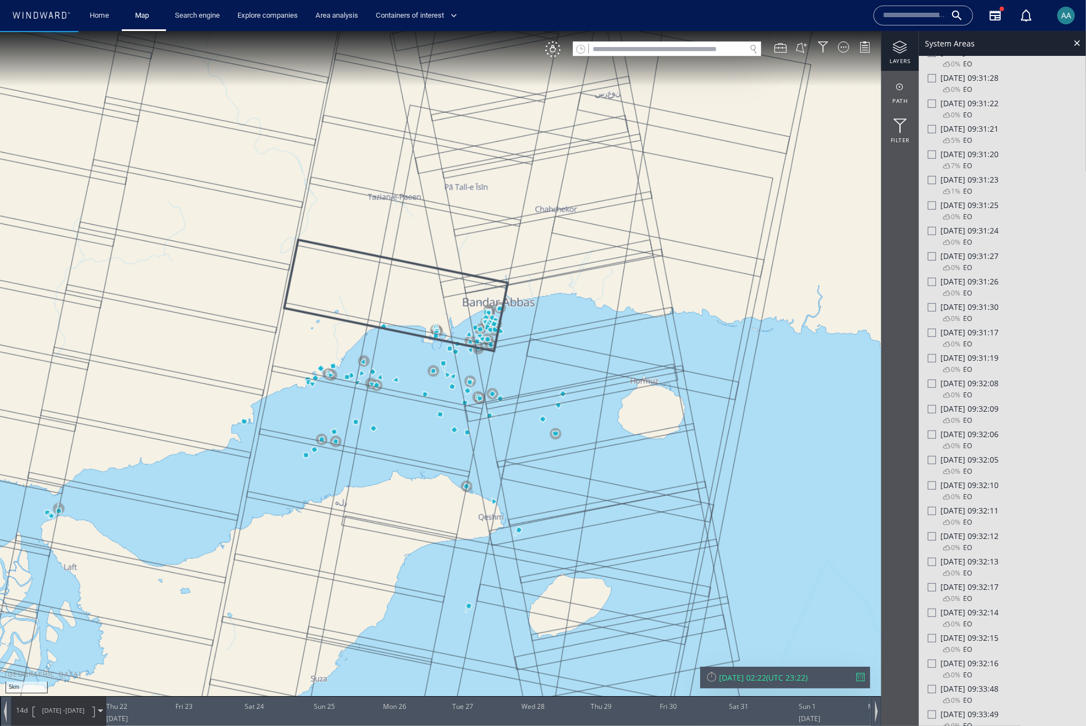
scroll to position [793, 0]
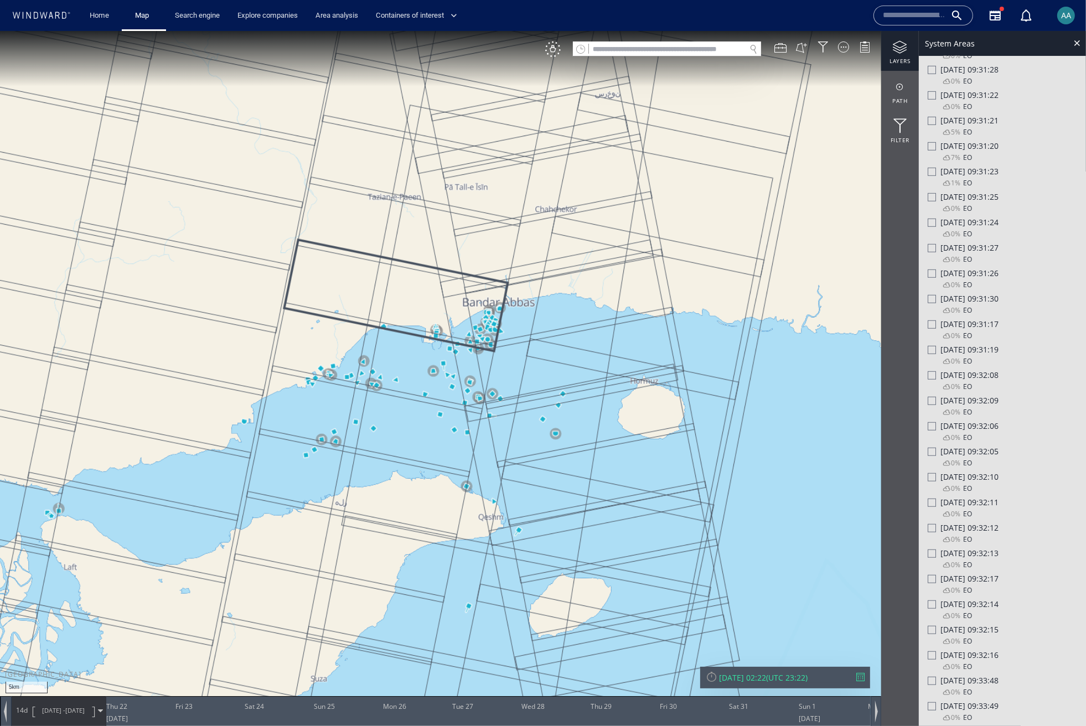
click at [930, 177] on div "1% EO" at bounding box center [951, 184] width 42 height 15
click at [932, 168] on div at bounding box center [932, 172] width 8 height 8
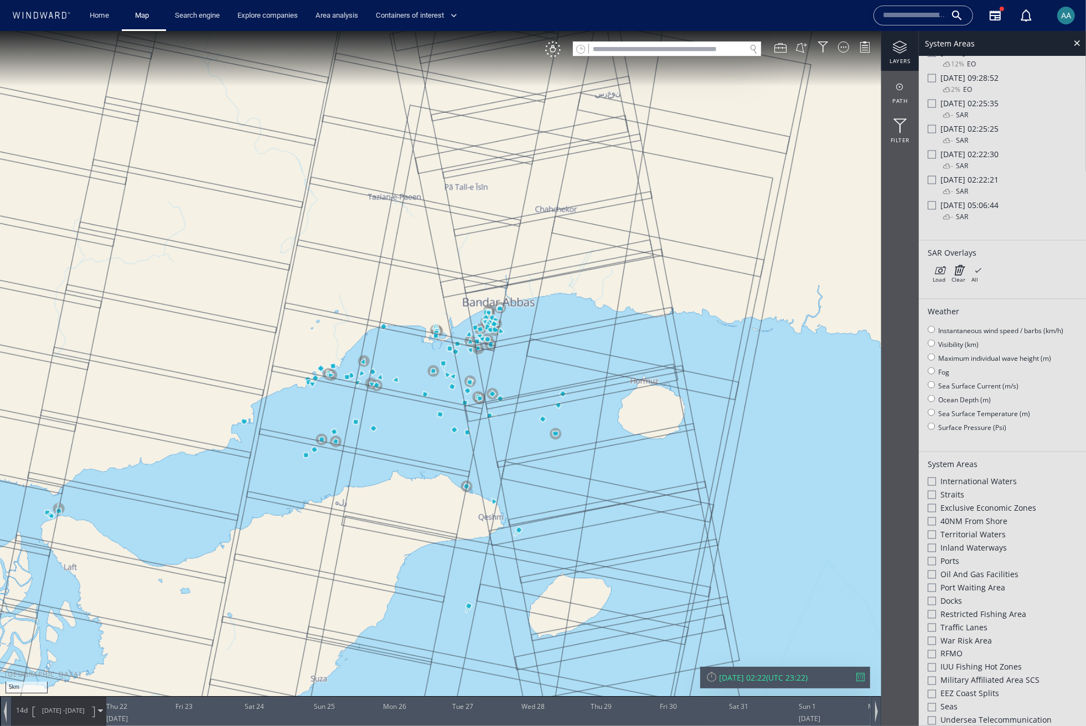
scroll to position [1847, 0]
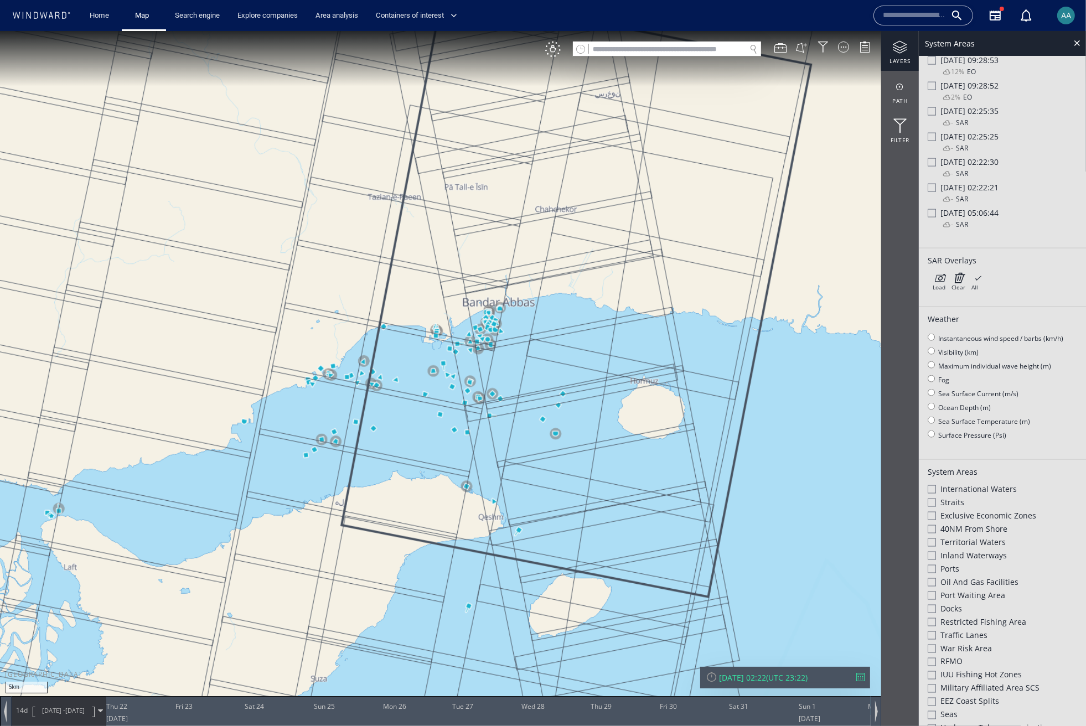
click at [933, 193] on div "- SAR" at bounding box center [949, 200] width 38 height 15
click at [932, 184] on div at bounding box center [932, 188] width 8 height 8
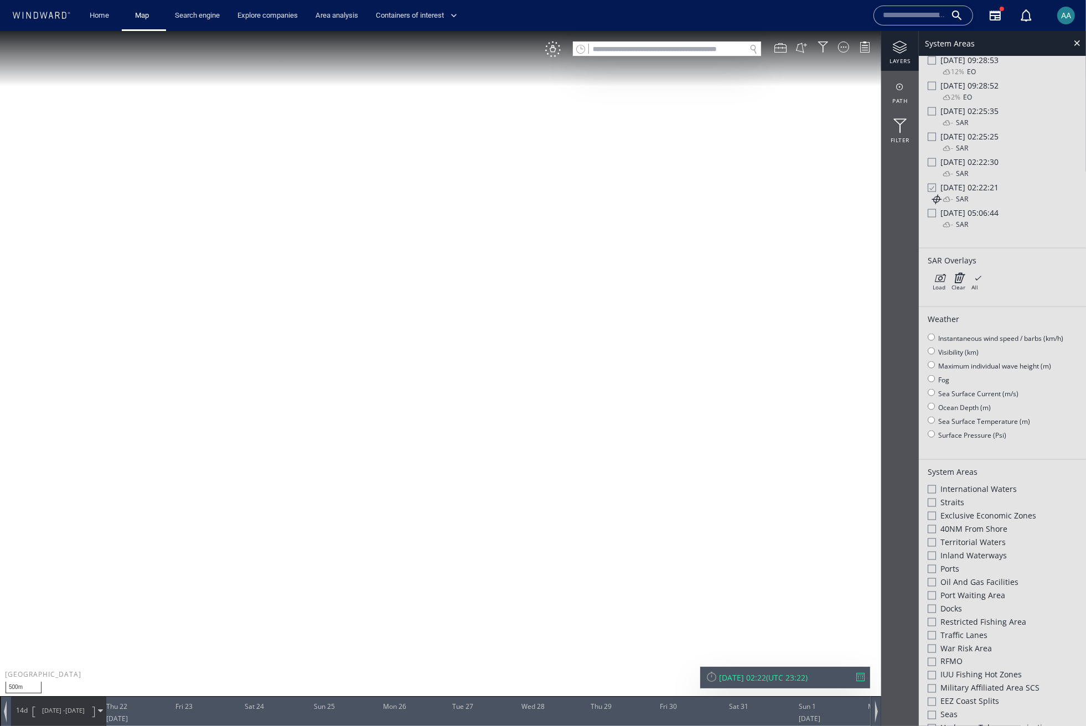
drag, startPoint x: 433, startPoint y: 307, endPoint x: 571, endPoint y: 487, distance: 226.6
click at [571, 487] on canvas "Map" at bounding box center [543, 373] width 1086 height 685
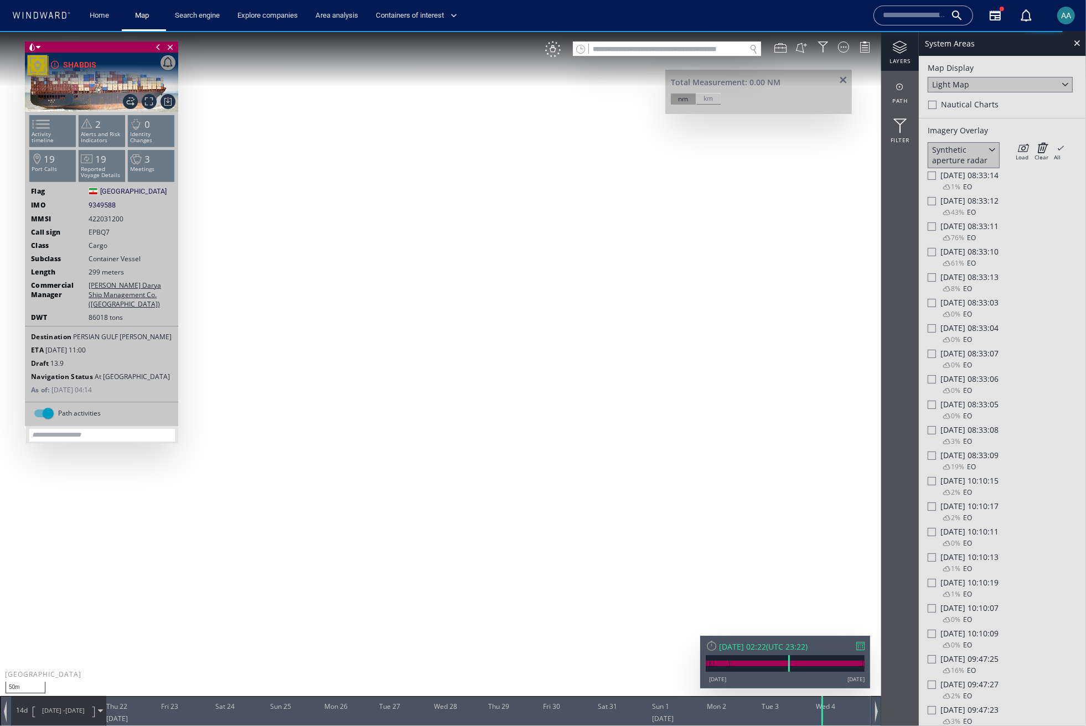
scroll to position [1847, 0]
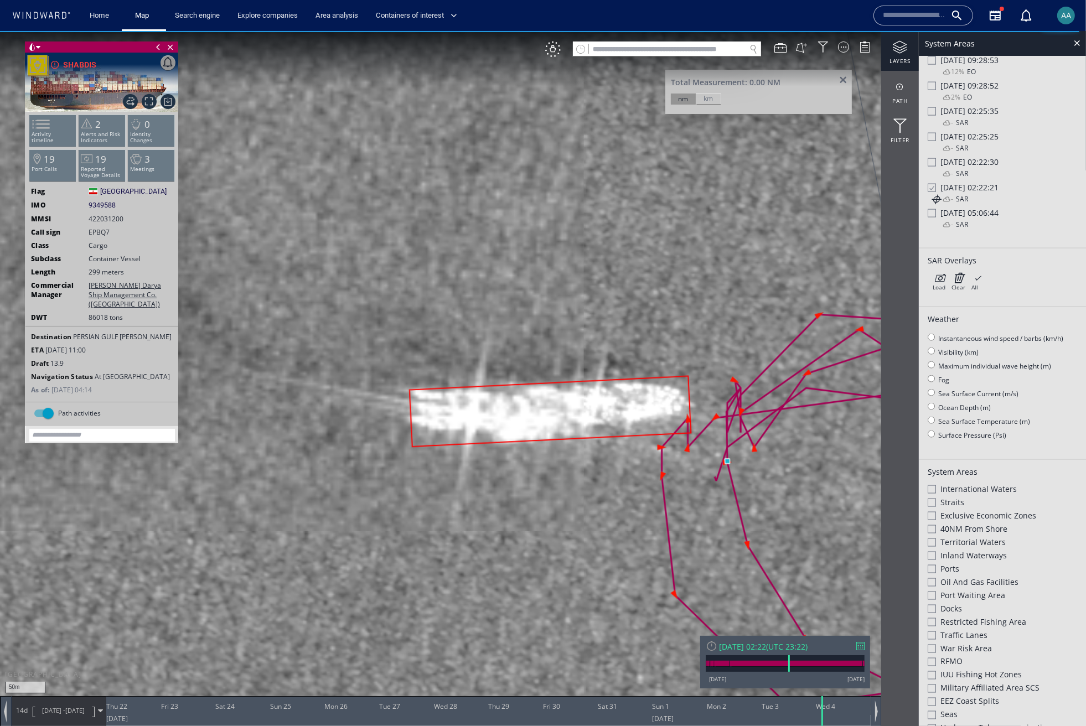
click at [683, 402] on canvas "Map" at bounding box center [543, 373] width 1086 height 685
click at [422, 413] on canvas "Map" at bounding box center [543, 373] width 1086 height 685
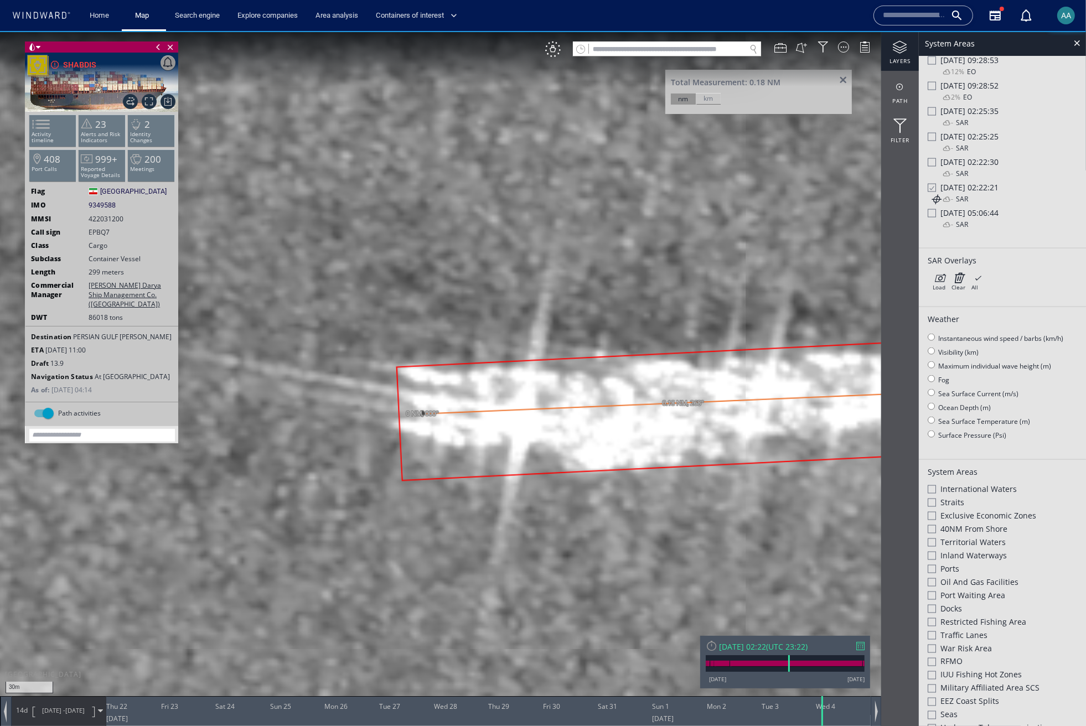
click at [717, 99] on div "km" at bounding box center [708, 98] width 25 height 11
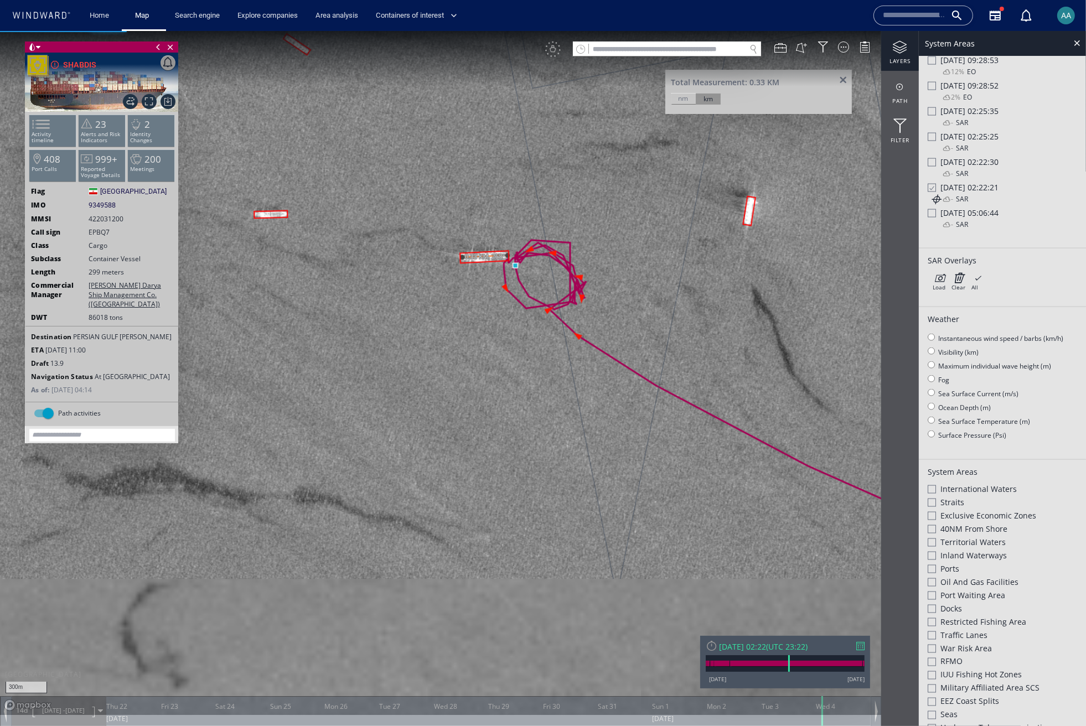
drag, startPoint x: 340, startPoint y: 226, endPoint x: 519, endPoint y: 302, distance: 193.5
click at [562, 335] on canvas "Map" at bounding box center [543, 373] width 1086 height 685
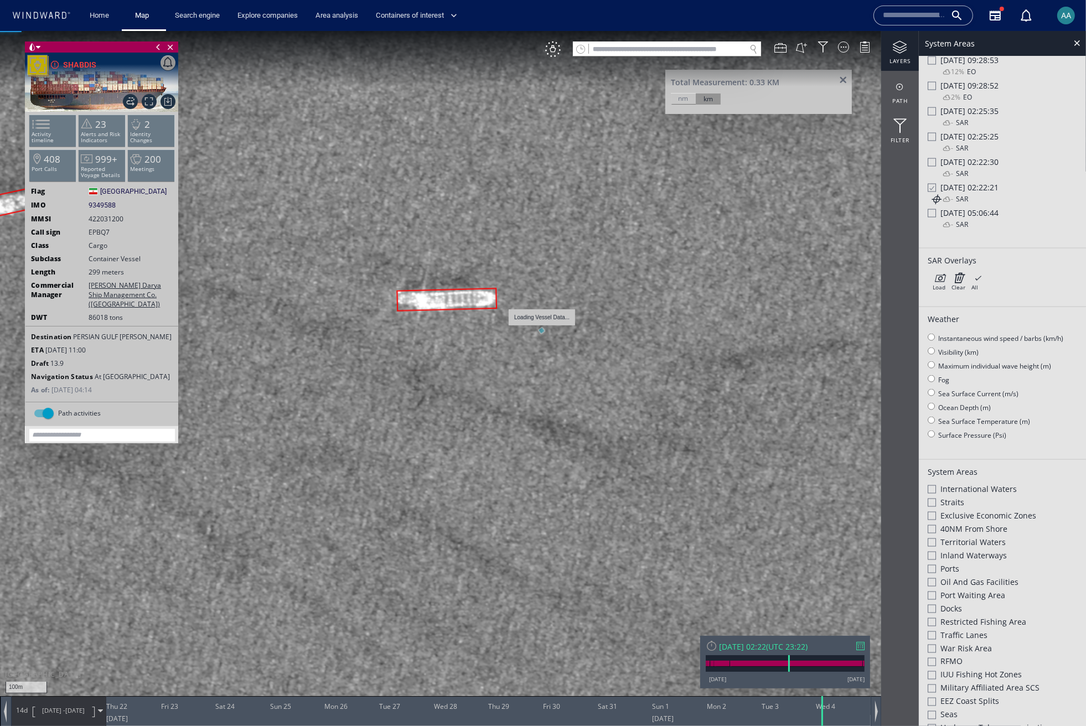
click at [541, 330] on canvas "Map" at bounding box center [543, 373] width 1086 height 685
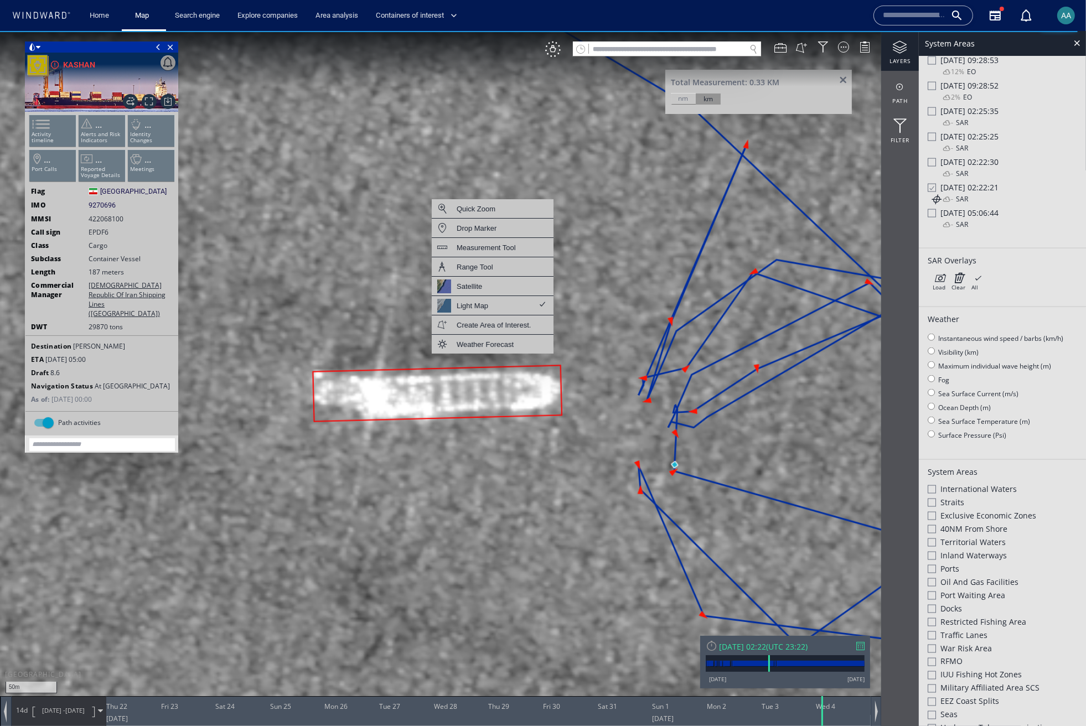
click at [513, 244] on div "Measurement Tool" at bounding box center [486, 248] width 59 height 14
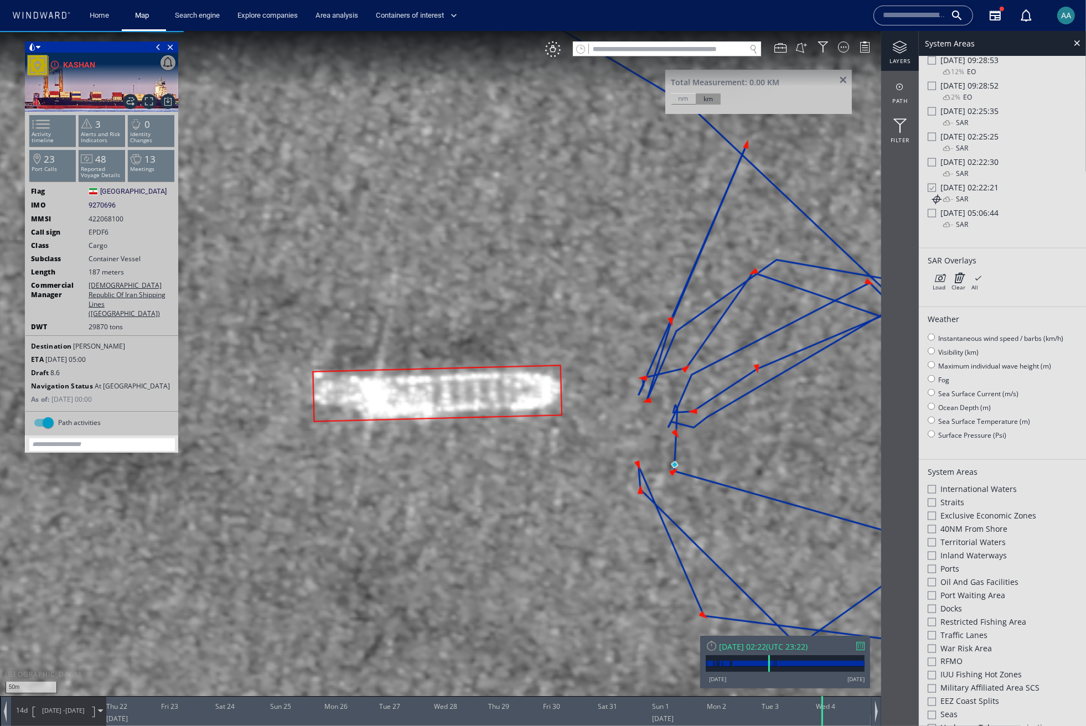
click at [559, 390] on canvas "Map" at bounding box center [543, 373] width 1086 height 685
click at [319, 396] on canvas "Map" at bounding box center [543, 373] width 1086 height 685
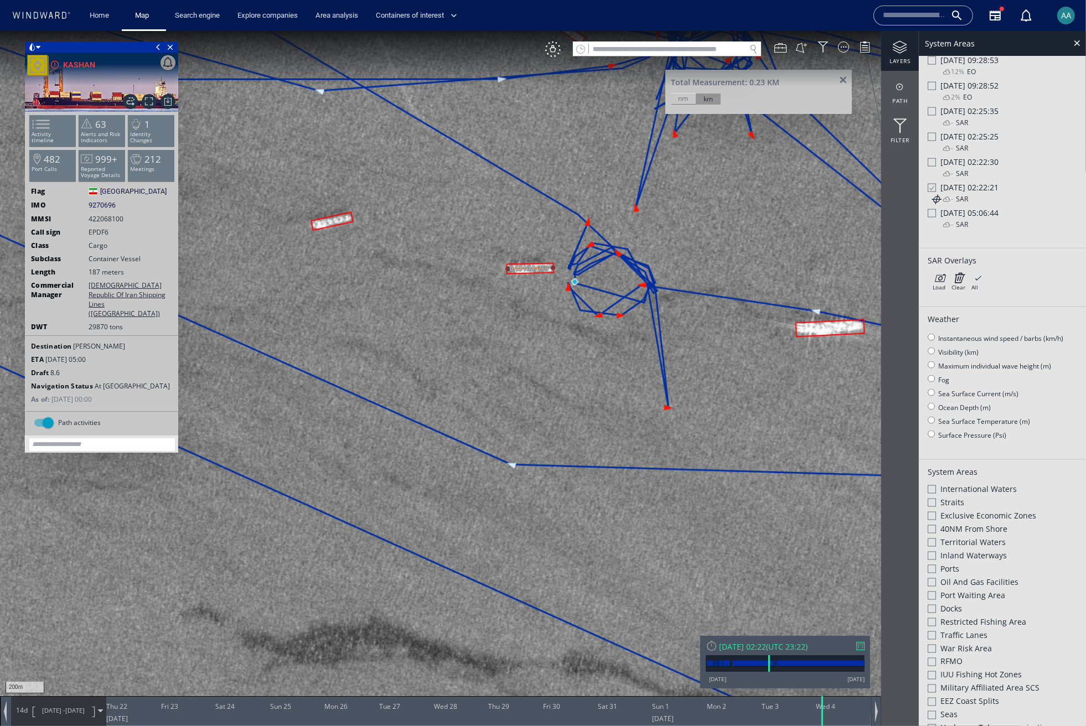
drag, startPoint x: 427, startPoint y: 240, endPoint x: 539, endPoint y: 317, distance: 135.3
click at [539, 317] on canvas "Map" at bounding box center [543, 373] width 1086 height 685
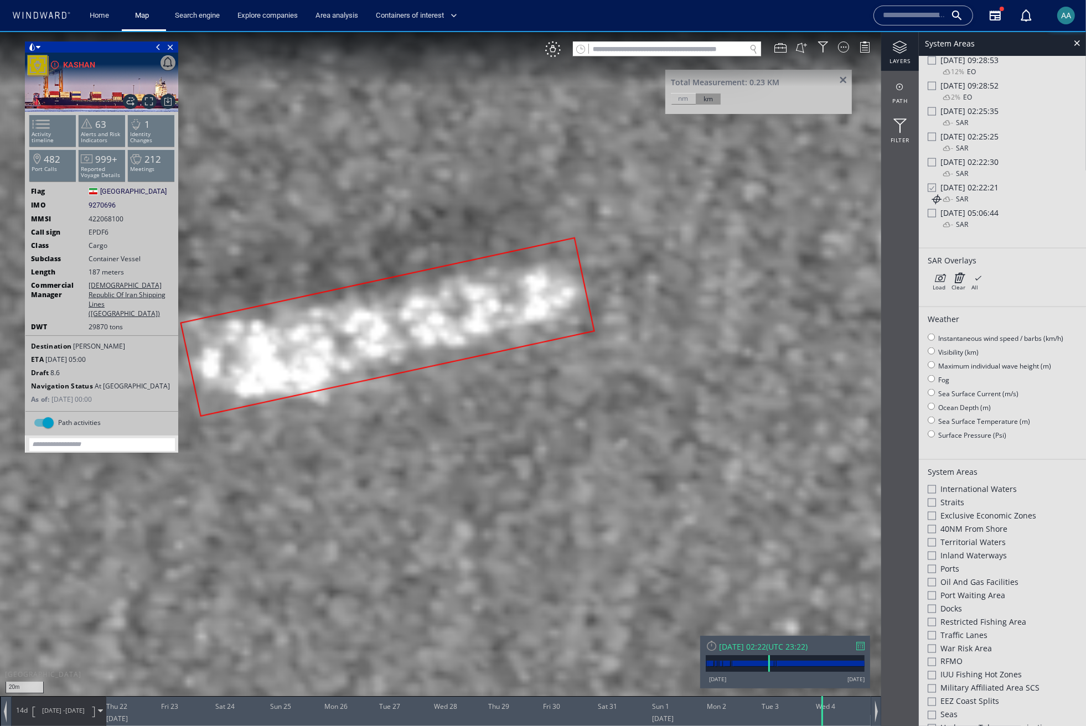
drag, startPoint x: 499, startPoint y: 399, endPoint x: 633, endPoint y: 392, distance: 134.1
click at [633, 392] on canvas "Map" at bounding box center [543, 373] width 1086 height 685
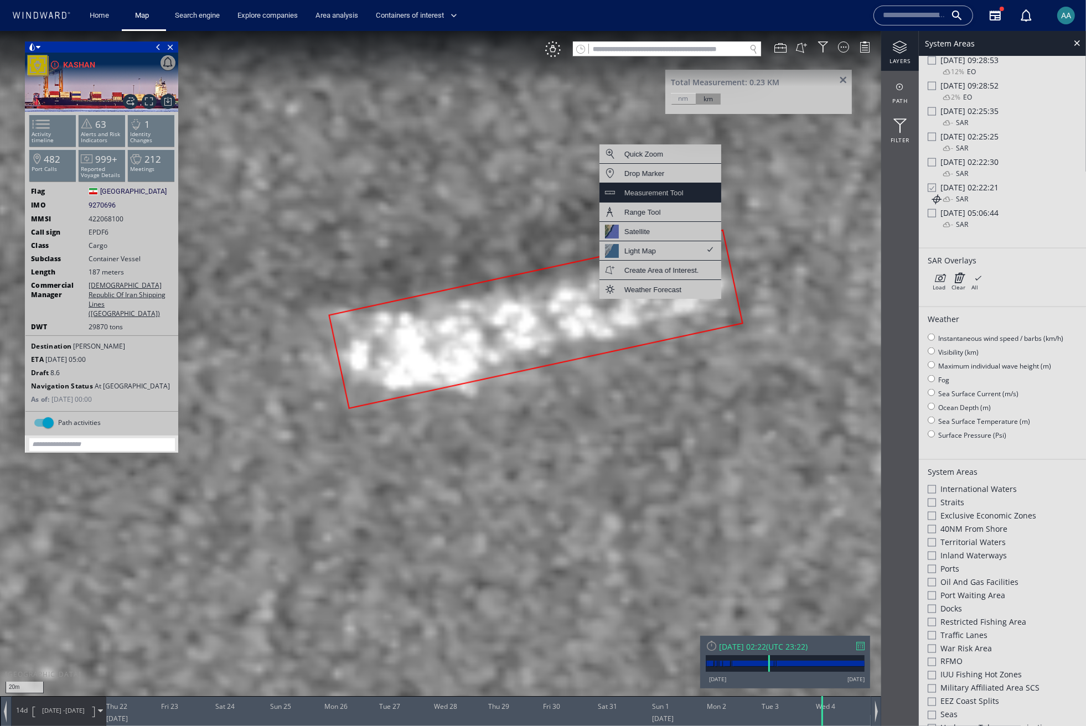
click at [681, 196] on div "Measurement Tool" at bounding box center [653, 193] width 59 height 14
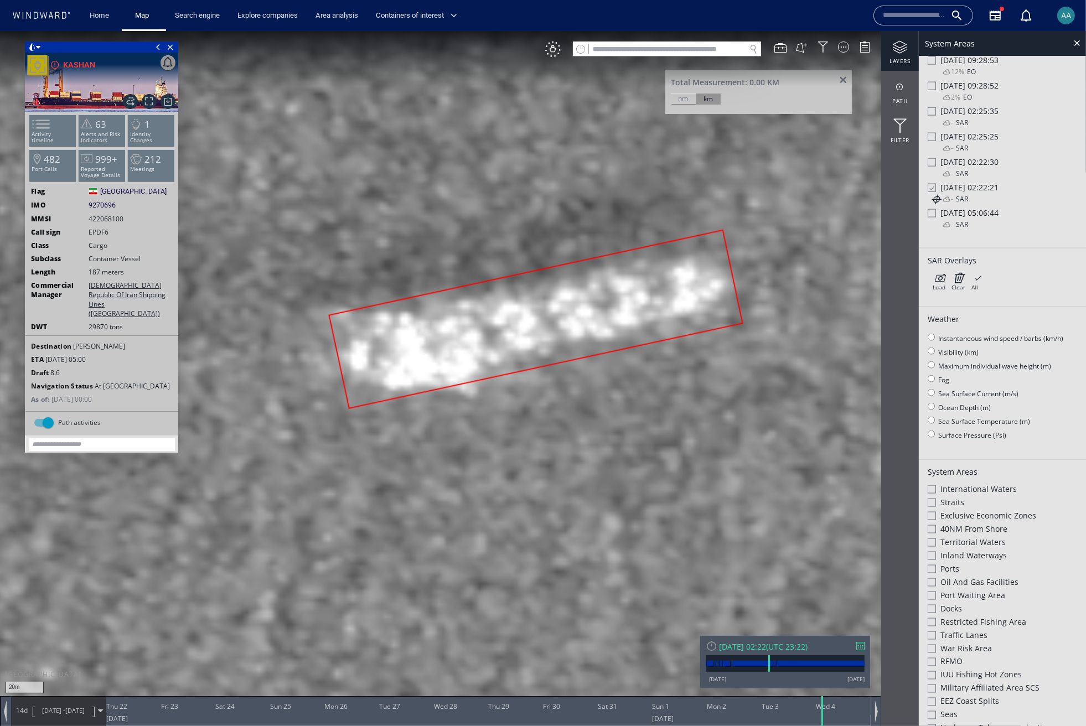
click at [723, 284] on canvas "Map" at bounding box center [543, 373] width 1086 height 685
click at [354, 365] on canvas "Map" at bounding box center [543, 373] width 1086 height 685
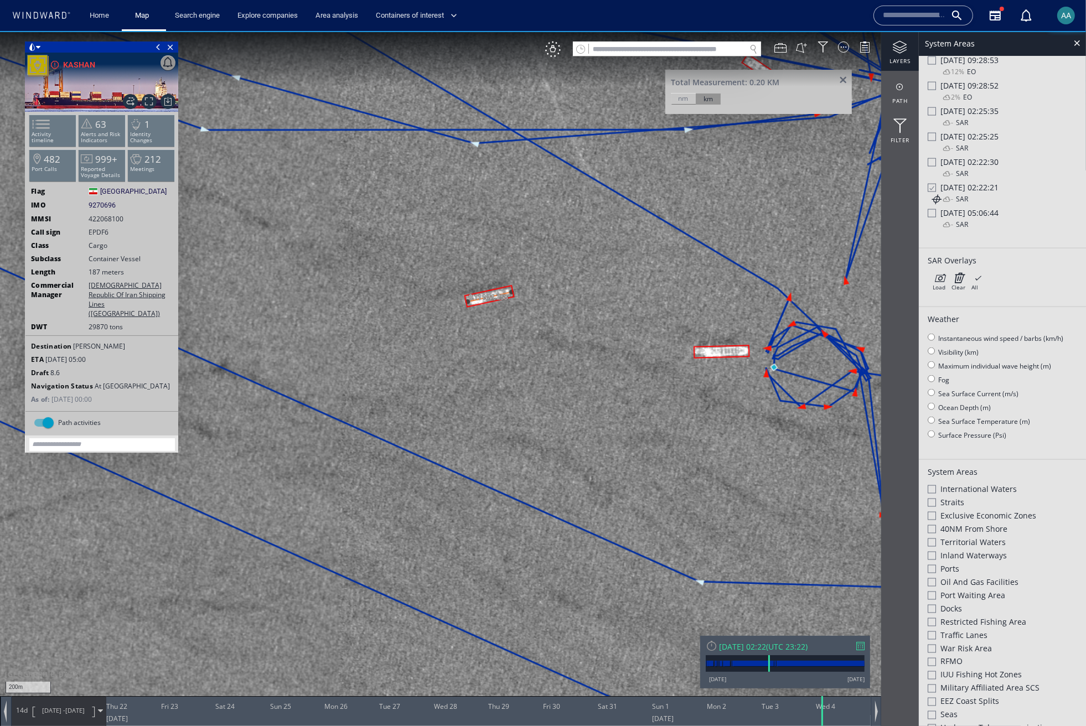
drag, startPoint x: 452, startPoint y: 338, endPoint x: 511, endPoint y: 220, distance: 131.9
click at [511, 220] on canvas "Map" at bounding box center [543, 373] width 1086 height 685
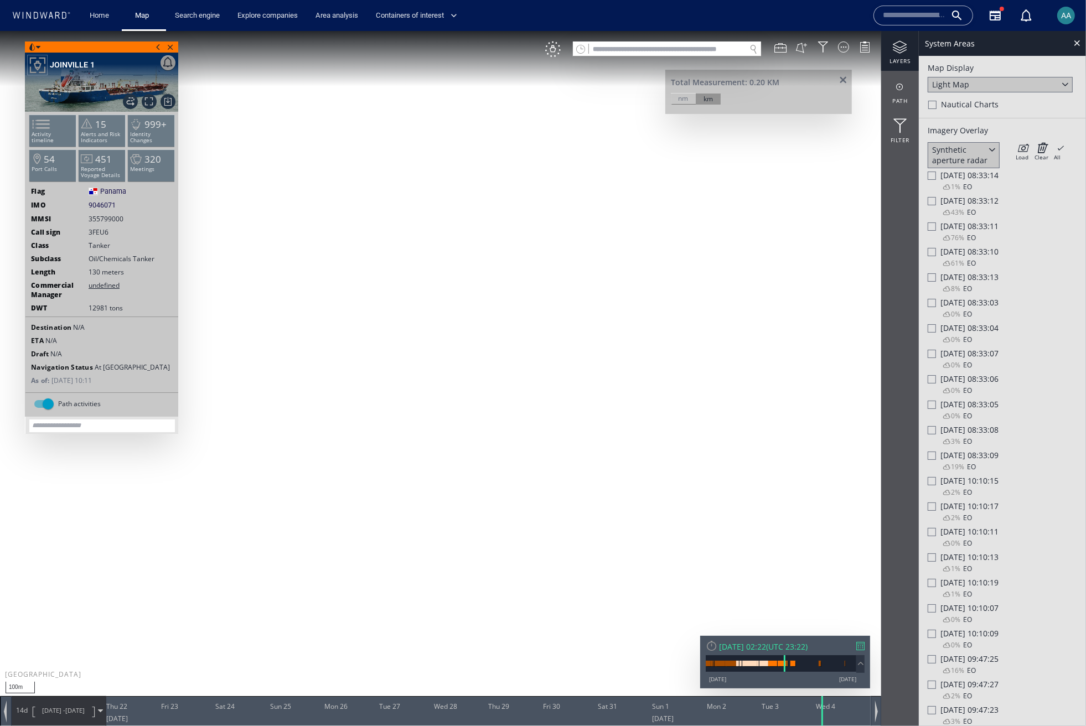
scroll to position [1847, 0]
